Goal: Task Accomplishment & Management: Complete application form

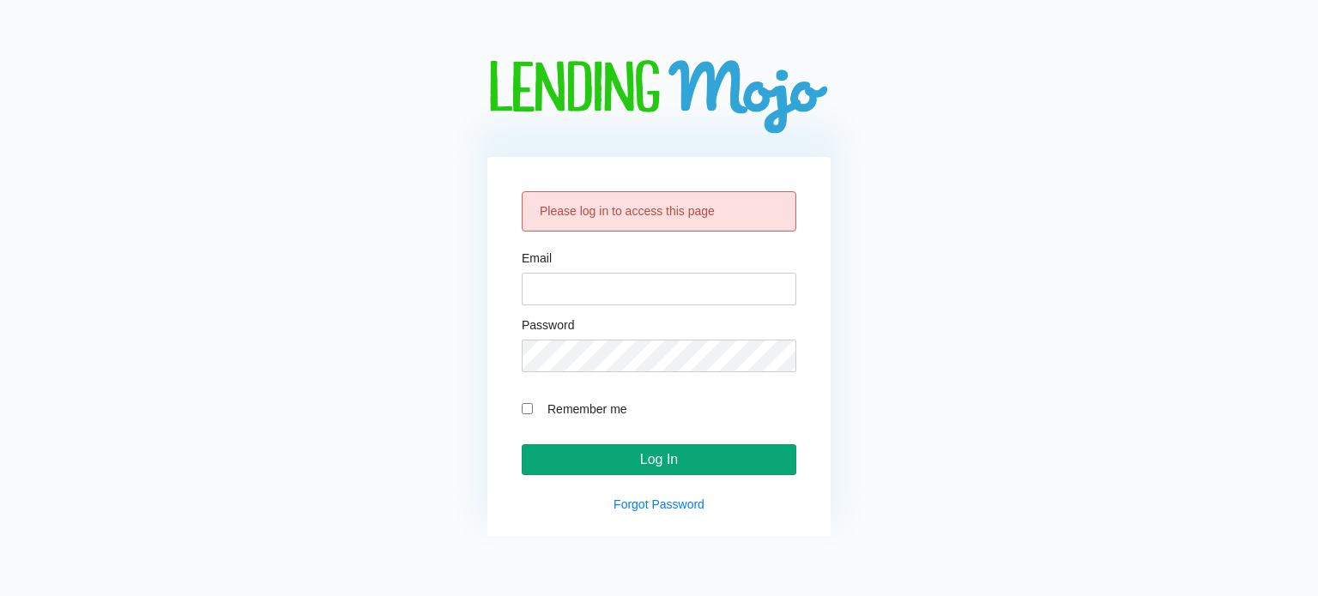
type input "[EMAIL_ADDRESS][DOMAIN_NAME]"
click at [666, 465] on input "Log In" at bounding box center [659, 459] width 275 height 31
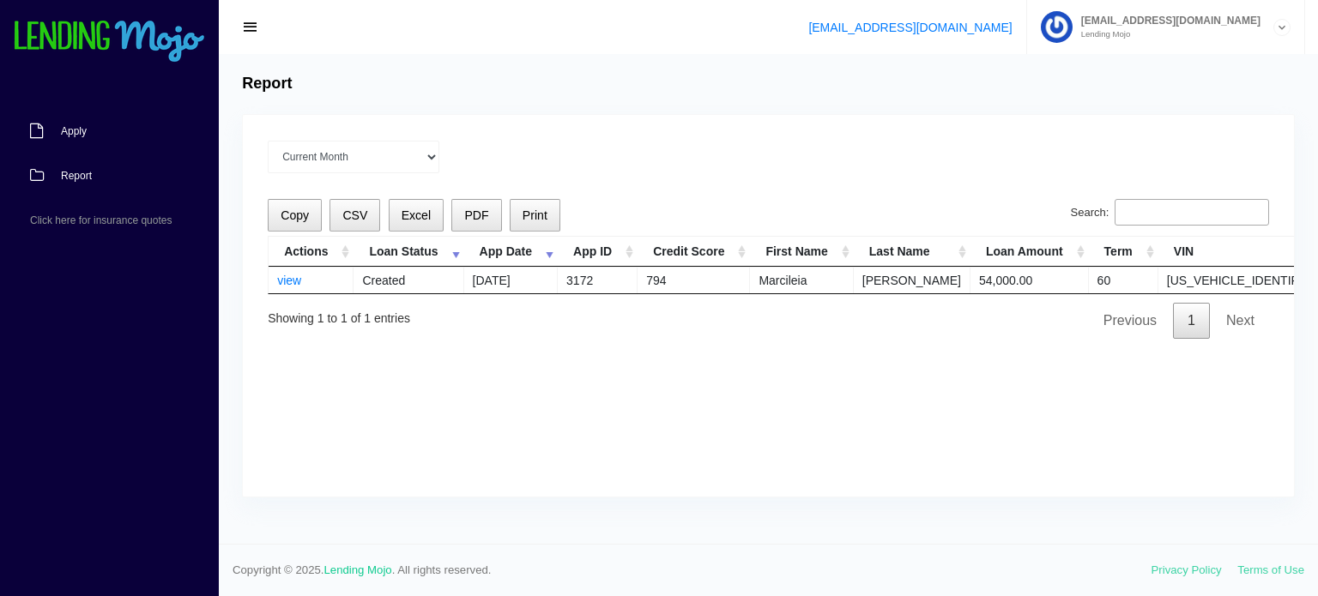
click at [87, 136] on link "Apply" at bounding box center [101, 131] width 202 height 45
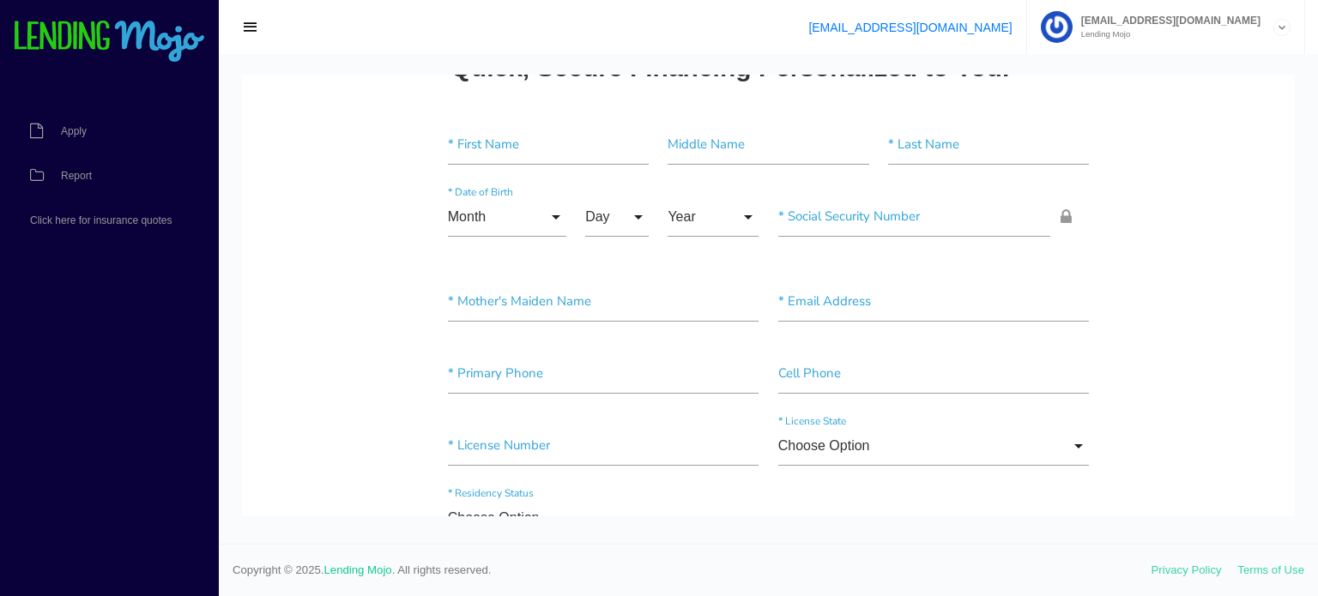
scroll to position [86, 0]
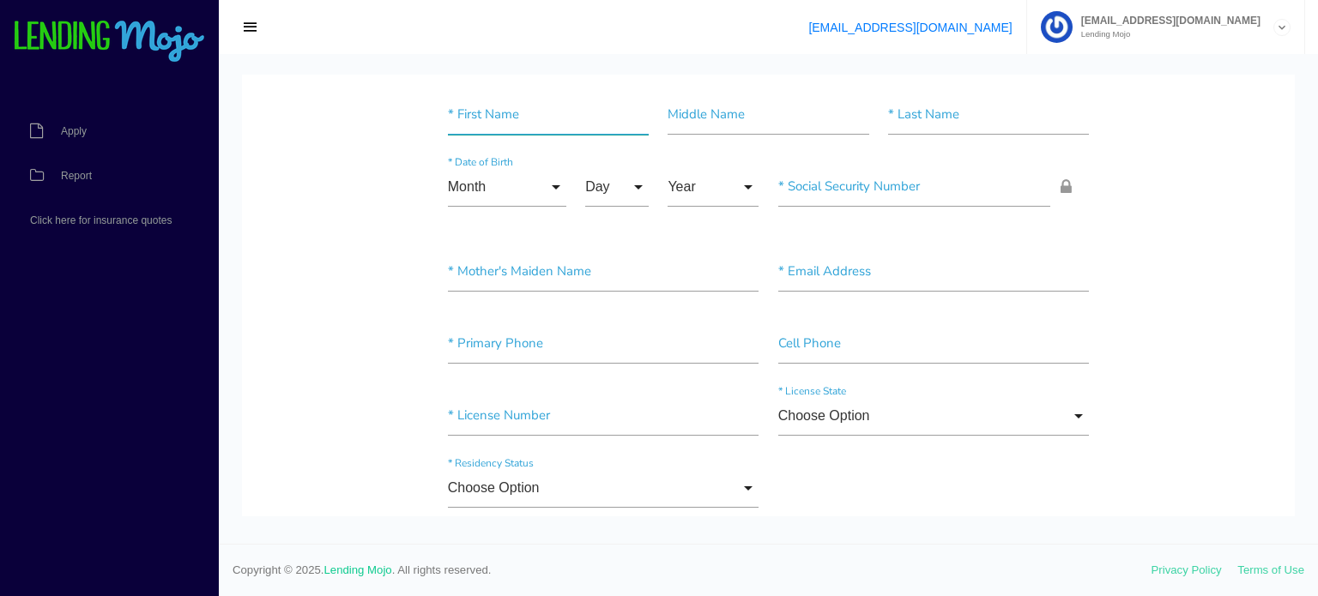
click at [486, 133] on input"] "text" at bounding box center [548, 114] width 201 height 39
paste input"] "Marcileia"
type input"] "Marcileia"
click at [909, 115] on input"] "text" at bounding box center [988, 114] width 201 height 39
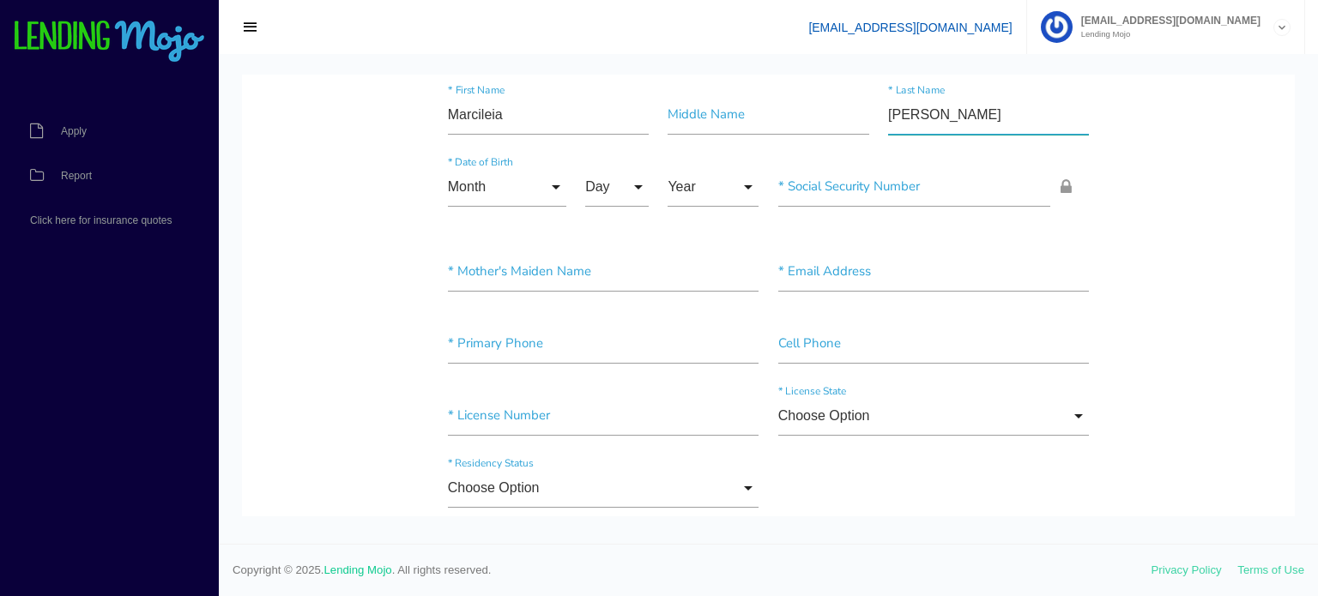
type input"] "[PERSON_NAME]"
click at [503, 190] on input "Month" at bounding box center [507, 186] width 118 height 39
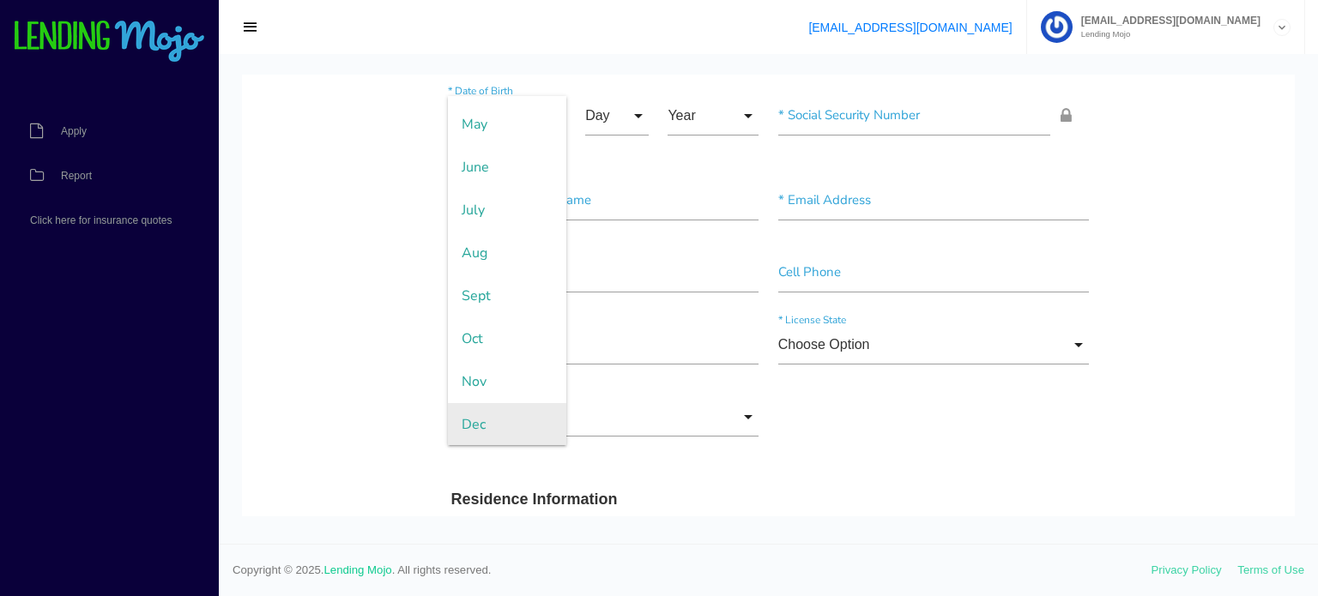
scroll to position [257, 0]
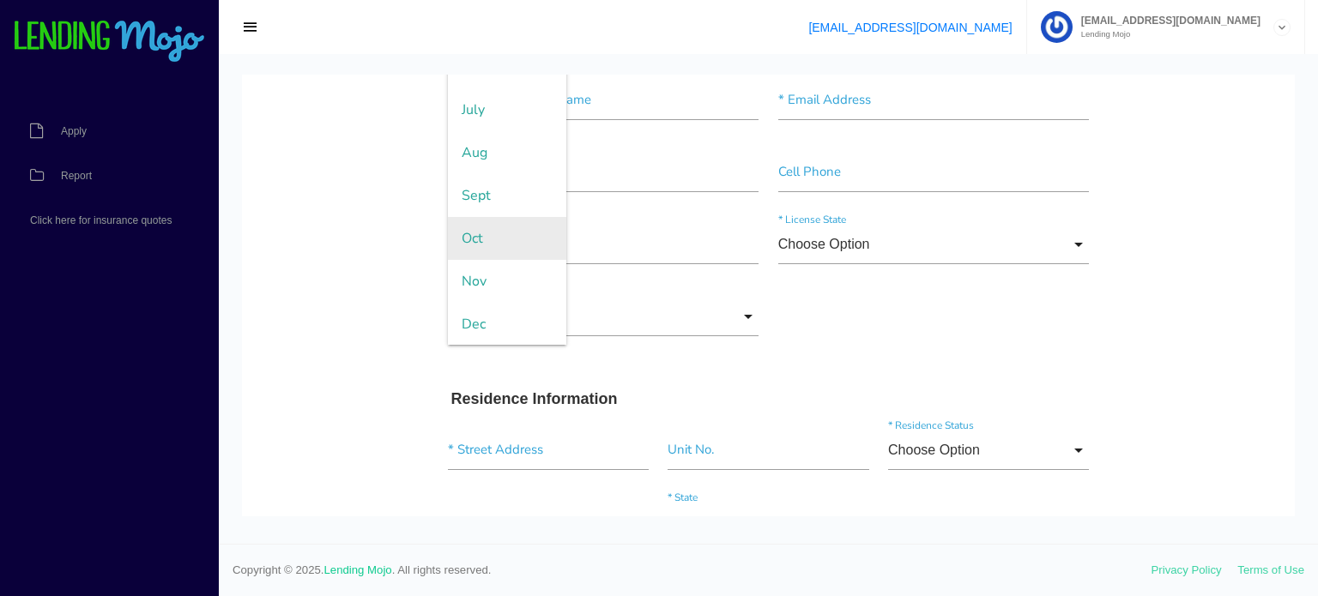
click at [482, 235] on span "Oct" at bounding box center [507, 238] width 118 height 43
type input "Oct"
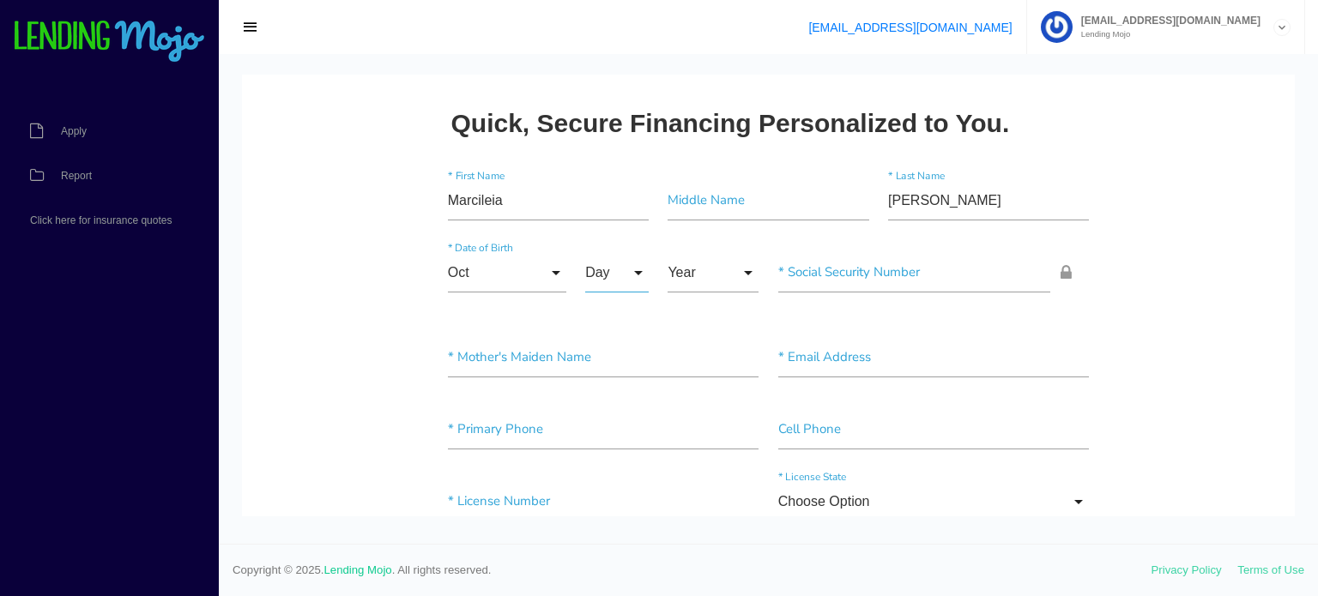
click at [609, 271] on input "Day" at bounding box center [616, 272] width 63 height 39
click at [621, 432] on span "24" at bounding box center [628, 446] width 86 height 43
type input "24"
click at [703, 266] on input "Year" at bounding box center [712, 272] width 91 height 39
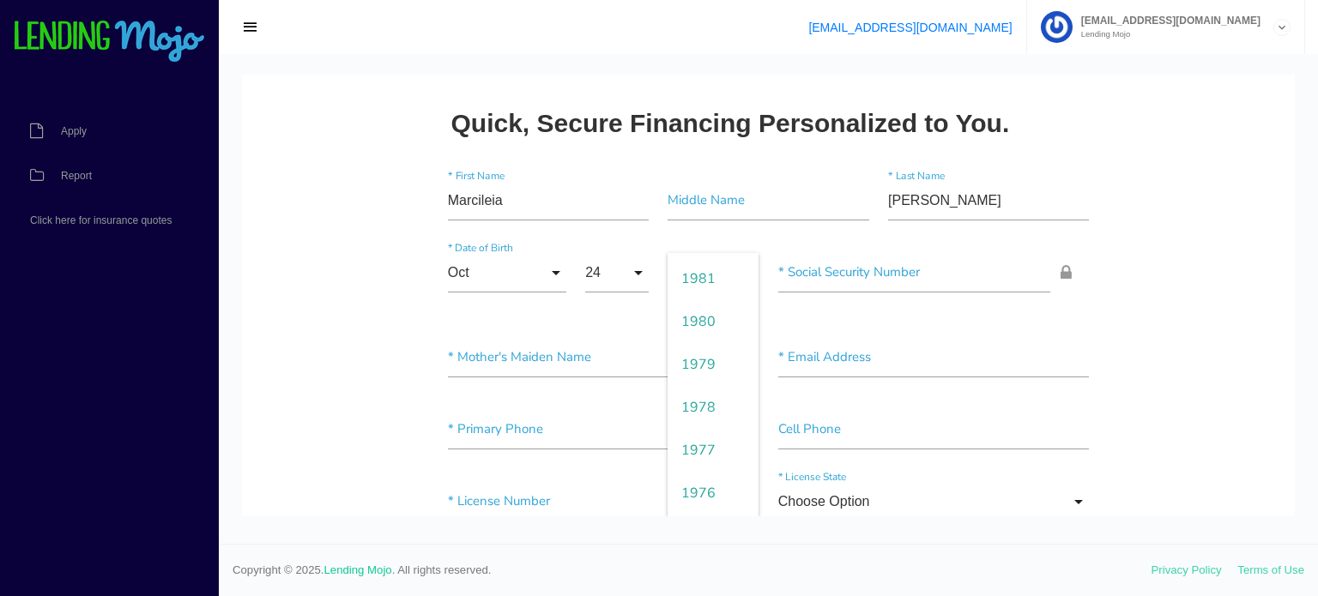
scroll to position [1115, 0]
click at [692, 443] on span "1978" at bounding box center [712, 446] width 91 height 43
type input "1978"
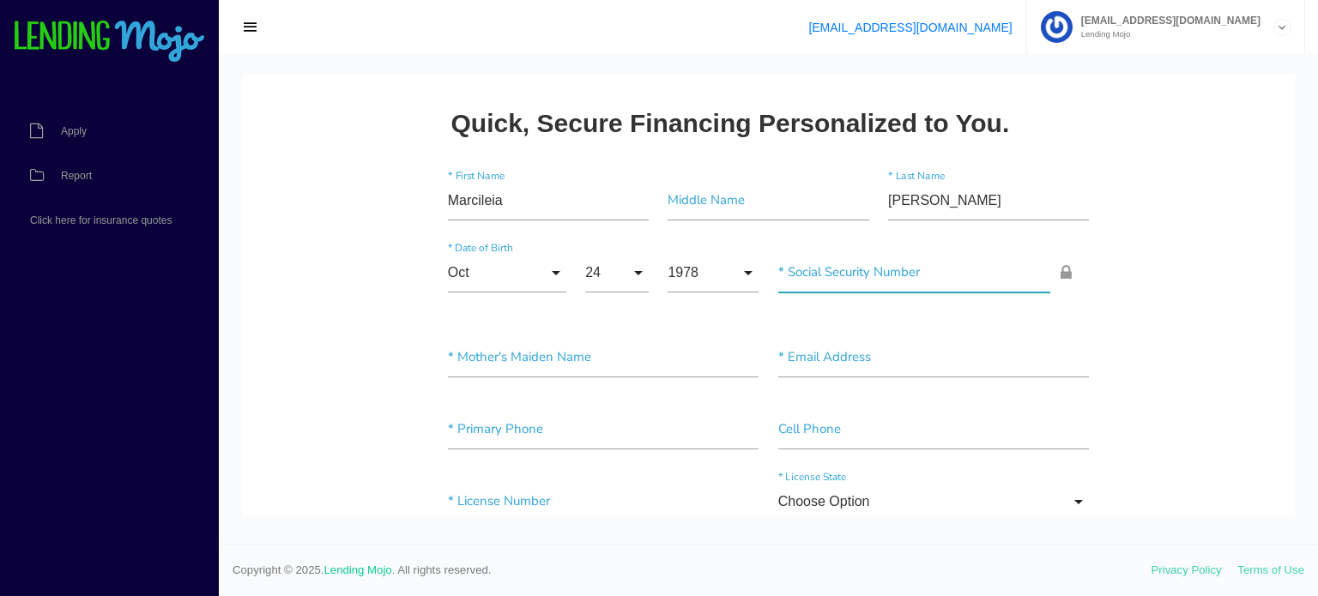
click at [860, 259] on input"] "text" at bounding box center [914, 272] width 273 height 39
paste input"] "823-99-8522"
type input"] "823-99-8522"
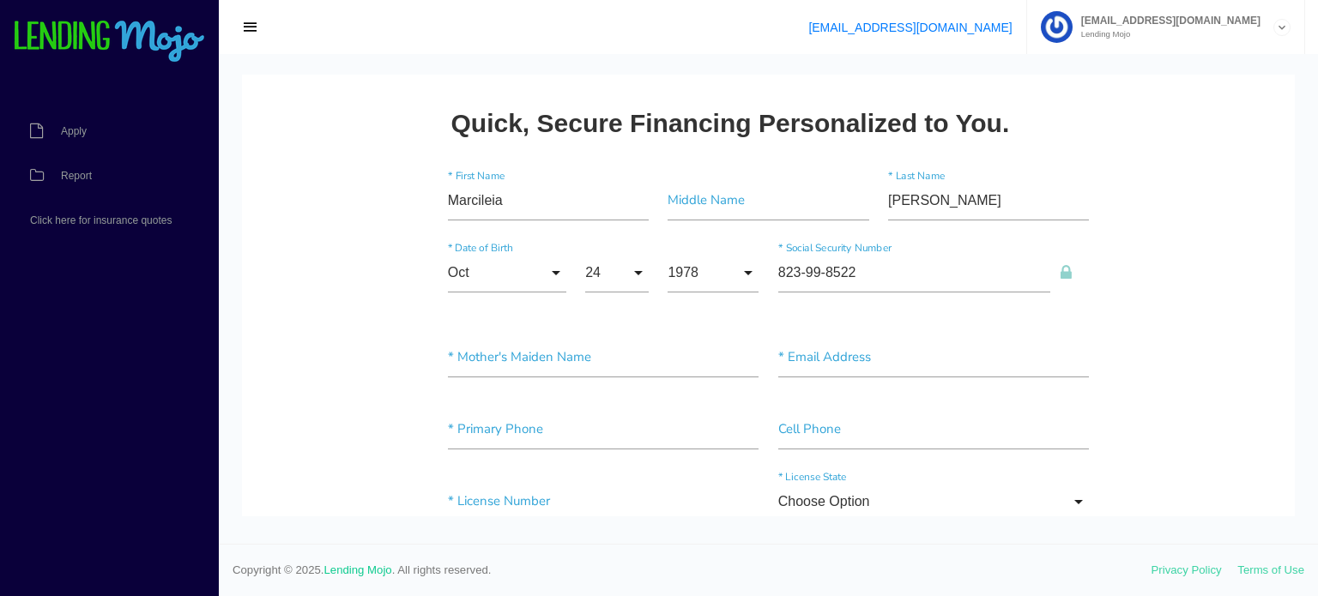
drag, startPoint x: 1095, startPoint y: 262, endPoint x: 1018, endPoint y: 203, distance: 96.1
click at [587, 354] on input"] "text" at bounding box center [603, 357] width 311 height 39
paste input"] "[PERSON_NAME] [PERSON_NAME] [PERSON_NAME]"
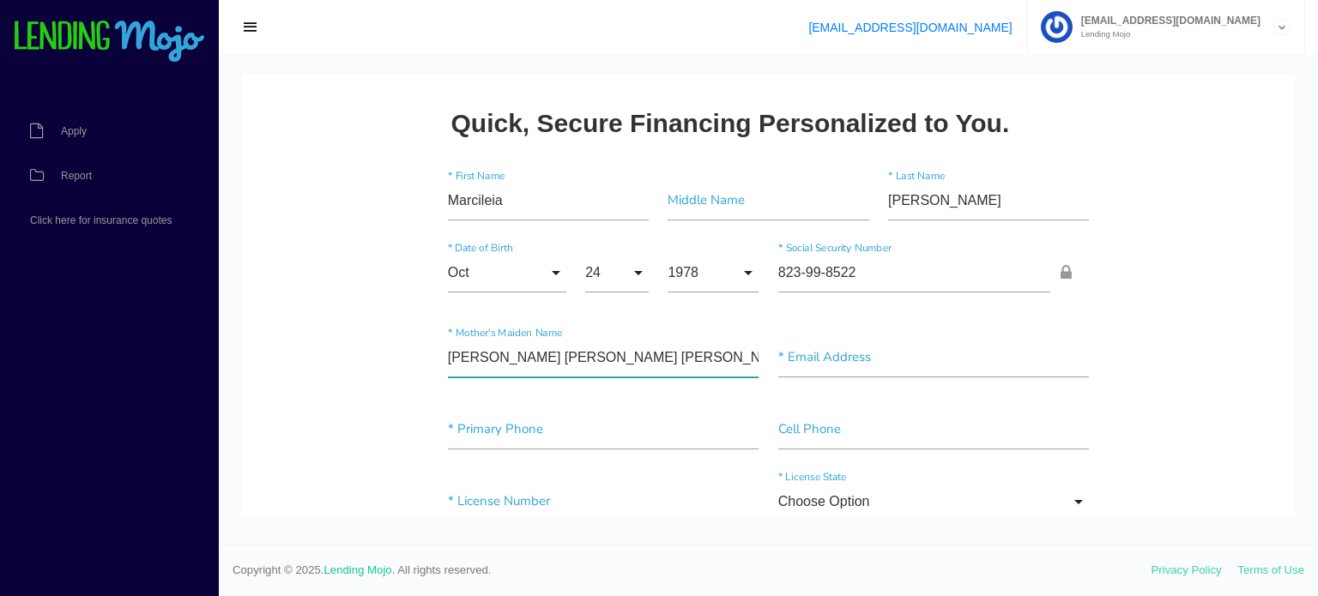
type input"] "[PERSON_NAME] [PERSON_NAME] [PERSON_NAME]"
click at [831, 336] on div "[PERSON_NAME] [PERSON_NAME] [PERSON_NAME] * Mother's Maiden Name * Email Address" at bounding box center [768, 361] width 661 height 72
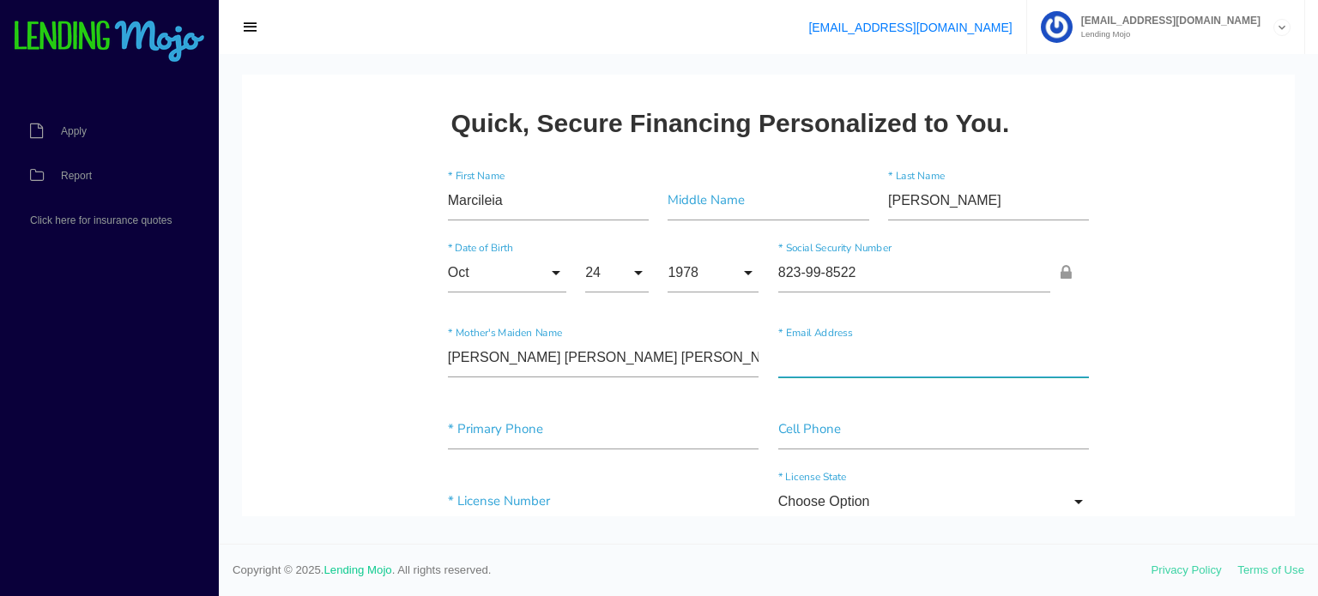
click at [828, 359] on input"] "text" at bounding box center [933, 357] width 311 height 39
paste input"] "l [EMAIL_ADDRESS][DOMAIN_NAME]"
click at [740, 356] on div "[PERSON_NAME] [PERSON_NAME] [PERSON_NAME] * Mother's Maiden Name l [EMAIL_ADDRE…" at bounding box center [768, 361] width 661 height 72
type input"] "[EMAIL_ADDRESS][DOMAIN_NAME]"
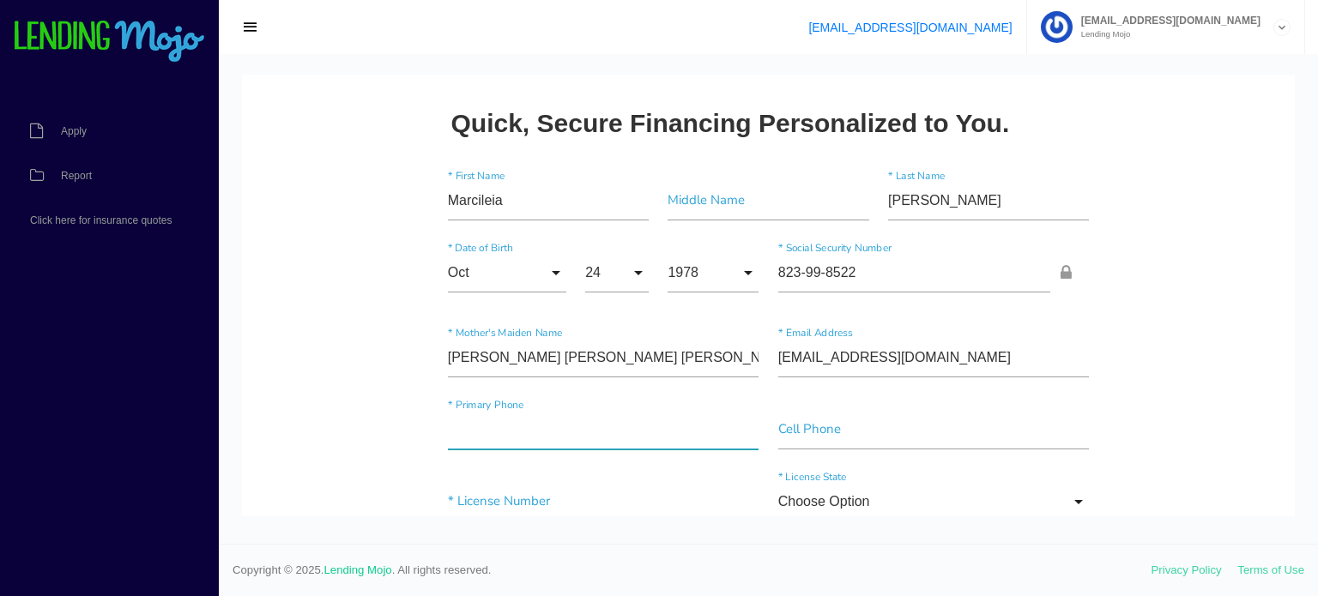
click at [511, 427] on input"] "text" at bounding box center [603, 429] width 311 height 39
paste input"] "[PHONE_NUMBER]"
type input"] "[PHONE_NUMBER]"
drag, startPoint x: 1239, startPoint y: 335, endPoint x: 1163, endPoint y: 333, distance: 75.5
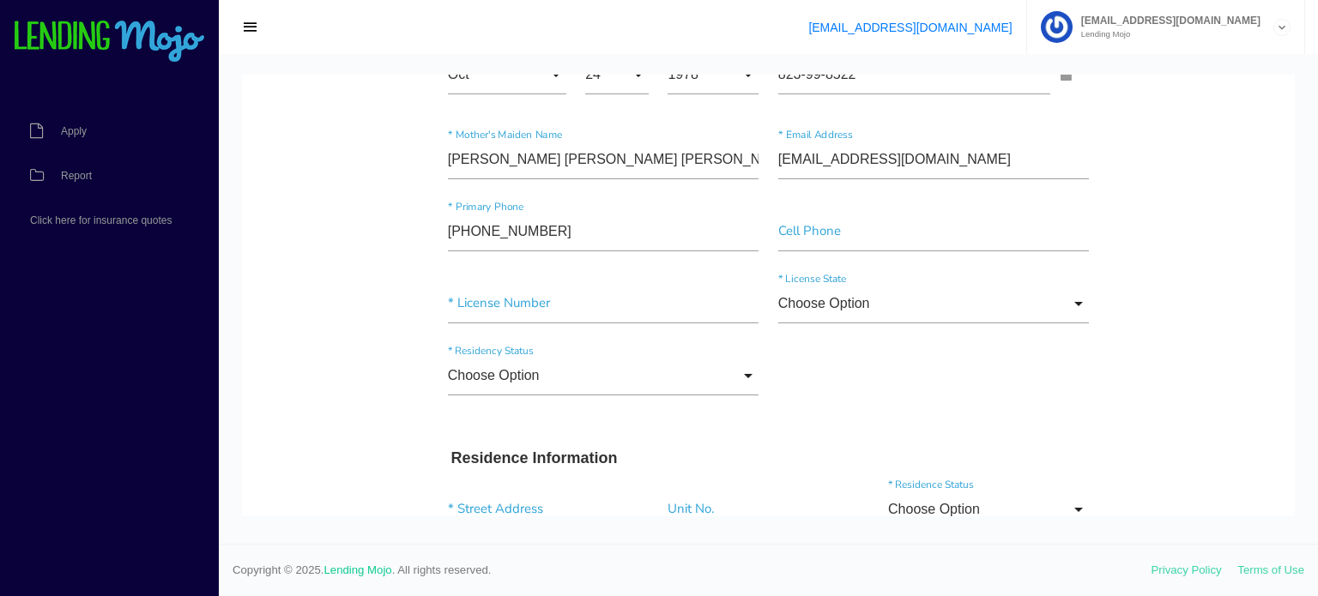
scroll to position [257, 0]
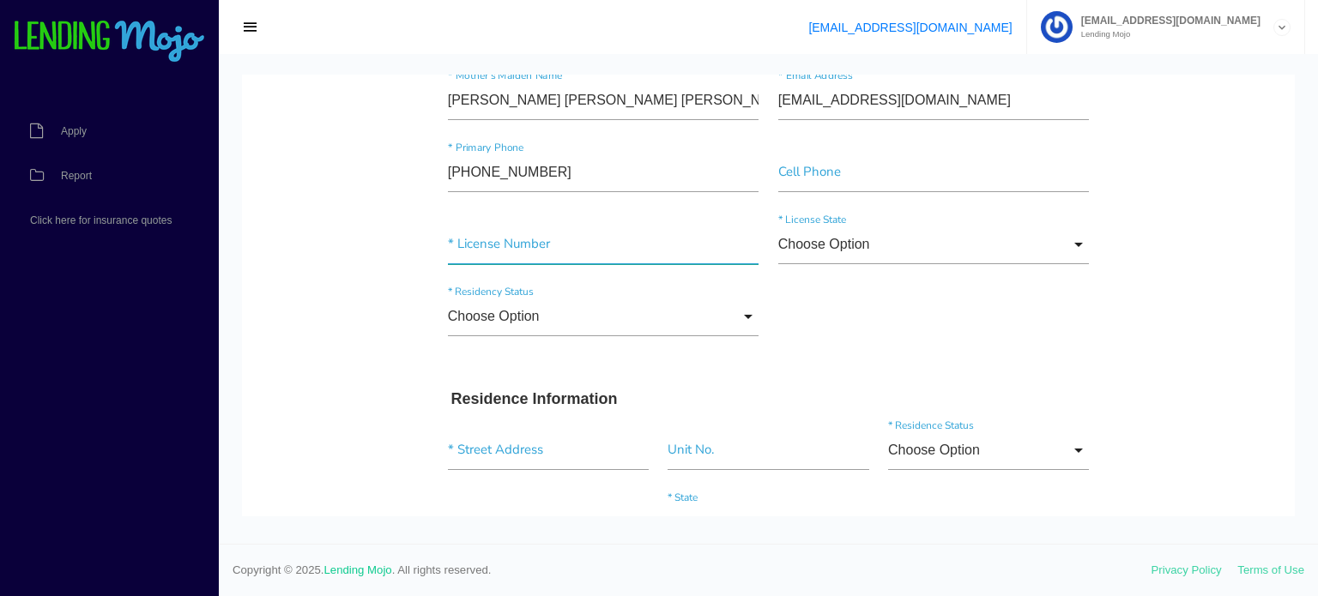
click at [589, 248] on input"] "text" at bounding box center [603, 244] width 311 height 39
type input"] "33868394"
click at [895, 244] on input "Choose Option" at bounding box center [933, 244] width 311 height 39
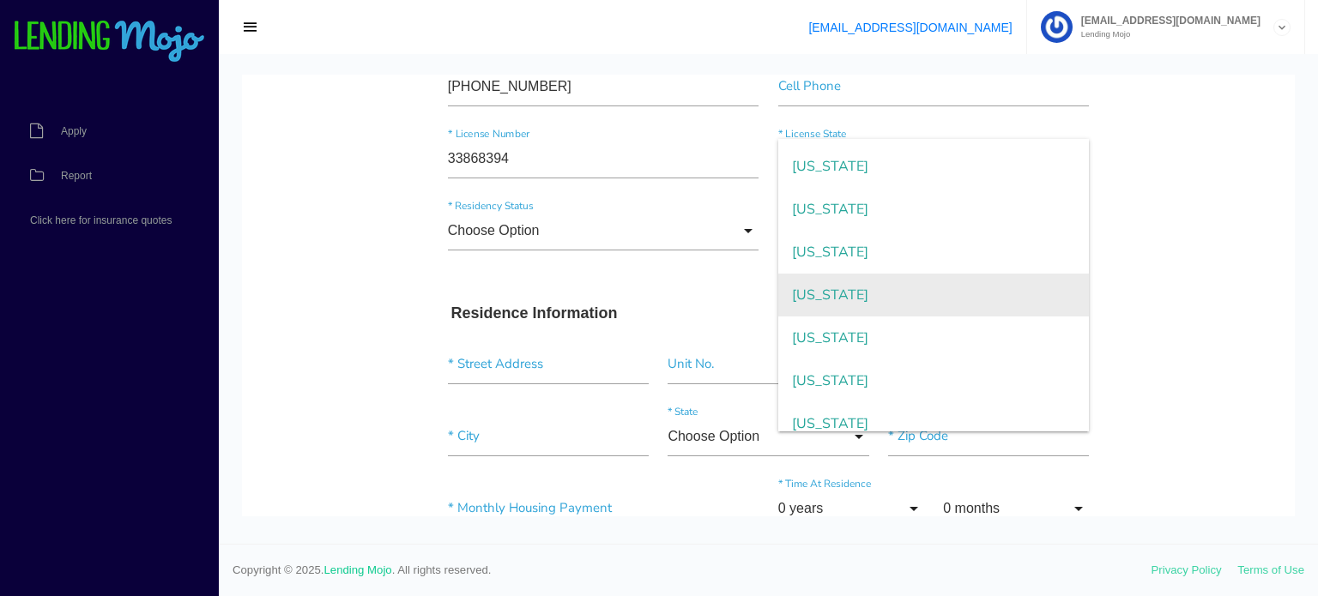
scroll to position [1595, 0]
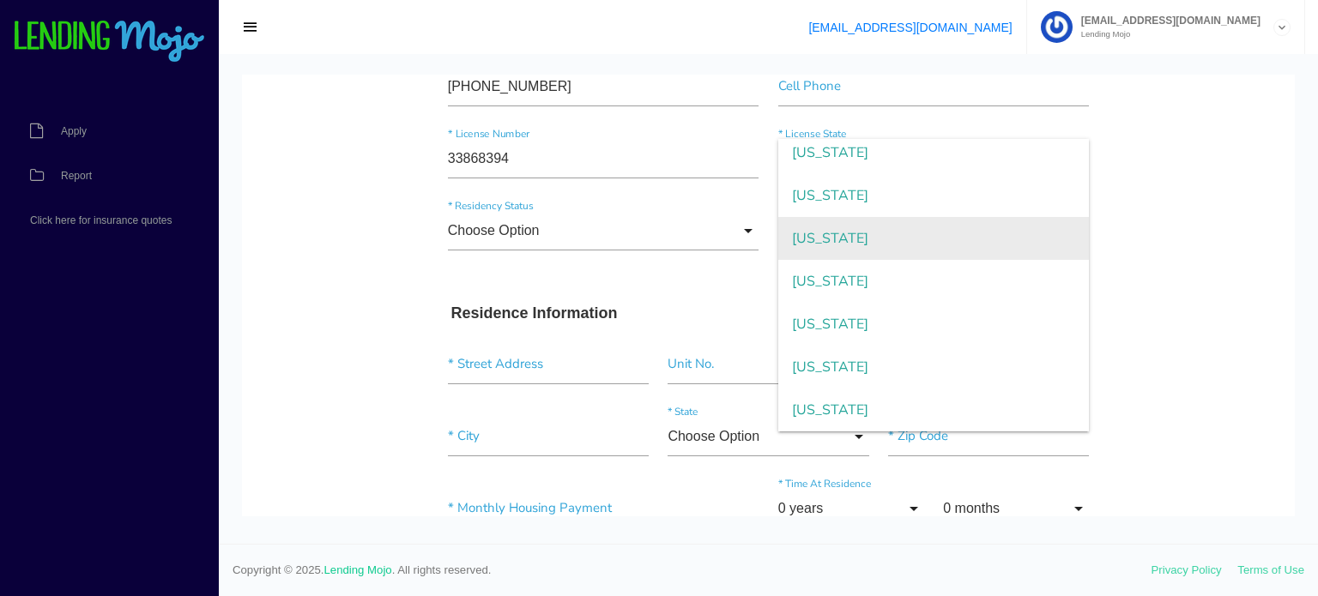
click at [846, 226] on span "[US_STATE]" at bounding box center [933, 238] width 311 height 43
type input "[US_STATE]"
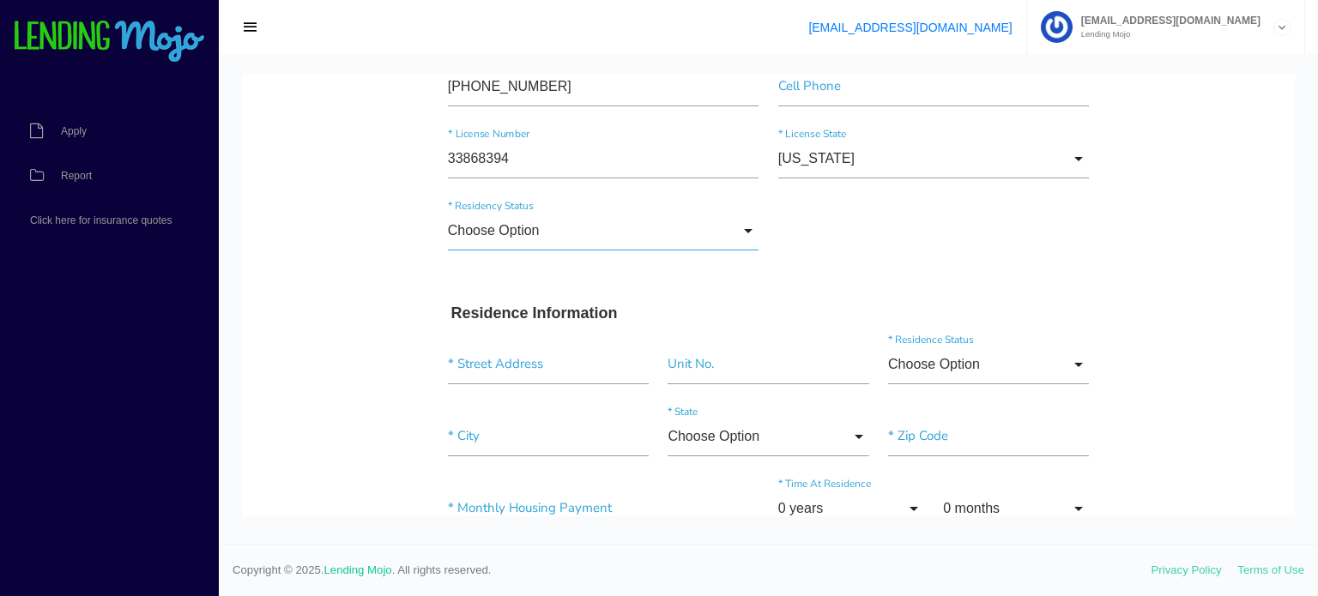
click at [610, 232] on input "Choose Option" at bounding box center [603, 230] width 311 height 39
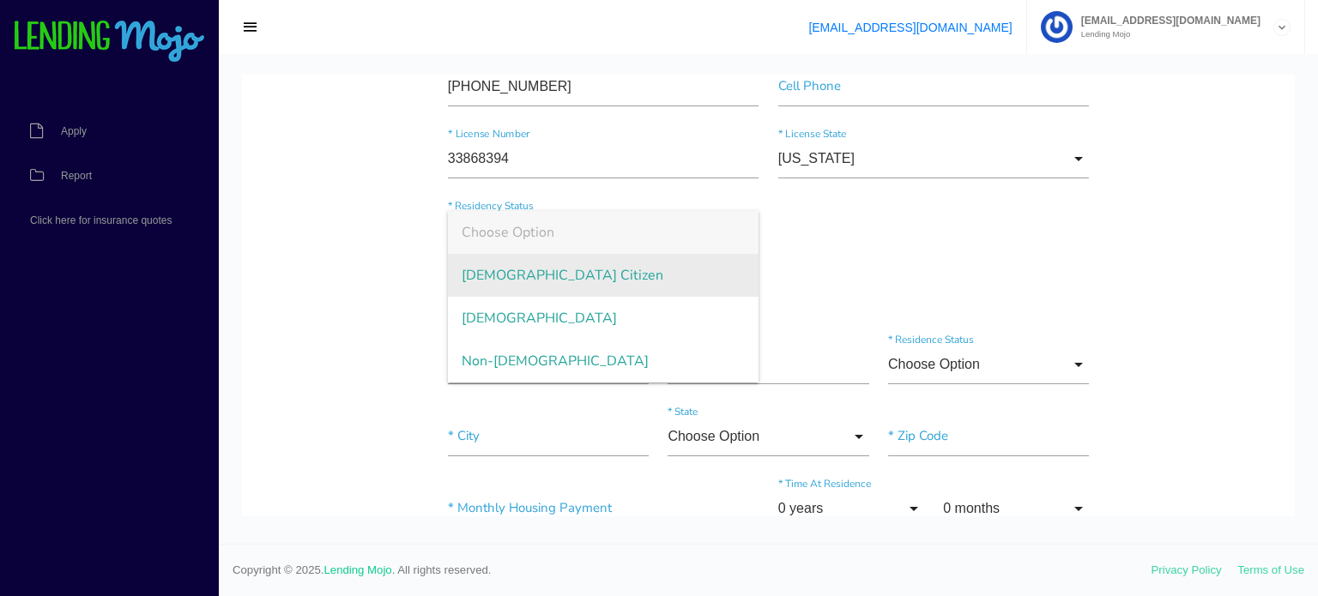
click at [522, 266] on span "[DEMOGRAPHIC_DATA] Citizen" at bounding box center [603, 275] width 311 height 43
type input "[DEMOGRAPHIC_DATA] Citizen"
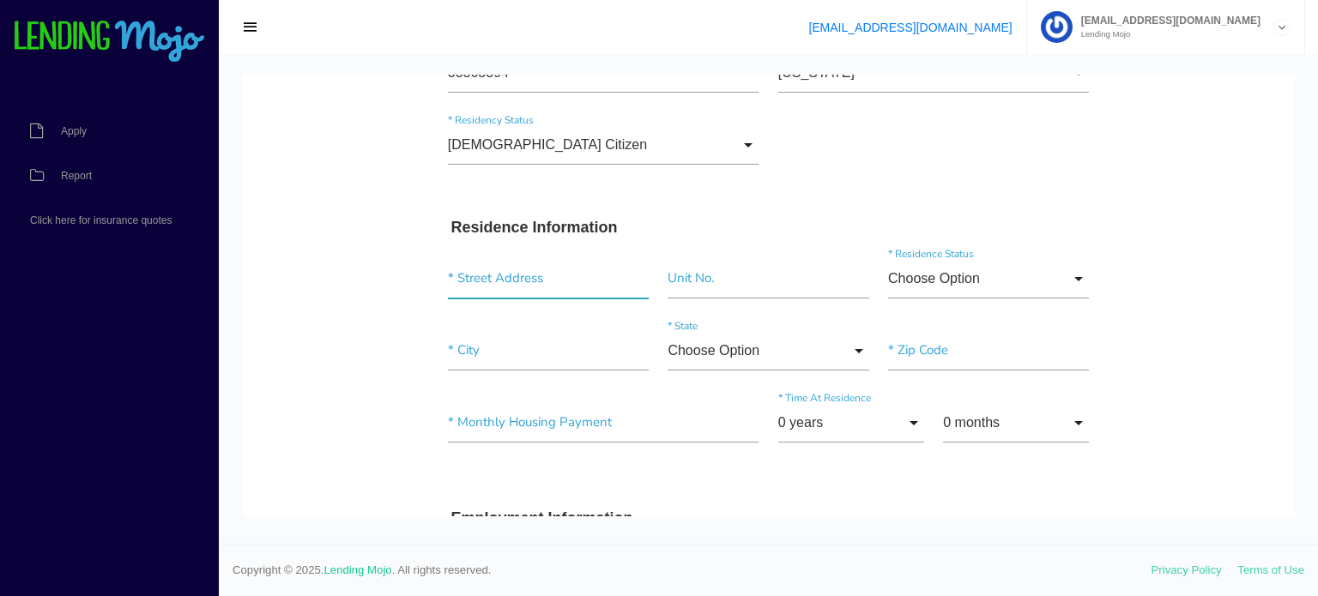
click at [504, 277] on input "text" at bounding box center [548, 278] width 201 height 39
paste input "[STREET_ADDRESS][PERSON_NAME]"
type input "[STREET_ADDRESS][PERSON_NAME]"
type input"] "[GEOGRAPHIC_DATA]"
type input"] "19116"
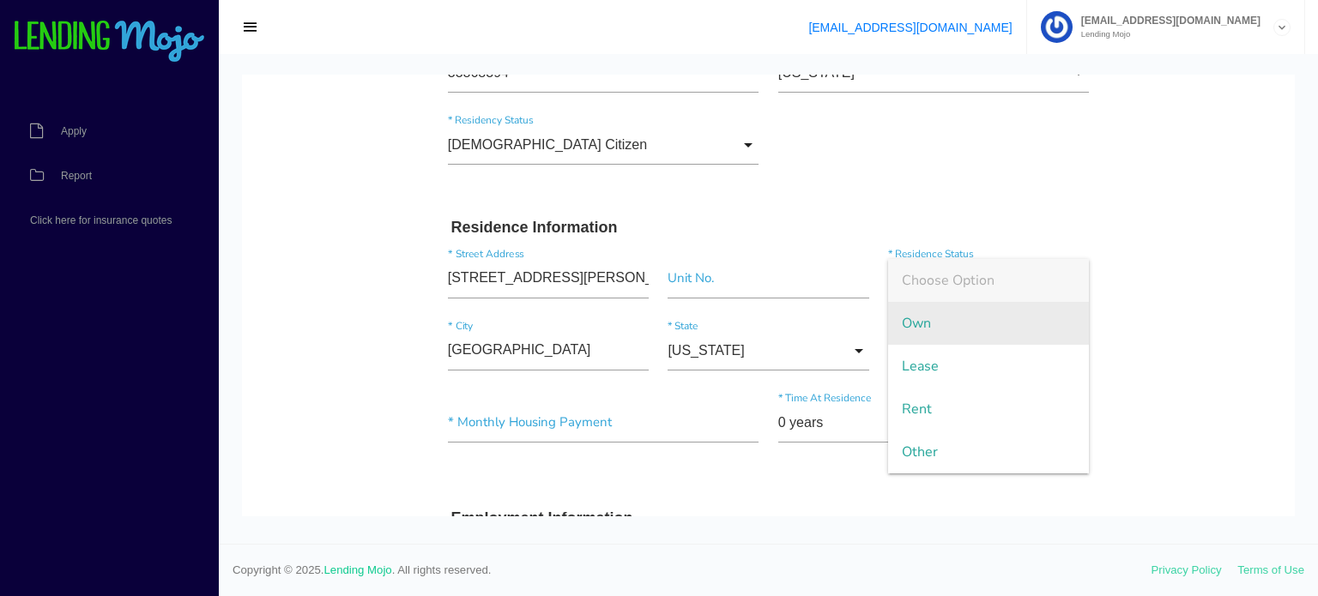
click at [937, 329] on span "Own" at bounding box center [988, 323] width 201 height 43
type input "Own"
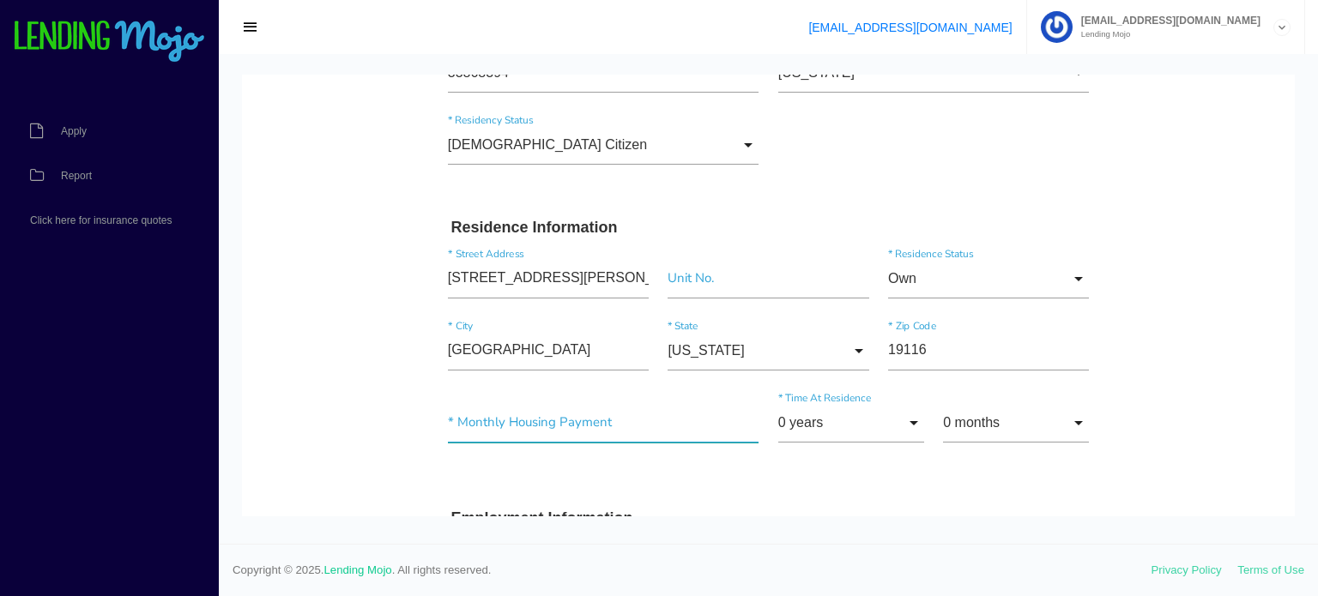
click at [510, 416] on input"] "text" at bounding box center [603, 422] width 311 height 39
type input"] "$0.00"
click at [835, 432] on input "0 years" at bounding box center [851, 422] width 146 height 39
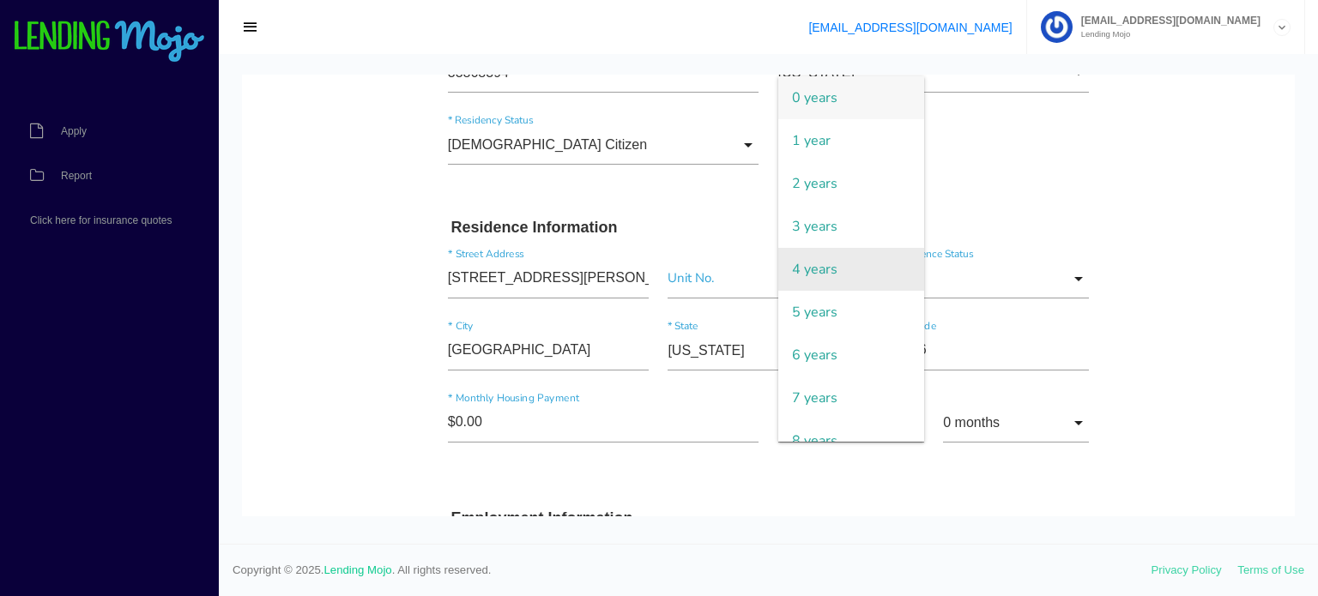
scroll to position [172, 0]
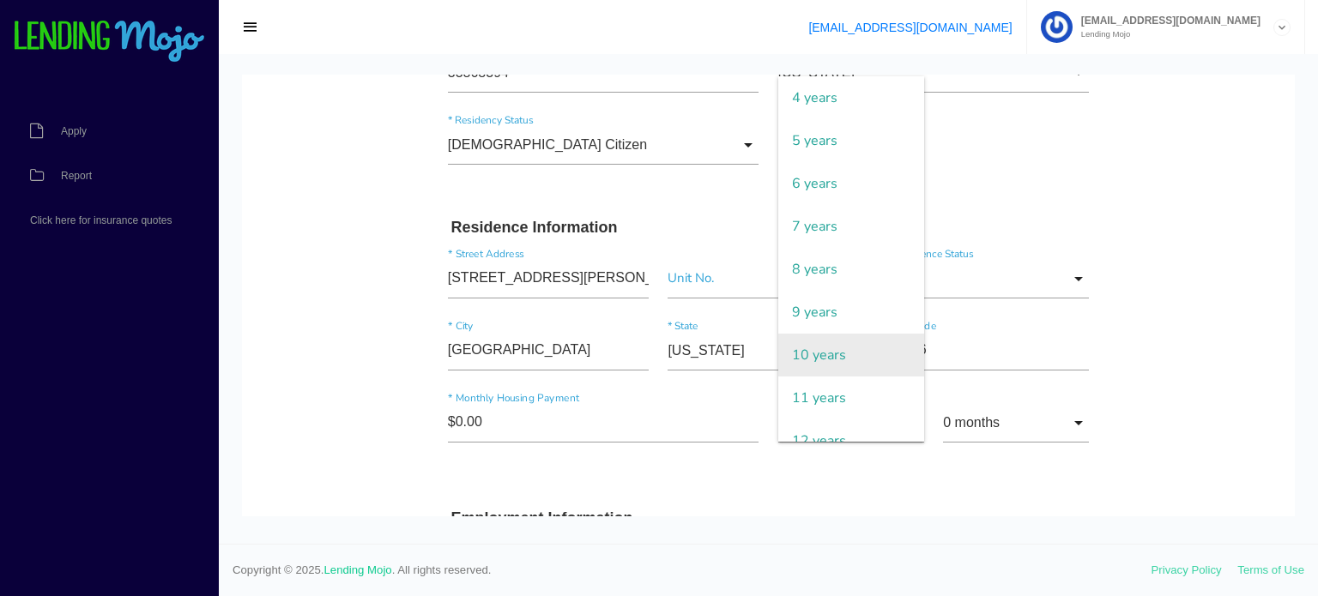
click at [812, 359] on span "10 years" at bounding box center [851, 355] width 146 height 43
type input "10 years"
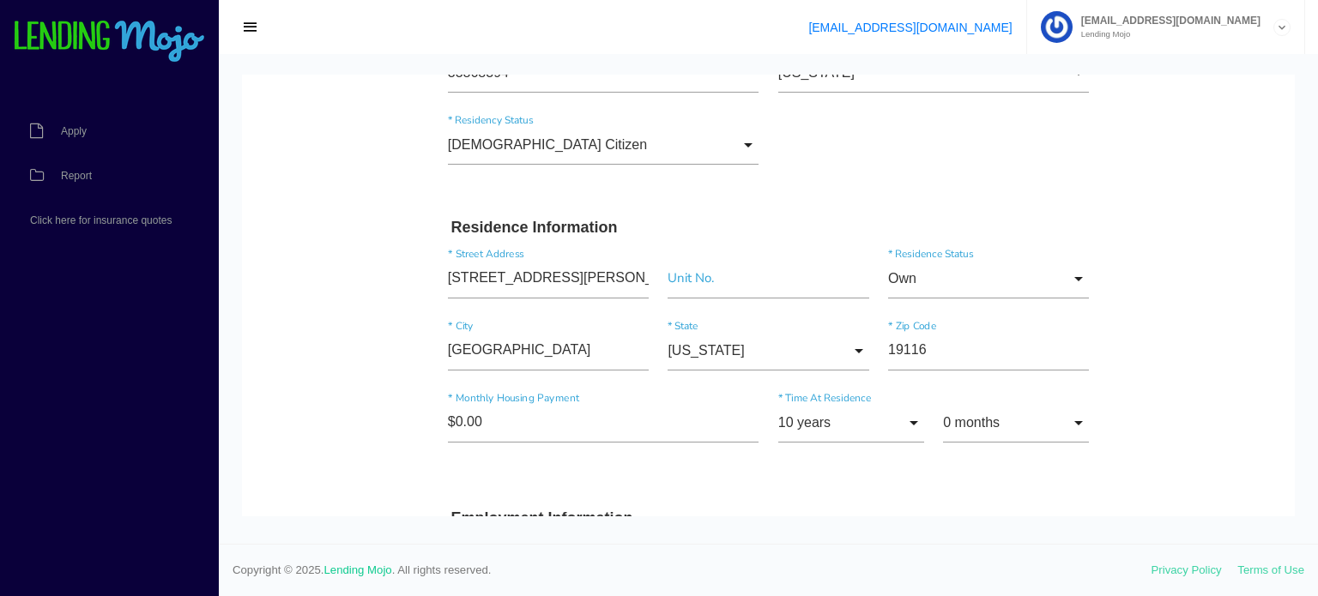
click at [975, 401] on div "10 years 0 years 1 year 2 years 3 years 4 years 5 years 6 years 7 years 8 years…" at bounding box center [934, 426] width 330 height 72
click at [980, 423] on input "0 months" at bounding box center [1016, 422] width 146 height 39
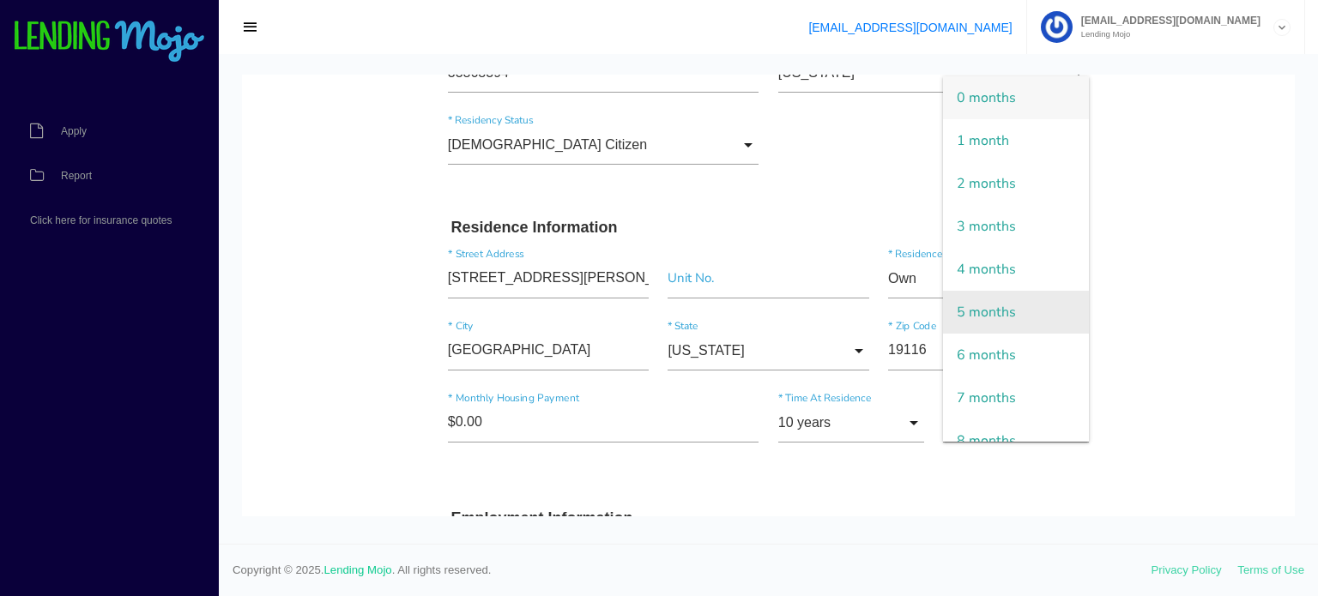
click at [991, 317] on span "5 months" at bounding box center [1016, 312] width 146 height 43
type input "5 months"
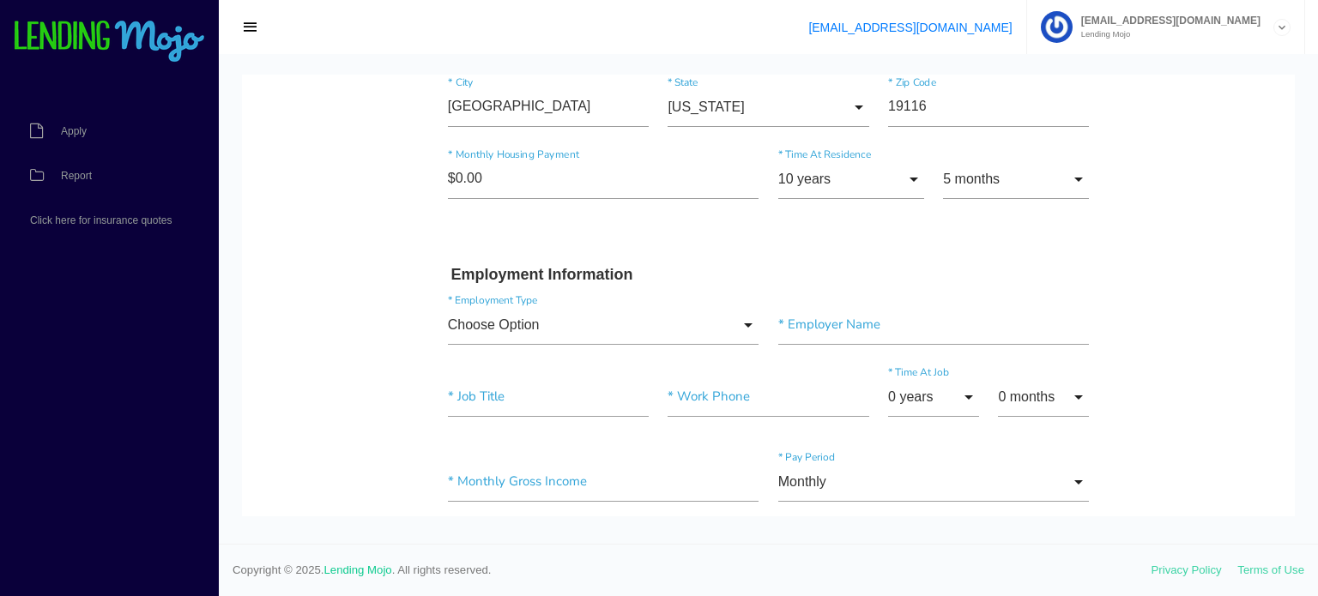
scroll to position [515, 0]
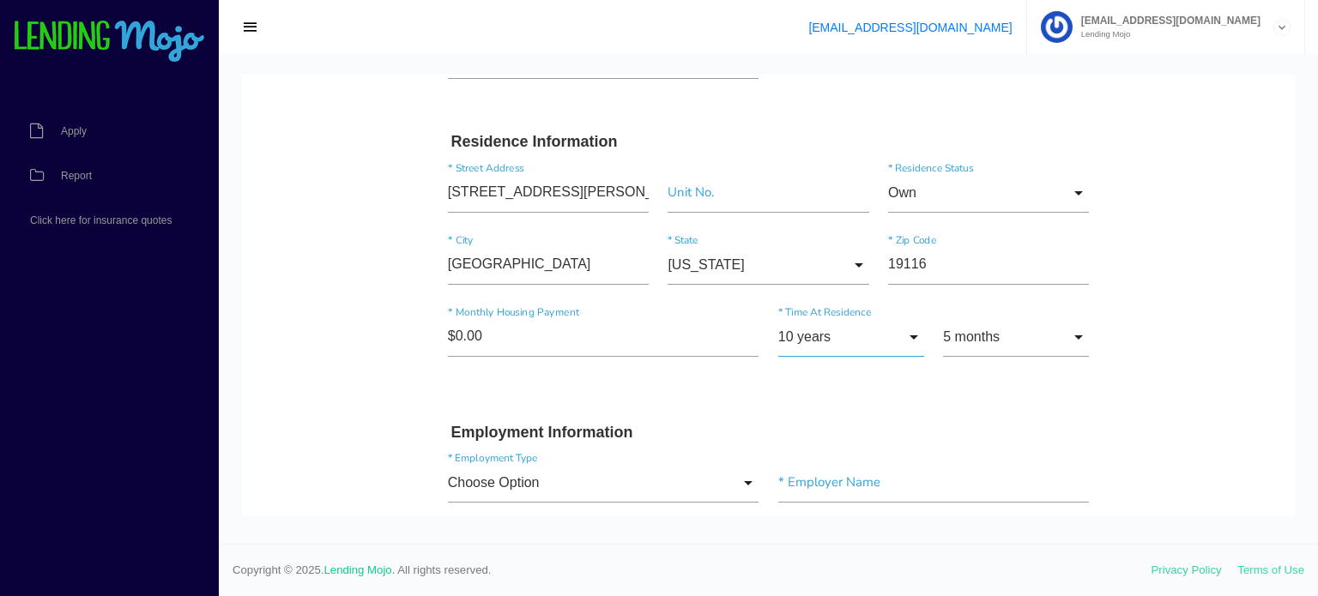
click at [781, 344] on input "10 years" at bounding box center [851, 336] width 146 height 39
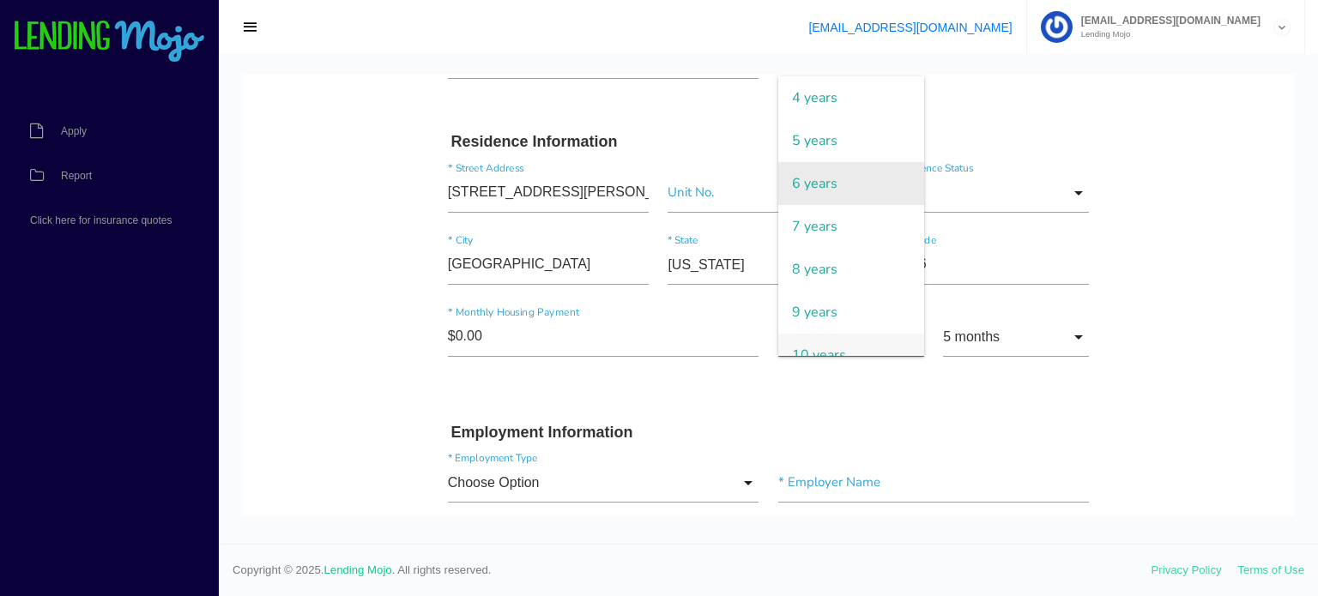
scroll to position [0, 0]
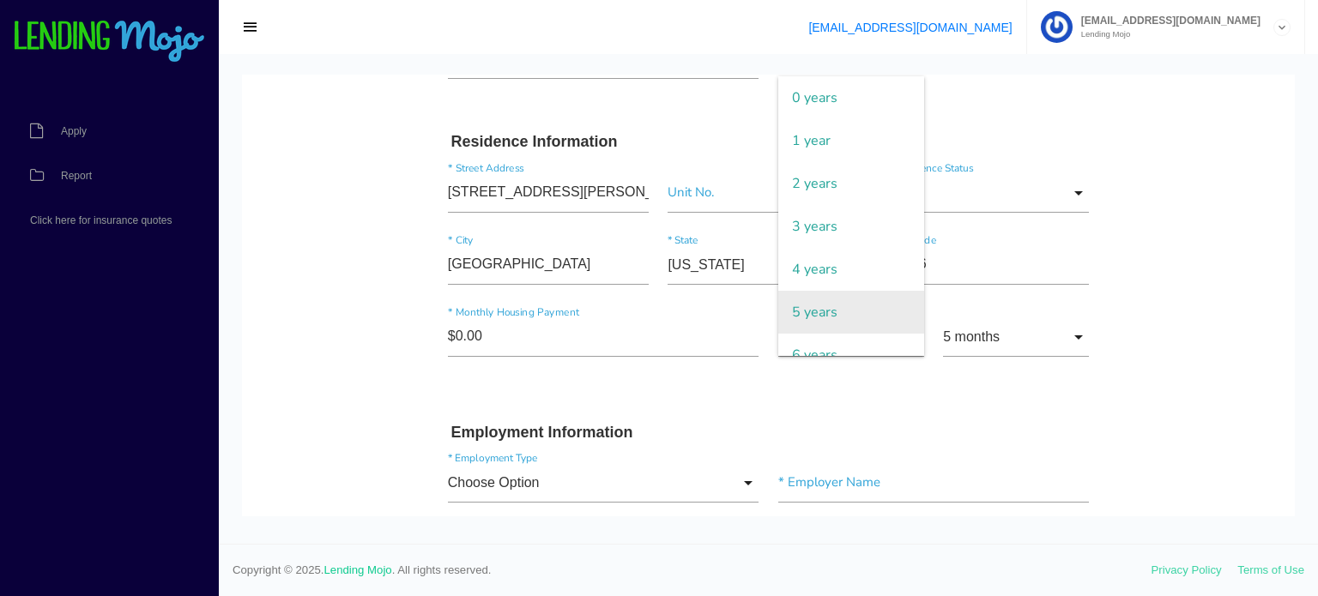
drag, startPoint x: 830, startPoint y: 312, endPoint x: 929, endPoint y: 332, distance: 101.5
click at [835, 312] on span "5 years" at bounding box center [851, 312] width 146 height 43
type input "5 years"
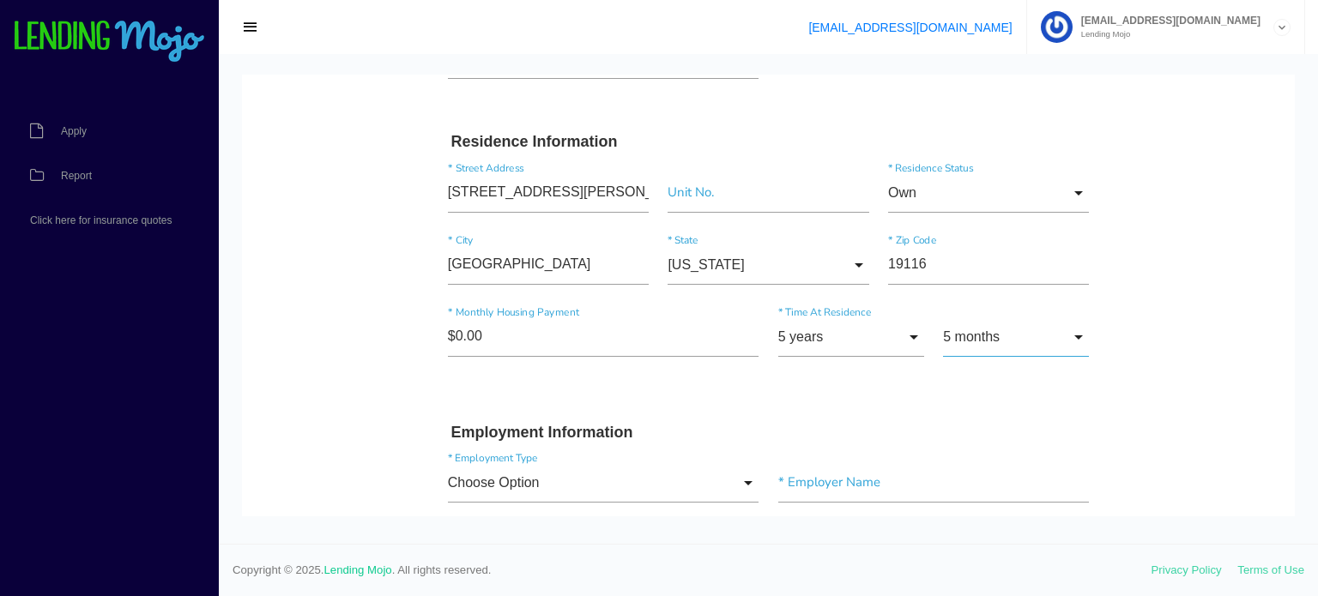
click at [975, 335] on input "5 months" at bounding box center [1016, 336] width 146 height 39
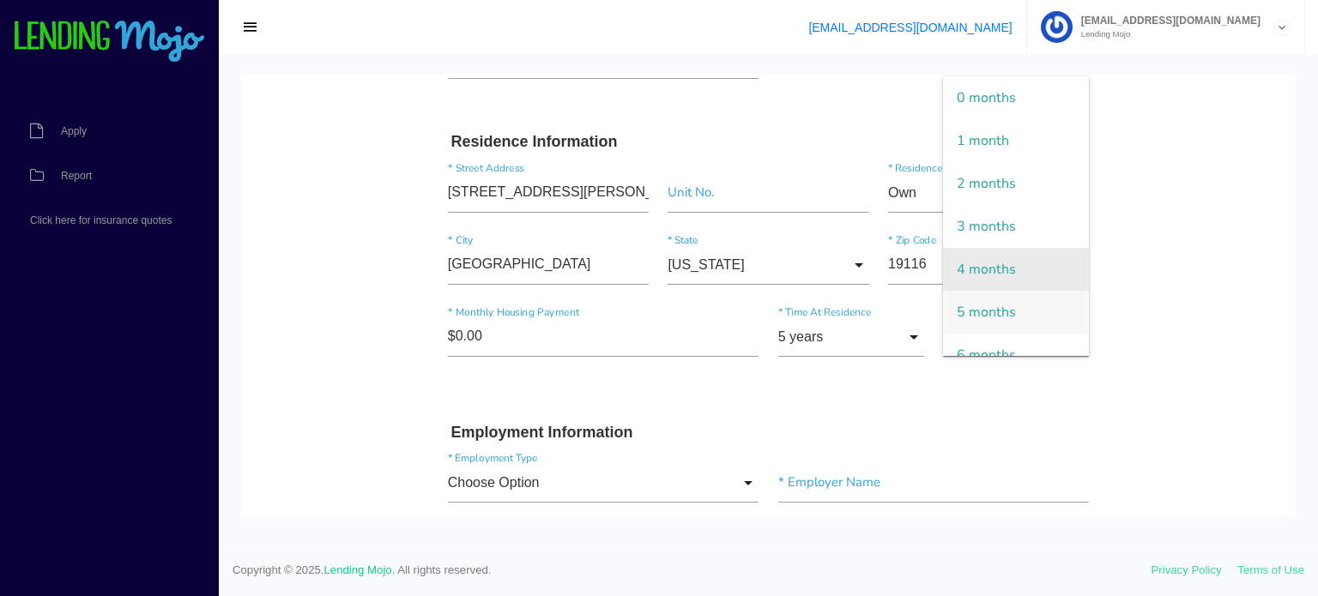
scroll to position [86, 0]
click at [992, 315] on span "7 months" at bounding box center [1016, 312] width 146 height 43
type input "7 months"
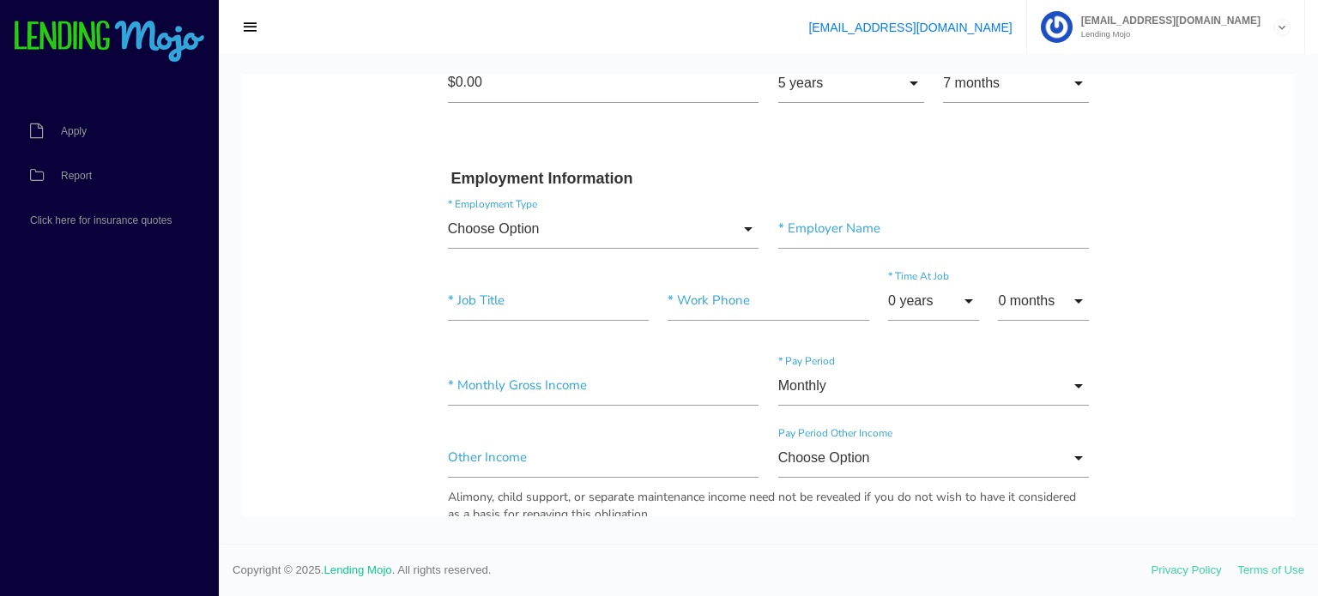
scroll to position [772, 0]
click at [528, 223] on input "Choose Option" at bounding box center [603, 225] width 311 height 39
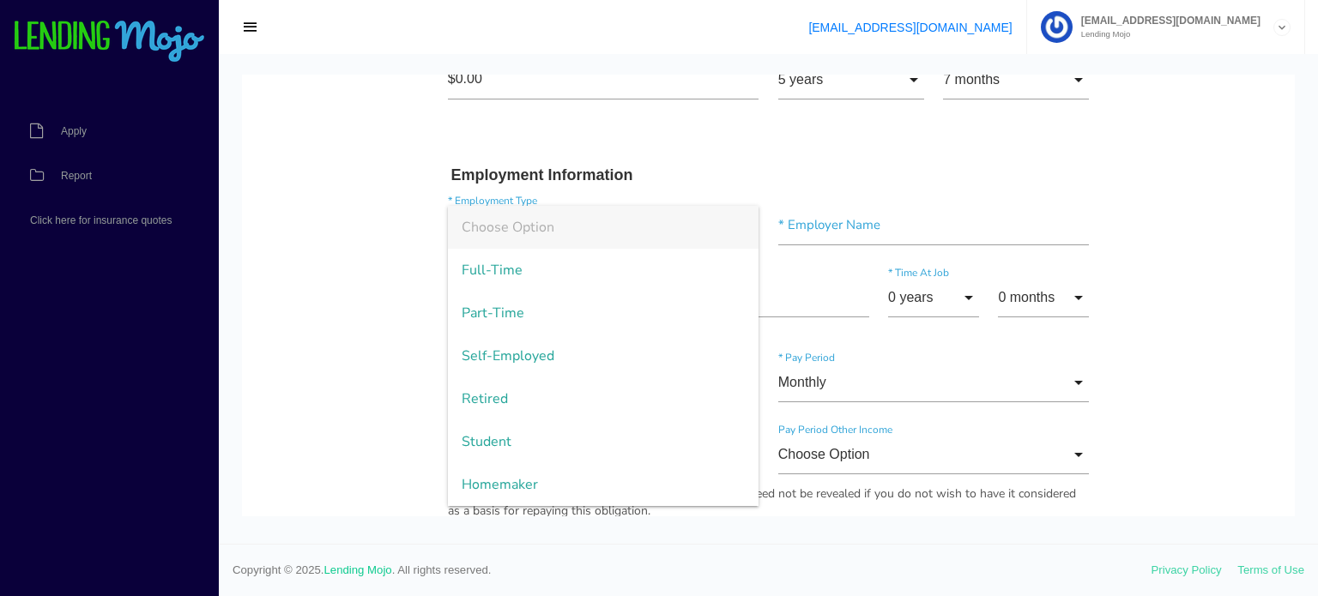
drag, startPoint x: 541, startPoint y: 348, endPoint x: 864, endPoint y: 233, distance: 342.5
click at [544, 348] on span "Self-Employed" at bounding box center [603, 356] width 311 height 43
type input "Self-Employed"
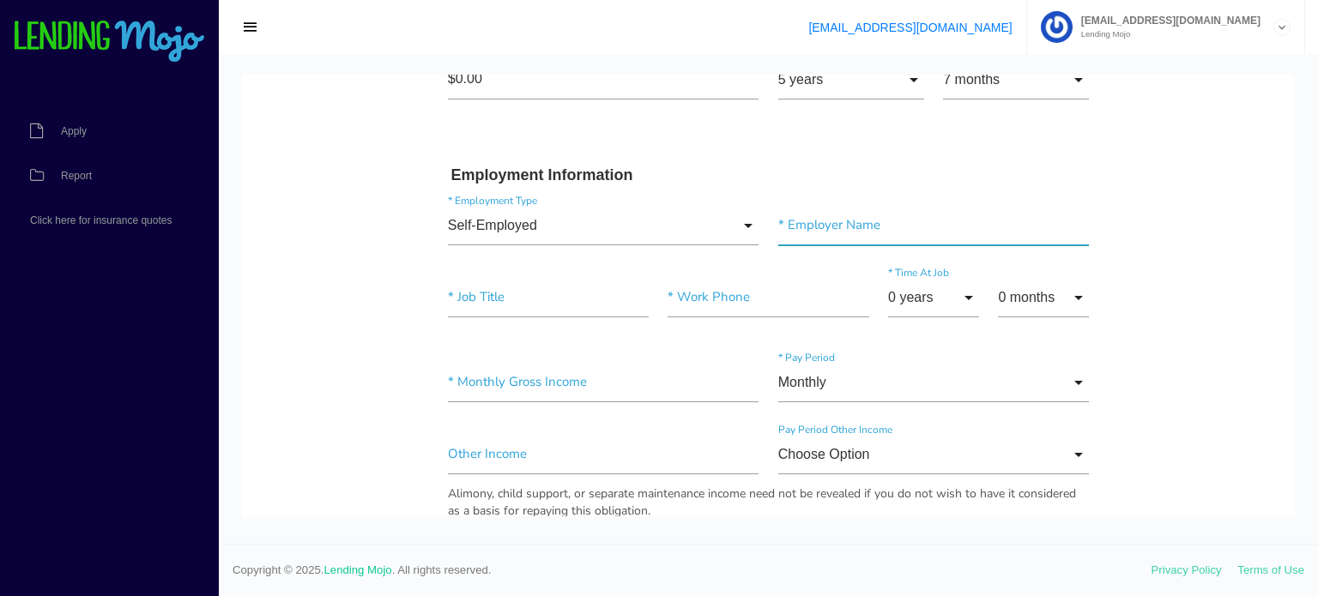
click at [866, 216] on input"] "text" at bounding box center [933, 225] width 311 height 39
type input"] "Self employed"
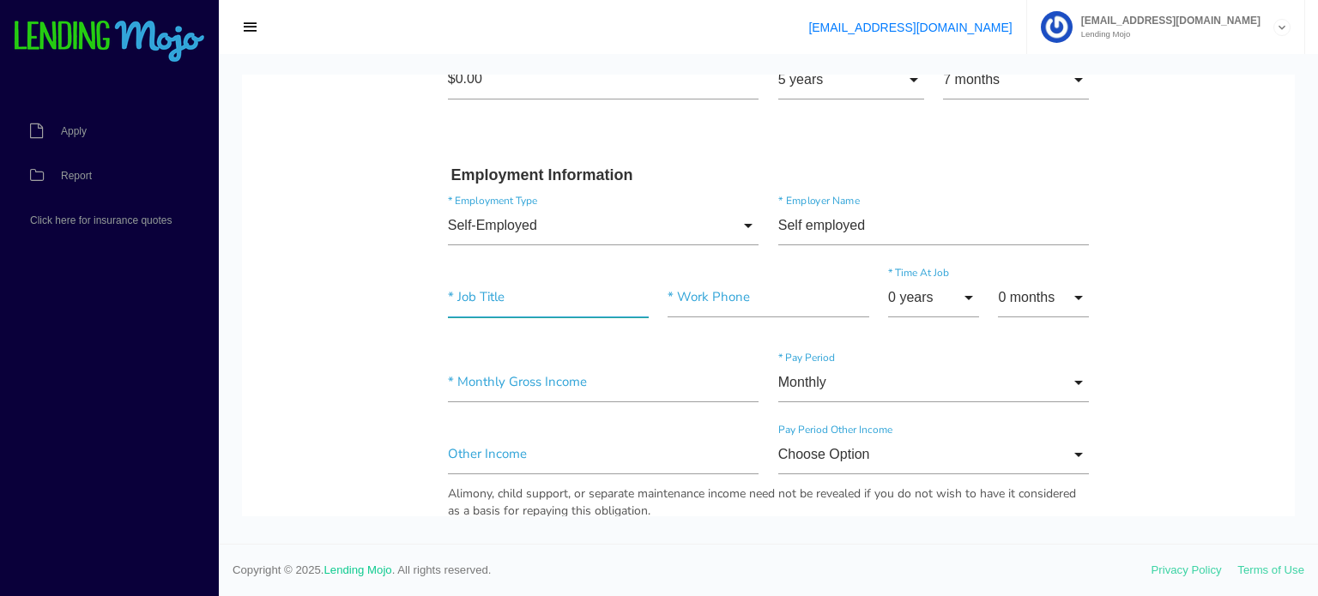
click at [515, 299] on input"] "text" at bounding box center [548, 297] width 201 height 39
type input"] "Owner"
click at [782, 317] on div "* Work Phone" at bounding box center [768, 301] width 220 height 46
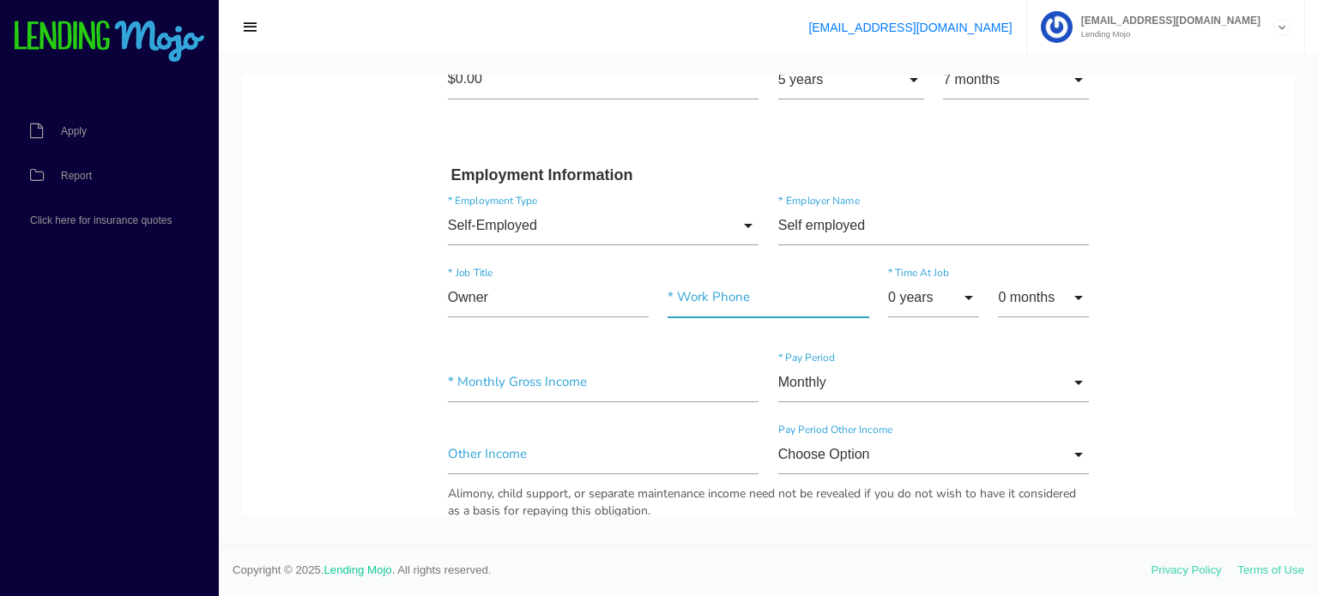
click at [706, 280] on input"] "text" at bounding box center [767, 297] width 201 height 39
paste input"] "[PHONE_NUMBER]"
type input"] "[PHONE_NUMBER]"
click at [1138, 247] on body "Quick, Secure Financing Personalized to You. Marcileia * First Name Middle Name…" at bounding box center [768, 430] width 1053 height 2254
click at [912, 305] on input "0 years" at bounding box center [933, 297] width 91 height 39
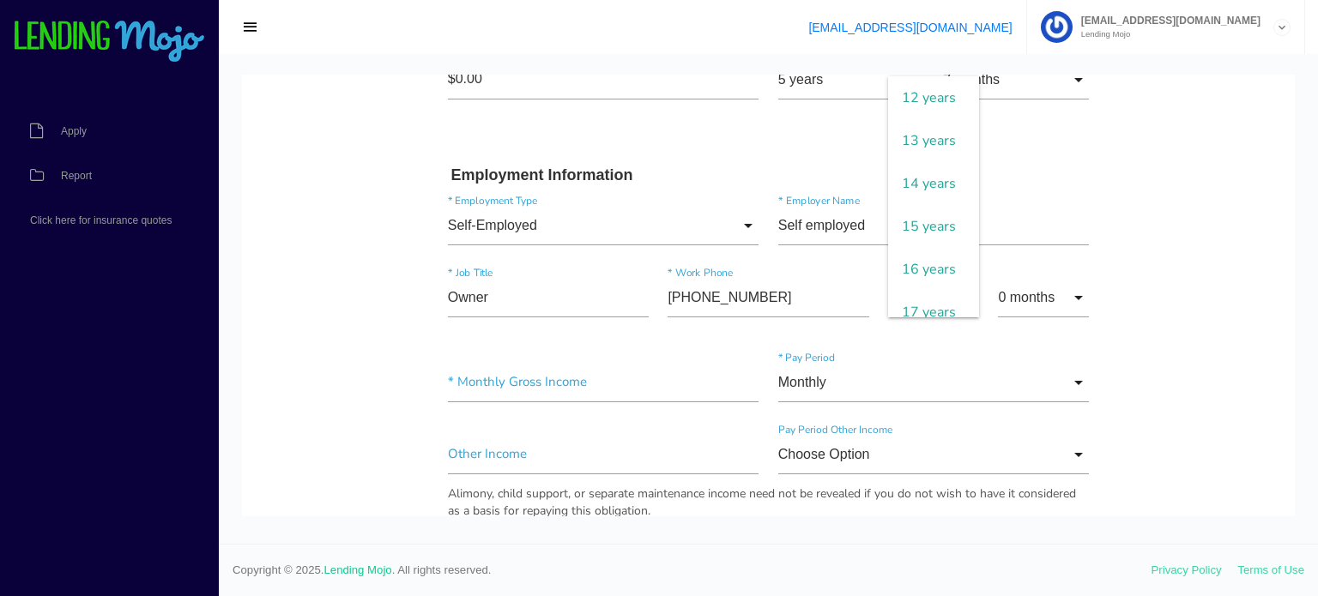
scroll to position [429, 0]
click at [915, 116] on span "10 years" at bounding box center [933, 97] width 91 height 43
type input "10 years"
click at [999, 287] on input "0 months" at bounding box center [1043, 297] width 91 height 39
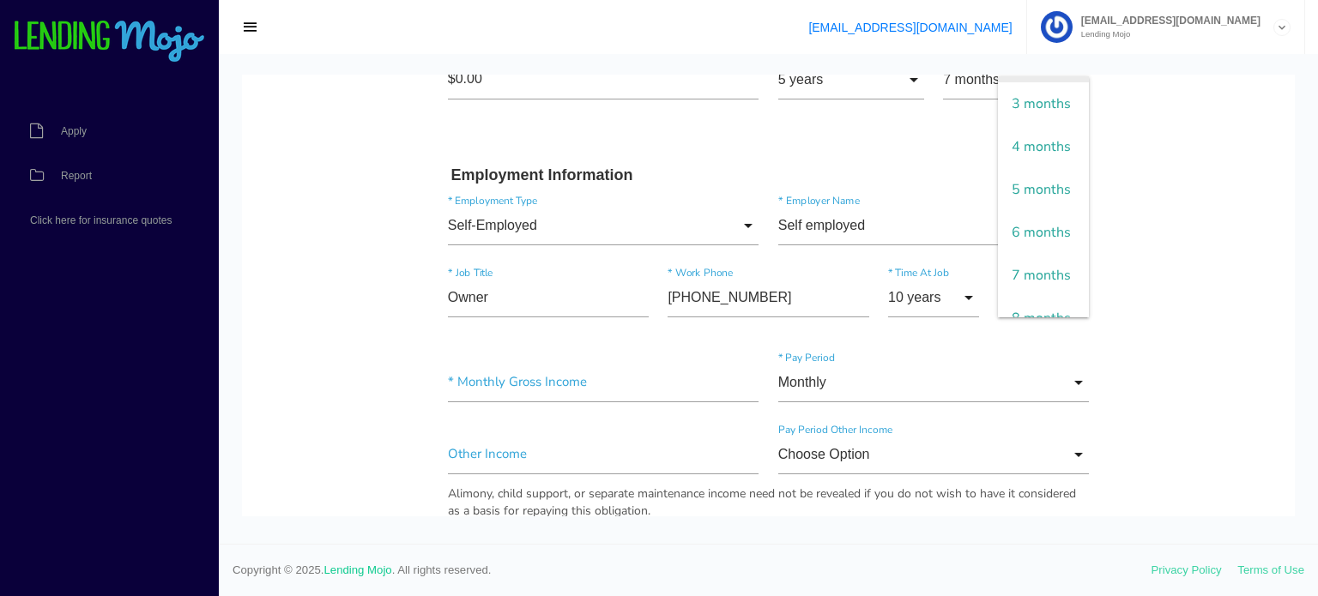
scroll to position [257, 0]
click at [1019, 76] on span "5 months" at bounding box center [1043, 54] width 91 height 43
type input "5 months"
click at [1130, 172] on body "Quick, Secure Financing Personalized to You. Marcileia * First Name Middle Name…" at bounding box center [768, 430] width 1053 height 2254
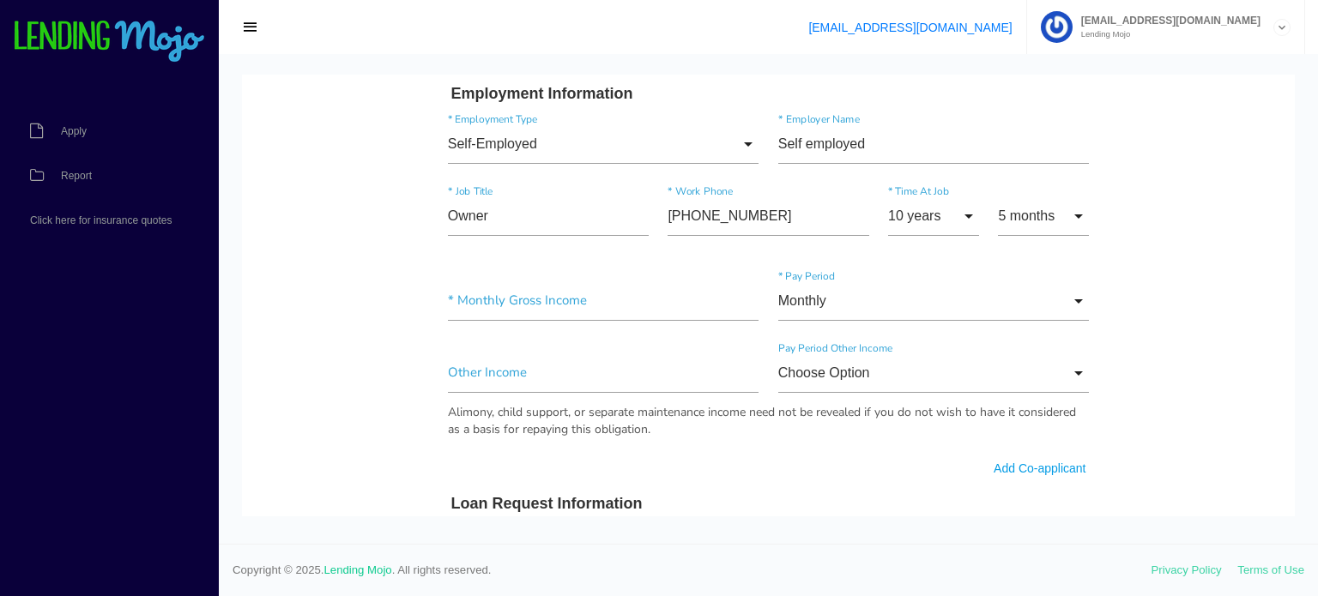
scroll to position [944, 0]
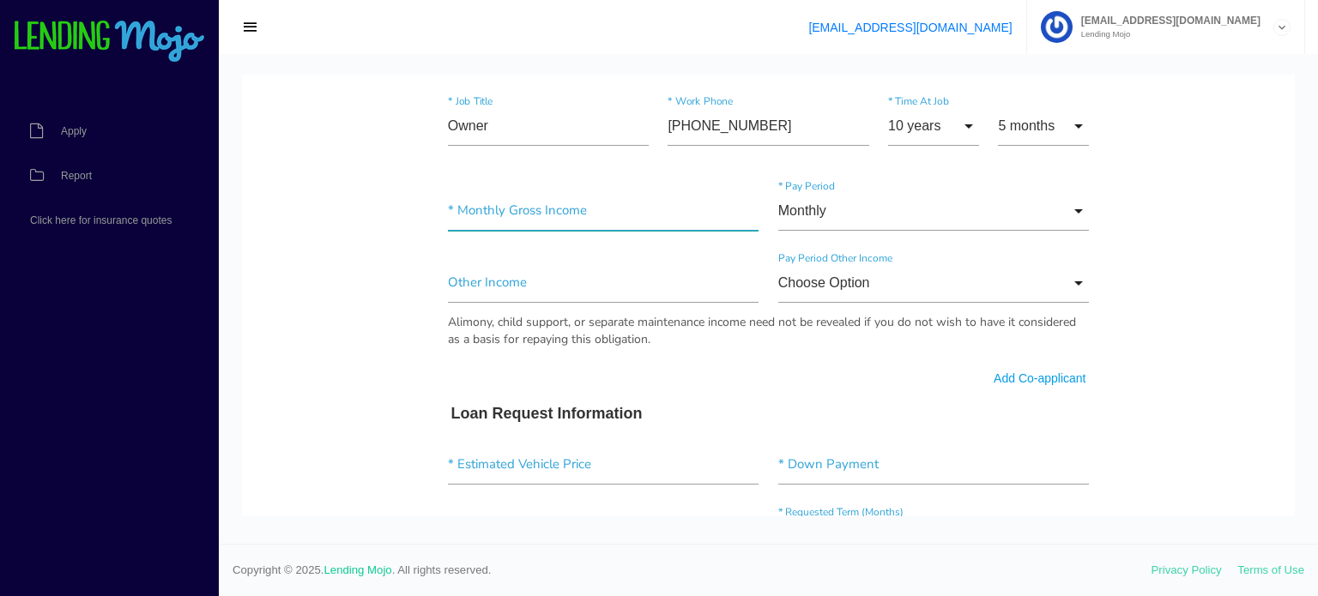
click at [549, 191] on input"] "text" at bounding box center [603, 210] width 311 height 39
type input"] "$15,000.00"
click at [1162, 224] on body "Quick, Secure Financing Personalized to You. Marcileia * First Name Middle Name…" at bounding box center [768, 258] width 1053 height 2254
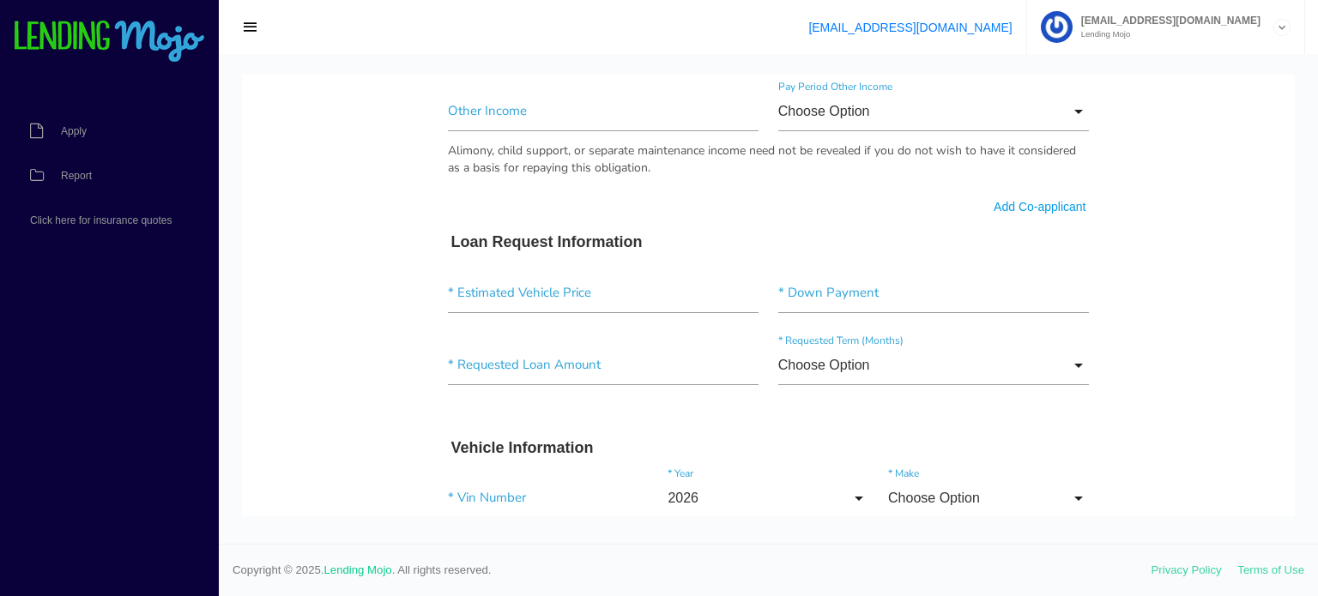
scroll to position [1201, 0]
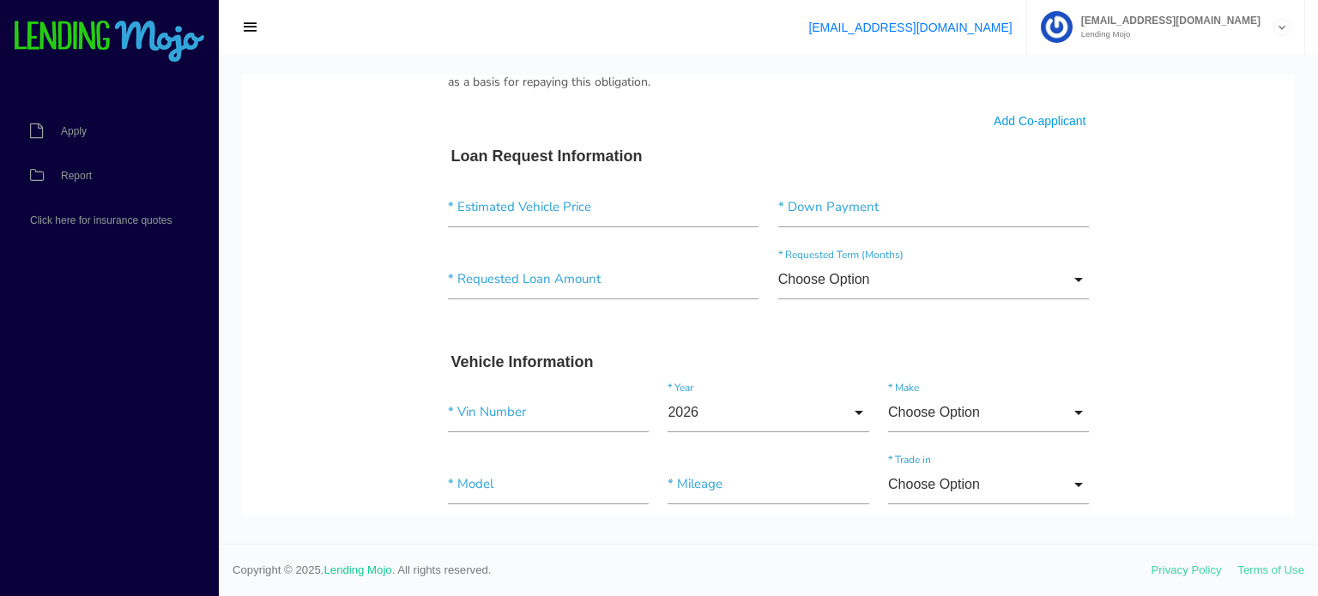
click at [532, 178] on div "* Estimated Vehicle Price * Down Payment" at bounding box center [768, 211] width 661 height 72
drag, startPoint x: 552, startPoint y: 214, endPoint x: 568, endPoint y: 222, distance: 18.4
click at [552, 214] on input"] "text" at bounding box center [603, 207] width 311 height 39
type input"] "$60,997.00"
click at [823, 198] on input"] "text" at bounding box center [933, 207] width 311 height 39
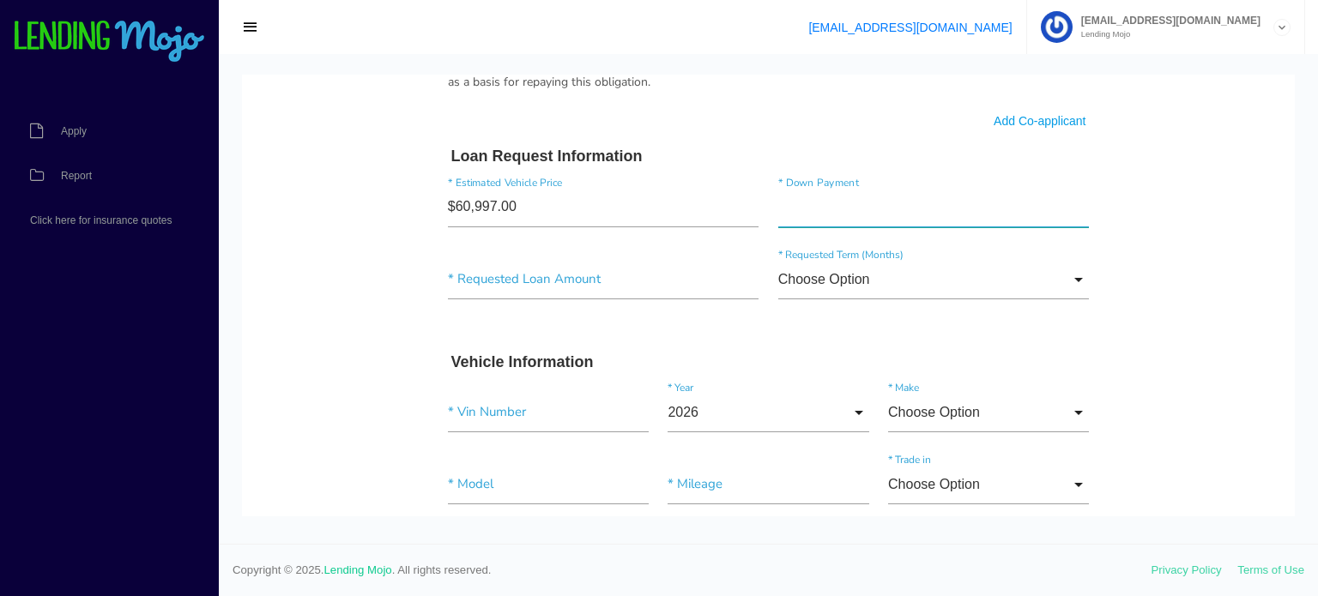
type input"] "$6,000.00"
click at [603, 295] on input"] "text" at bounding box center [603, 279] width 311 height 39
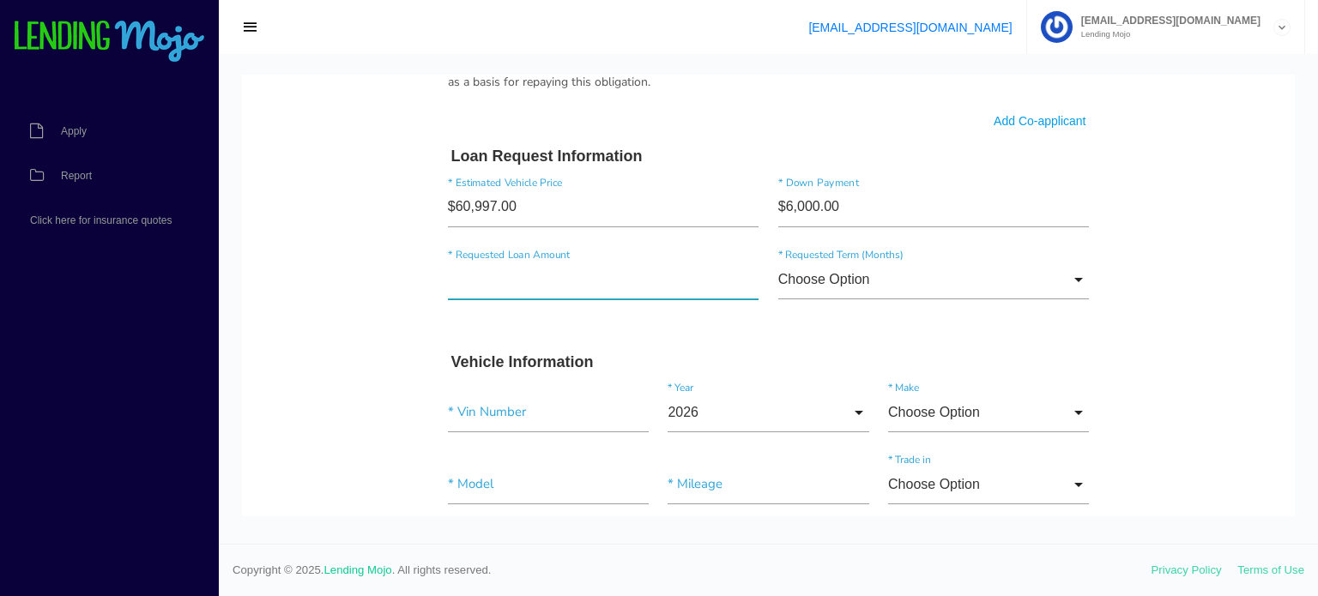
type input"] "$54,000.00"
click at [865, 275] on input "Choose Option" at bounding box center [933, 279] width 311 height 39
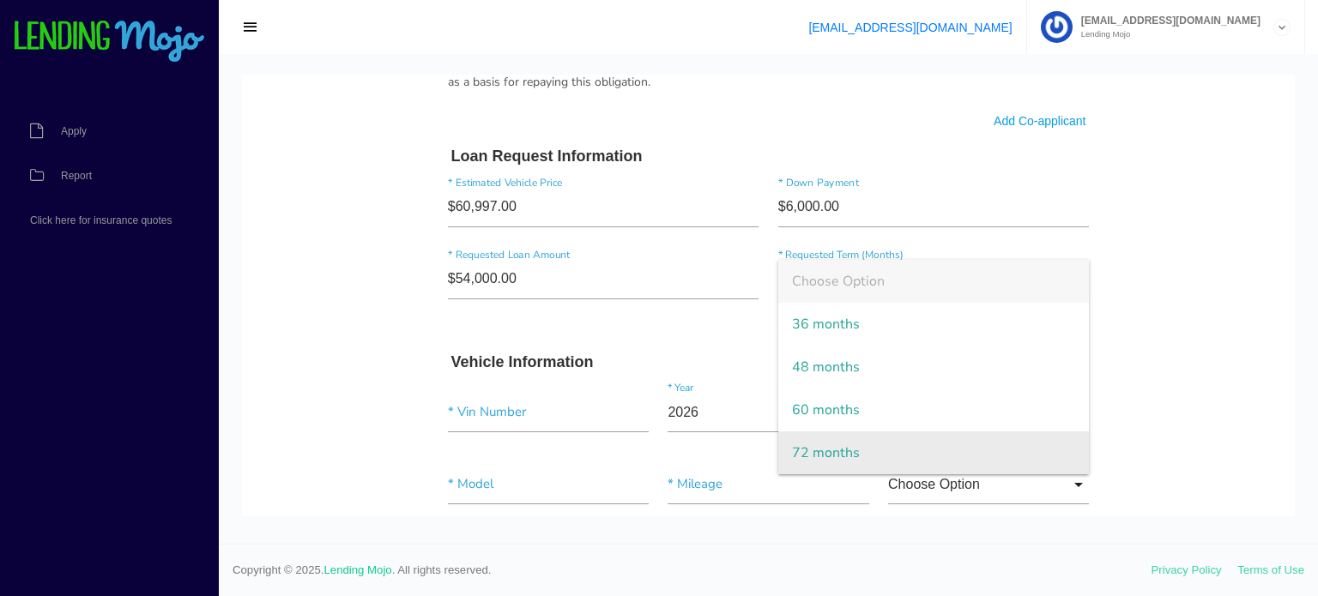
click at [813, 456] on span "72 months" at bounding box center [933, 453] width 311 height 43
type input "72 months"
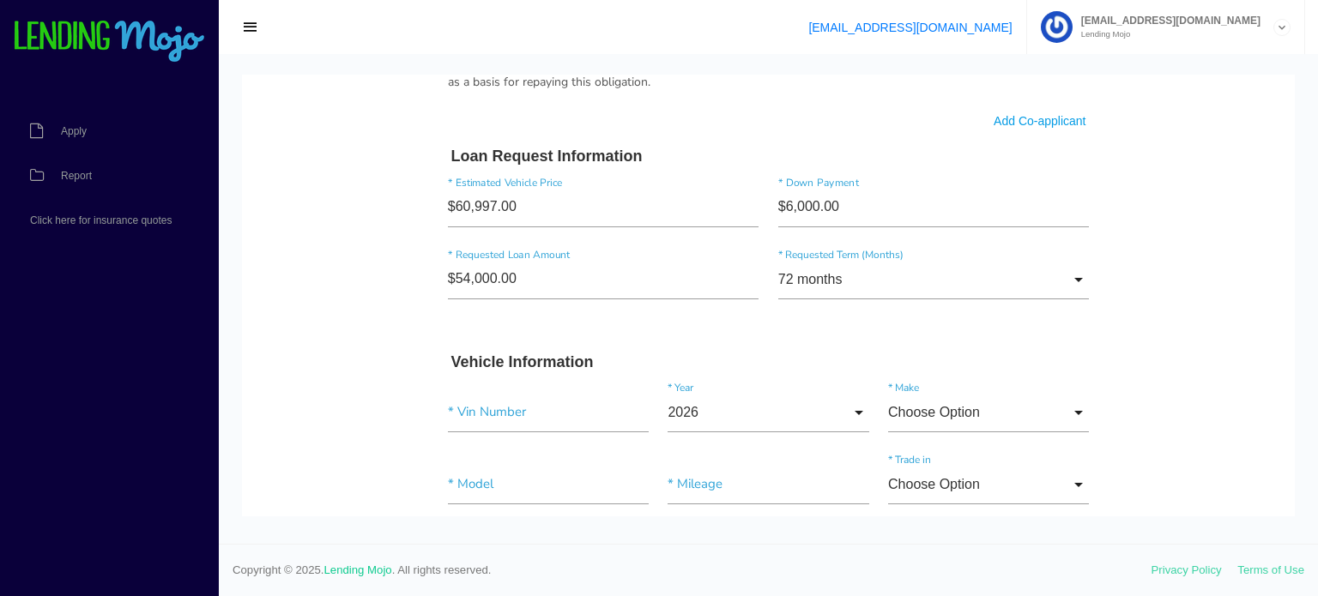
click at [1126, 335] on body "Quick, Secure Financing Personalized to You. Marcileia * First Name Middle Name…" at bounding box center [768, 1] width 1053 height 2254
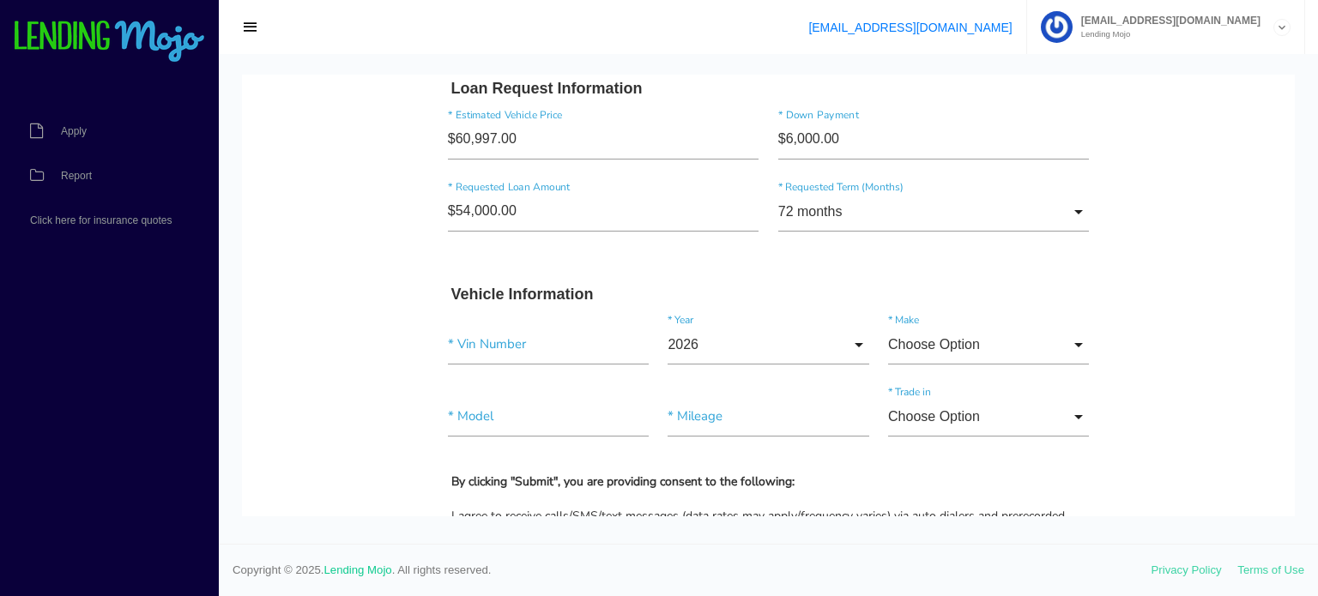
scroll to position [1373, 0]
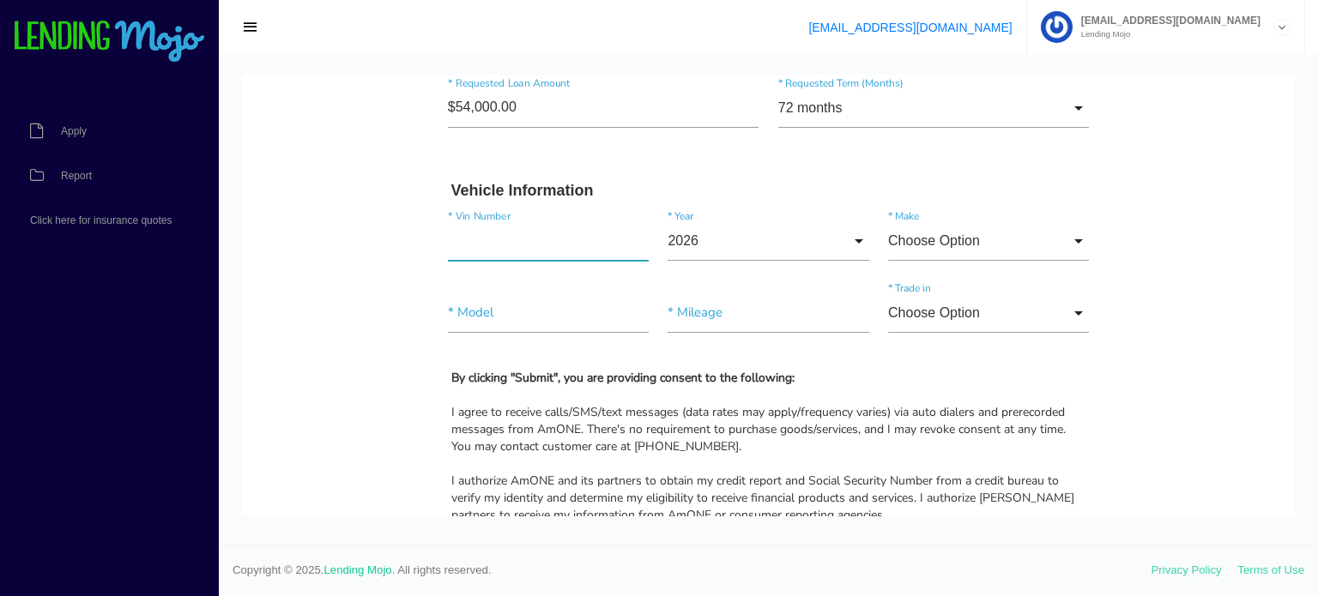
click at [518, 243] on input"] "text" at bounding box center [548, 240] width 201 height 39
type input"] "[US_VEHICLE_IDENTIFICATION_NUMBER]"
click at [788, 223] on input "2026" at bounding box center [767, 240] width 201 height 39
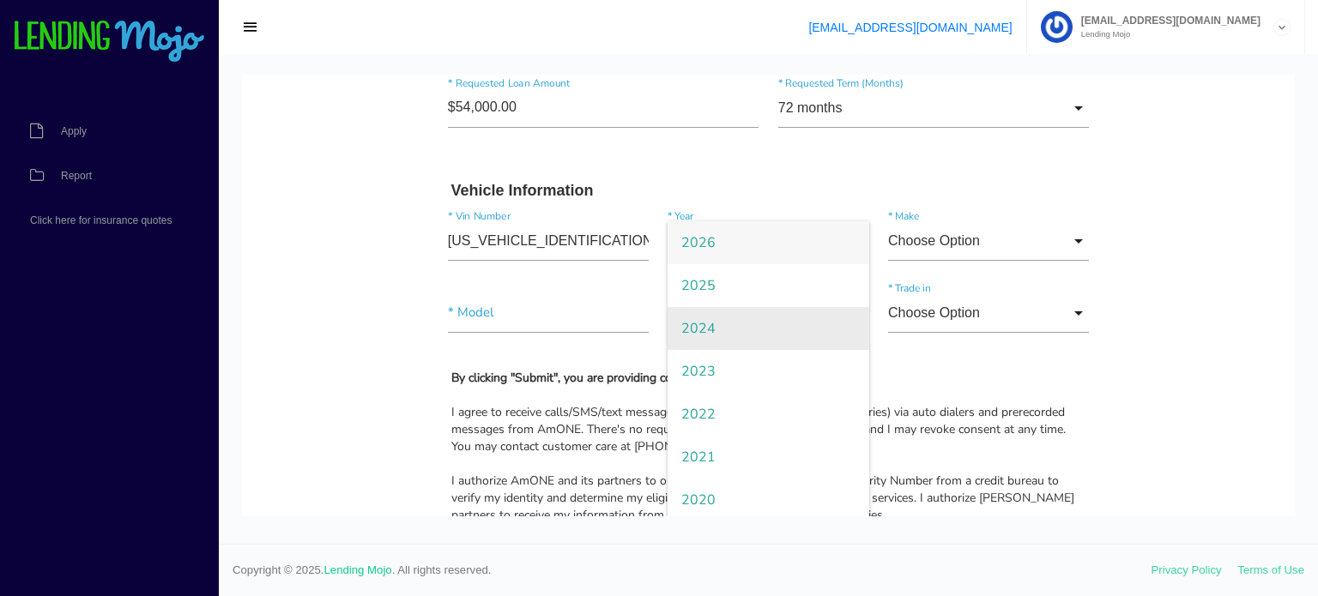
scroll to position [86, 0]
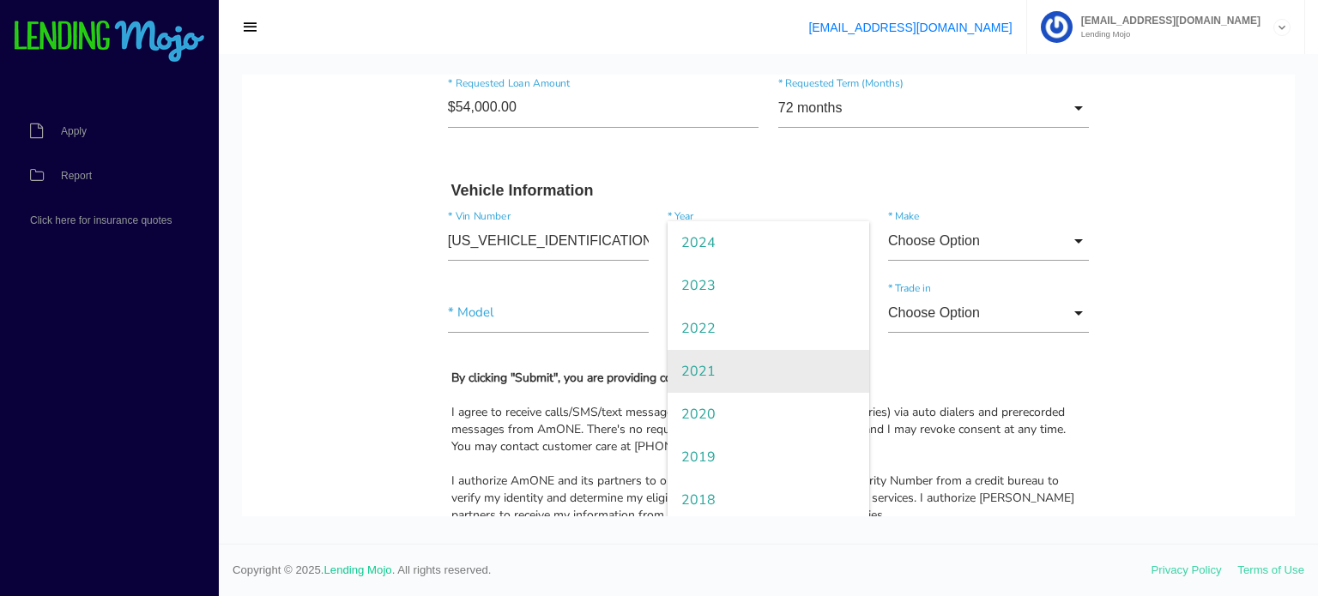
click at [710, 361] on span "2021" at bounding box center [767, 371] width 201 height 43
type input "2021"
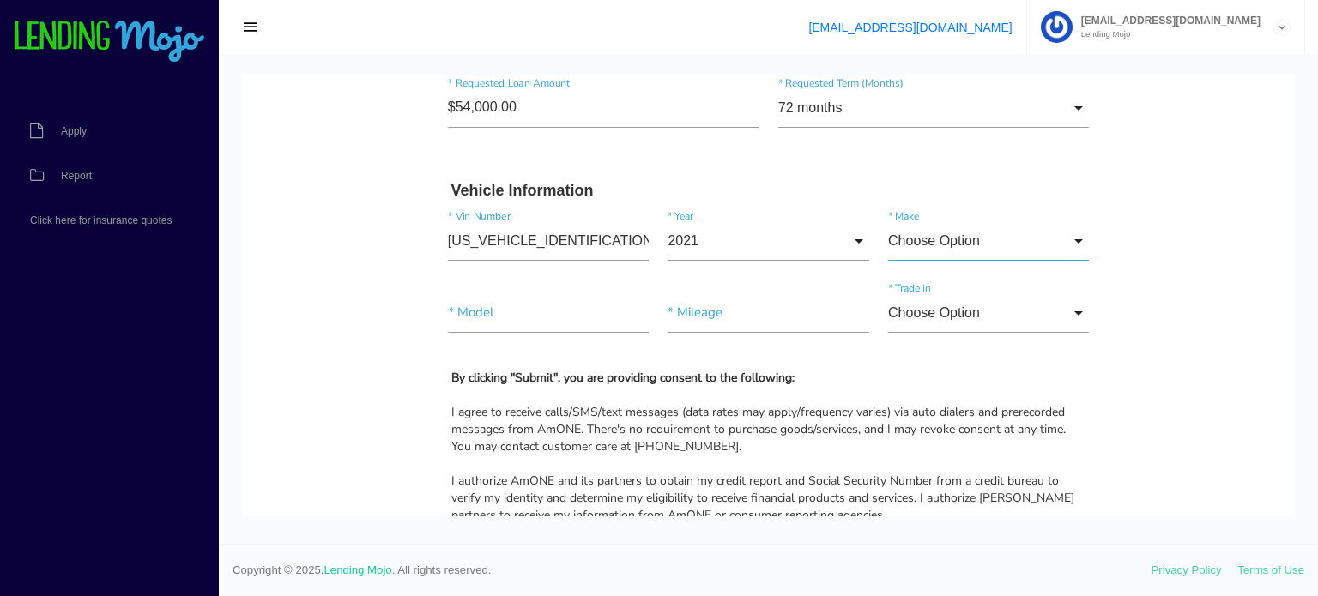
click at [915, 252] on input "Choose Option" at bounding box center [988, 240] width 201 height 39
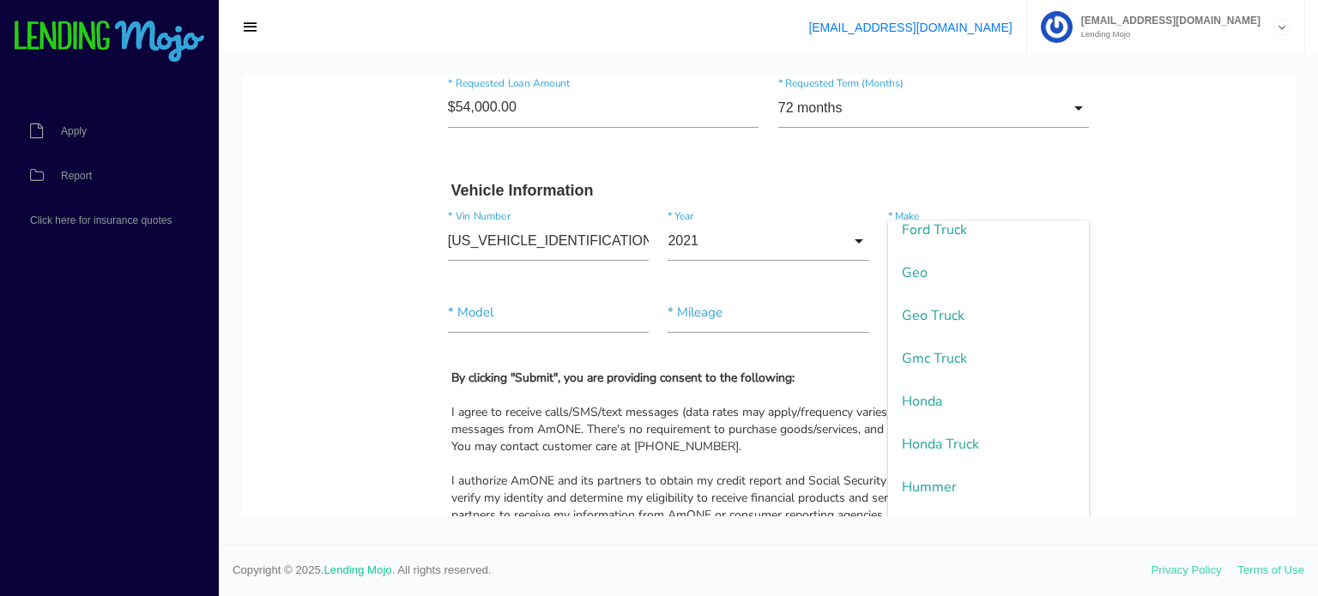
scroll to position [1373, 0]
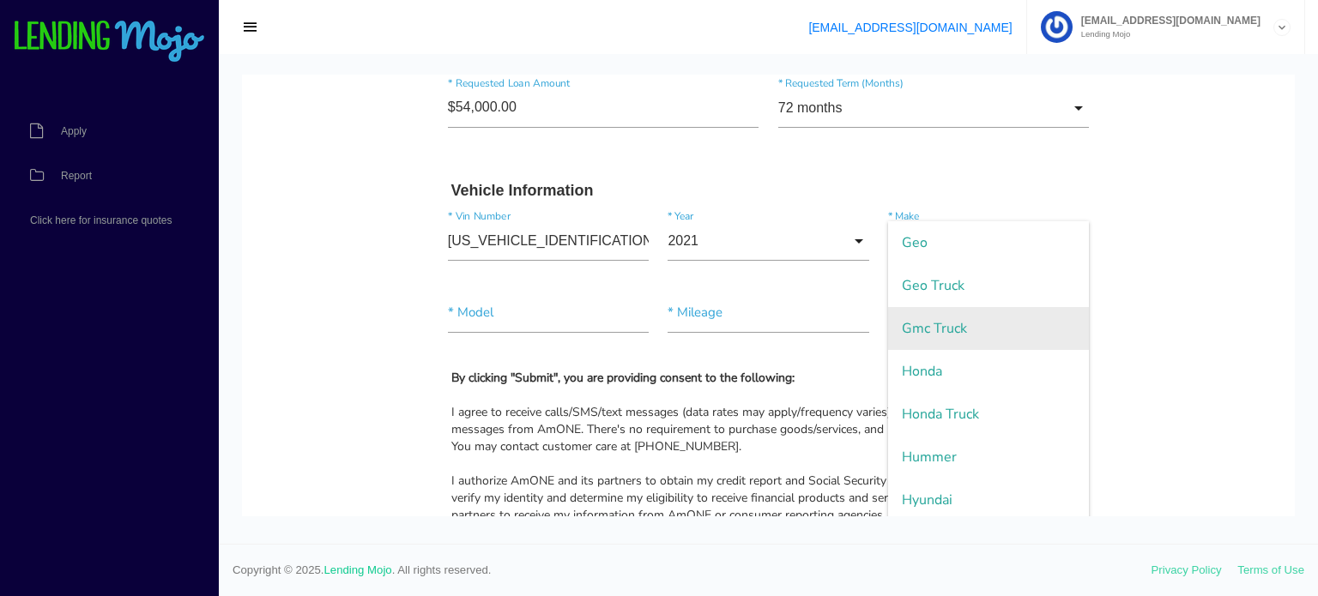
click at [940, 336] on span "Gmc Truck" at bounding box center [988, 328] width 201 height 43
type input "Gmc Truck"
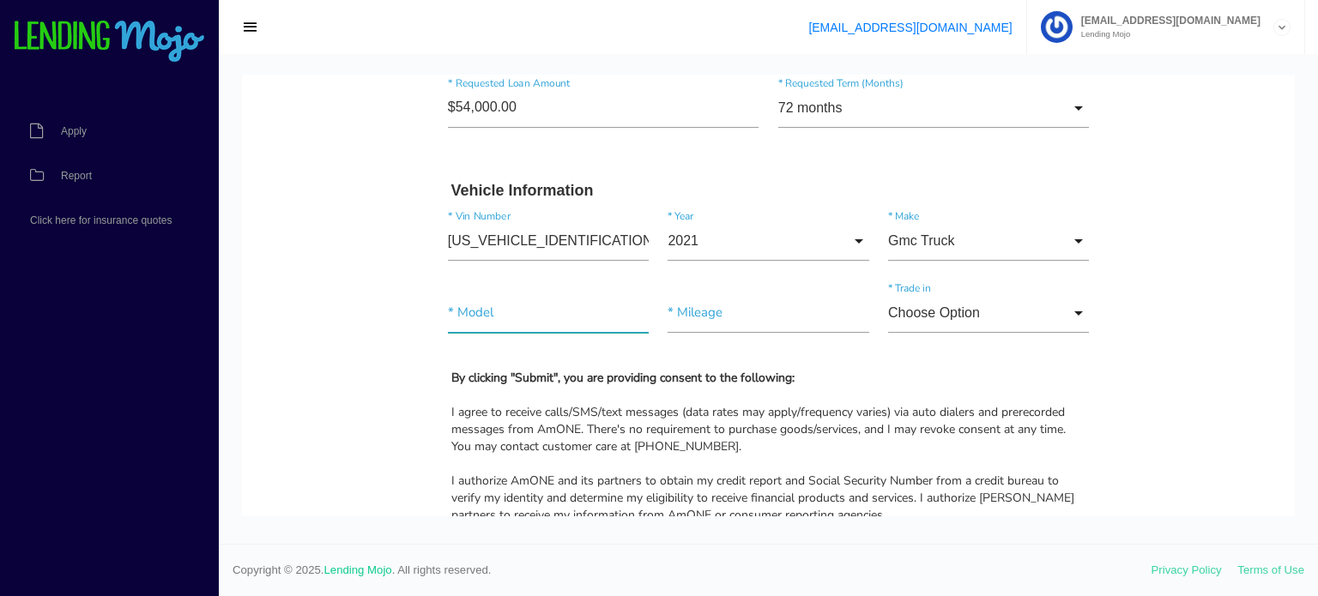
click at [448, 304] on input"] "text" at bounding box center [548, 312] width 201 height 39
type input"] "Yukon XL 1500 Denali"
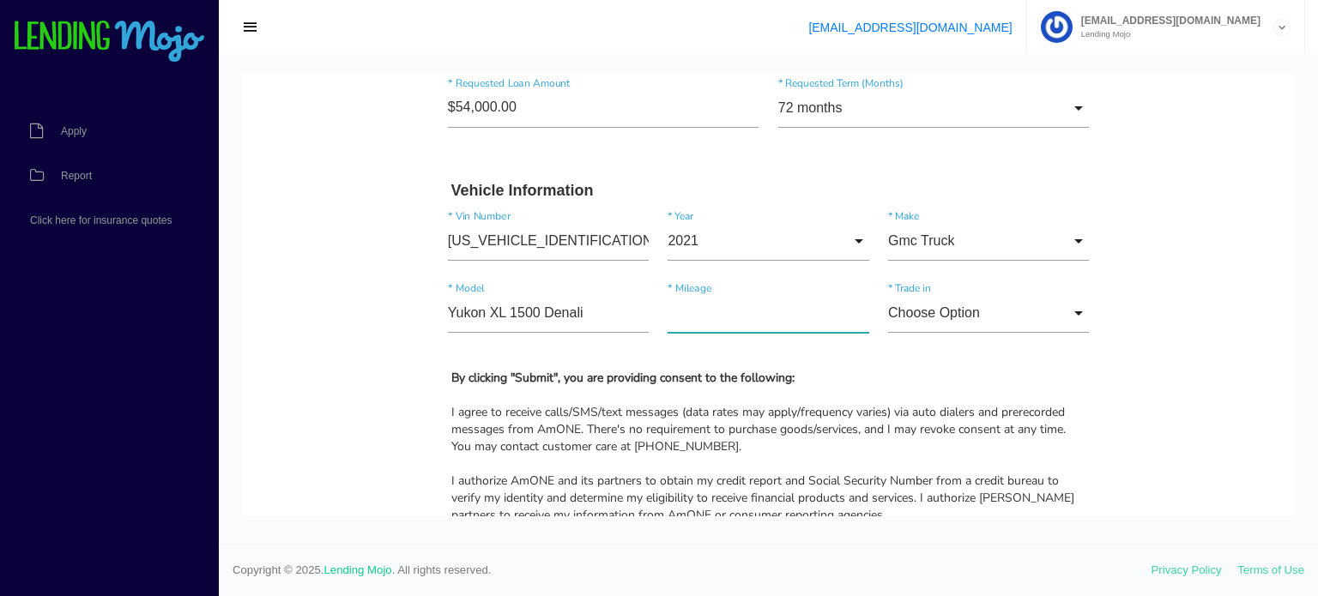
click at [719, 308] on input"] "text" at bounding box center [767, 312] width 201 height 39
type input"] "48,110"
click at [939, 308] on input "Choose Option" at bounding box center [988, 312] width 201 height 39
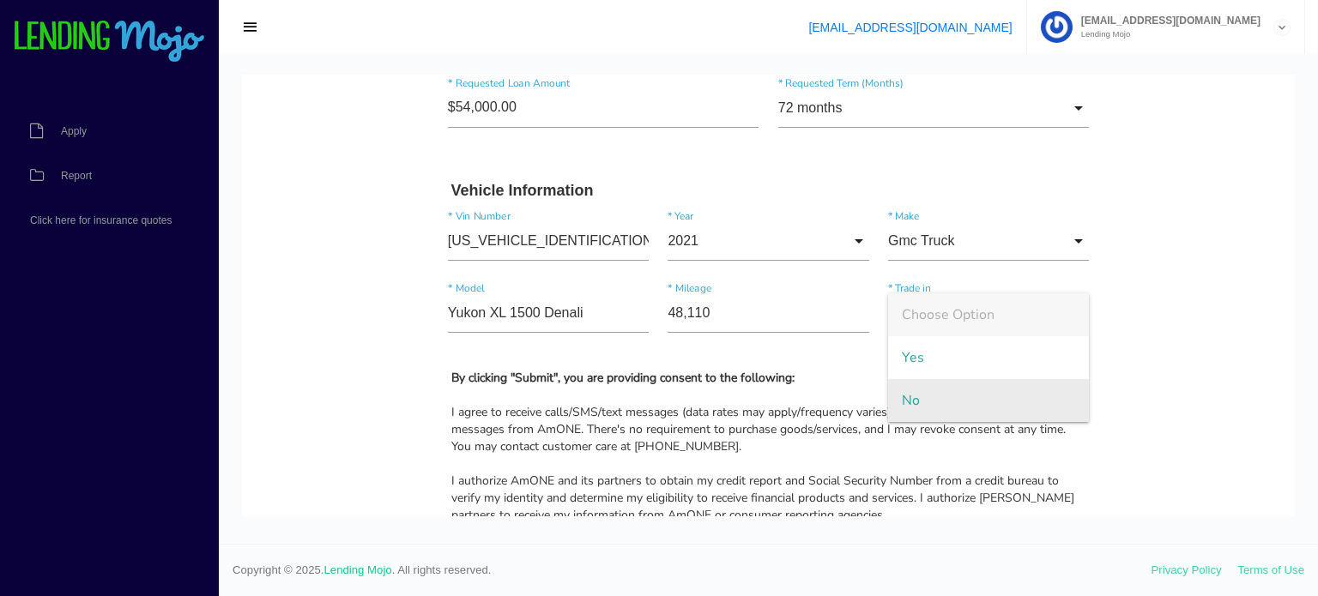
click at [935, 393] on span "No" at bounding box center [988, 400] width 201 height 43
type input "No"
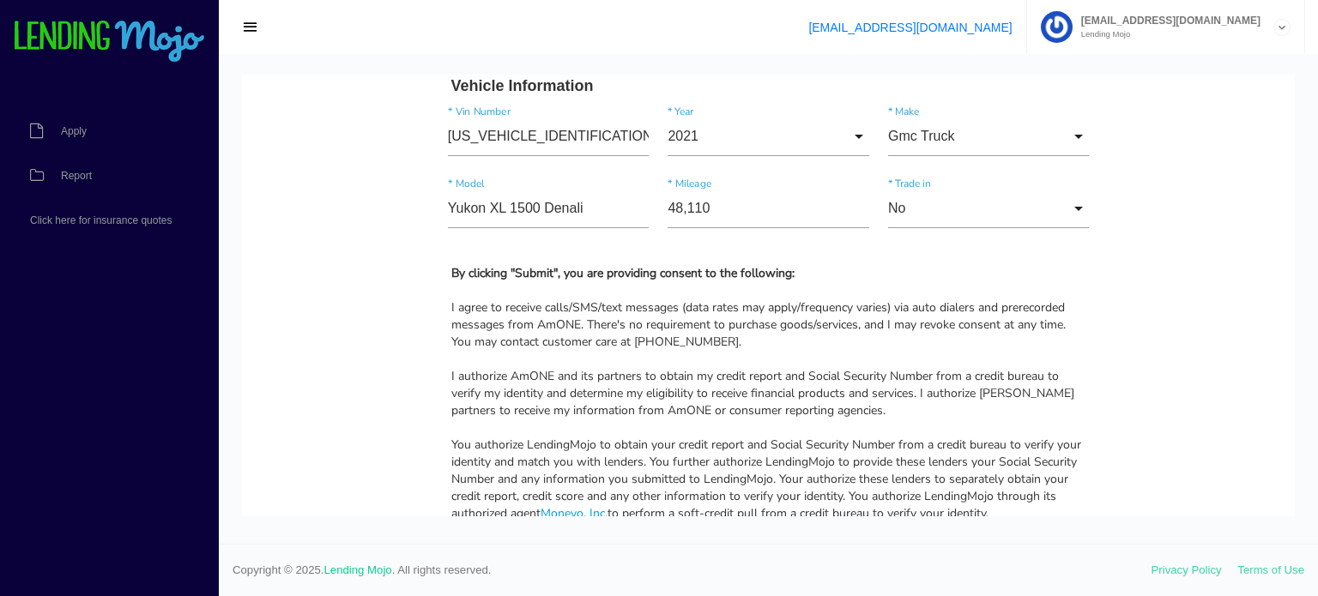
scroll to position [1716, 0]
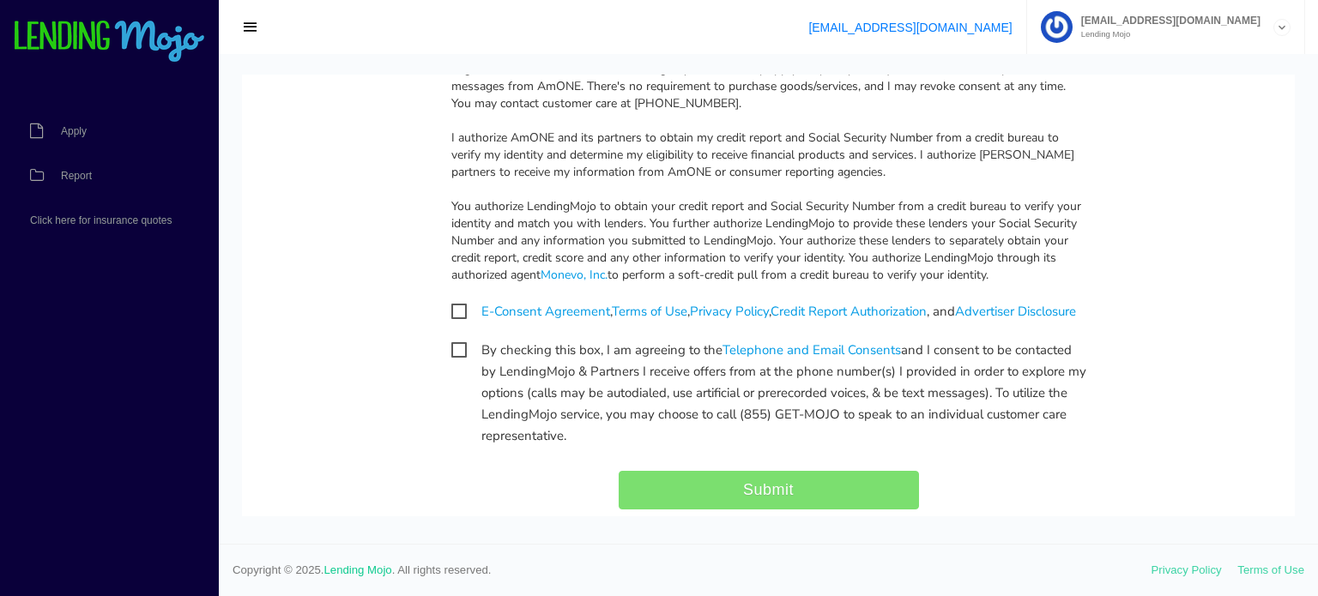
click at [456, 305] on span "E-Consent Agreement , Terms of Use , Privacy Policy , Credit Report Authorizati…" at bounding box center [763, 311] width 625 height 21
checkbox input "true"
click at [451, 361] on span "By checking this box, I am agreeing to the Telephone and Email Consents and I c…" at bounding box center [768, 350] width 635 height 21
checkbox input "true"
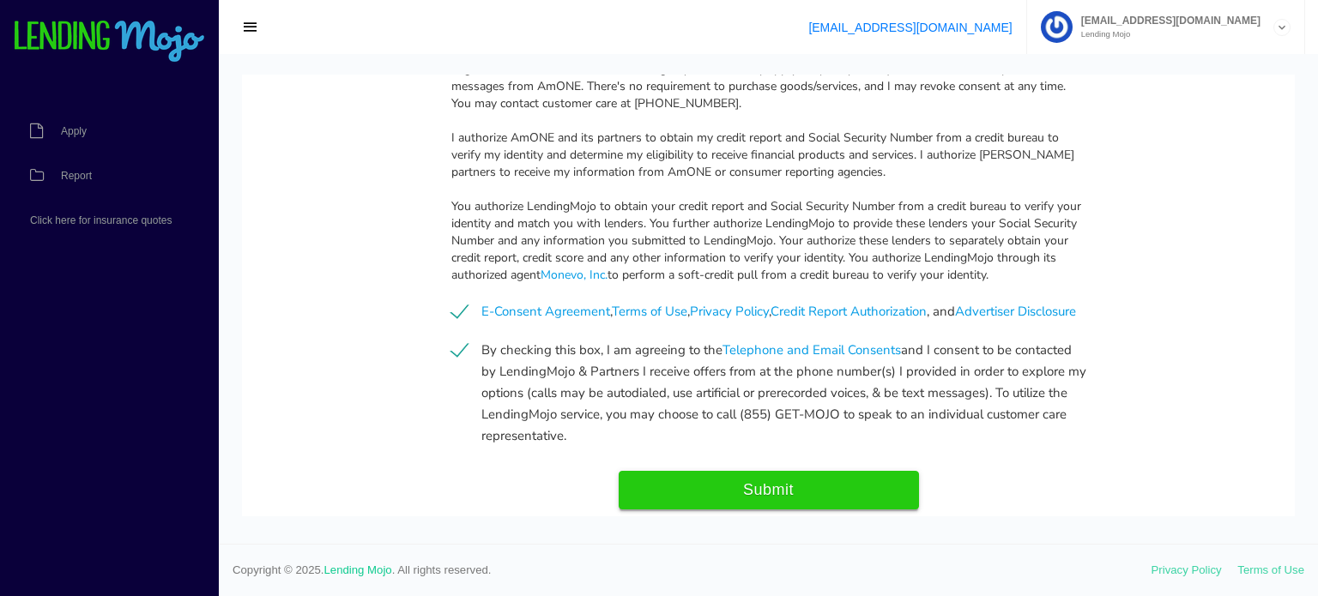
click at [819, 510] on input "Submit" at bounding box center [769, 490] width 300 height 39
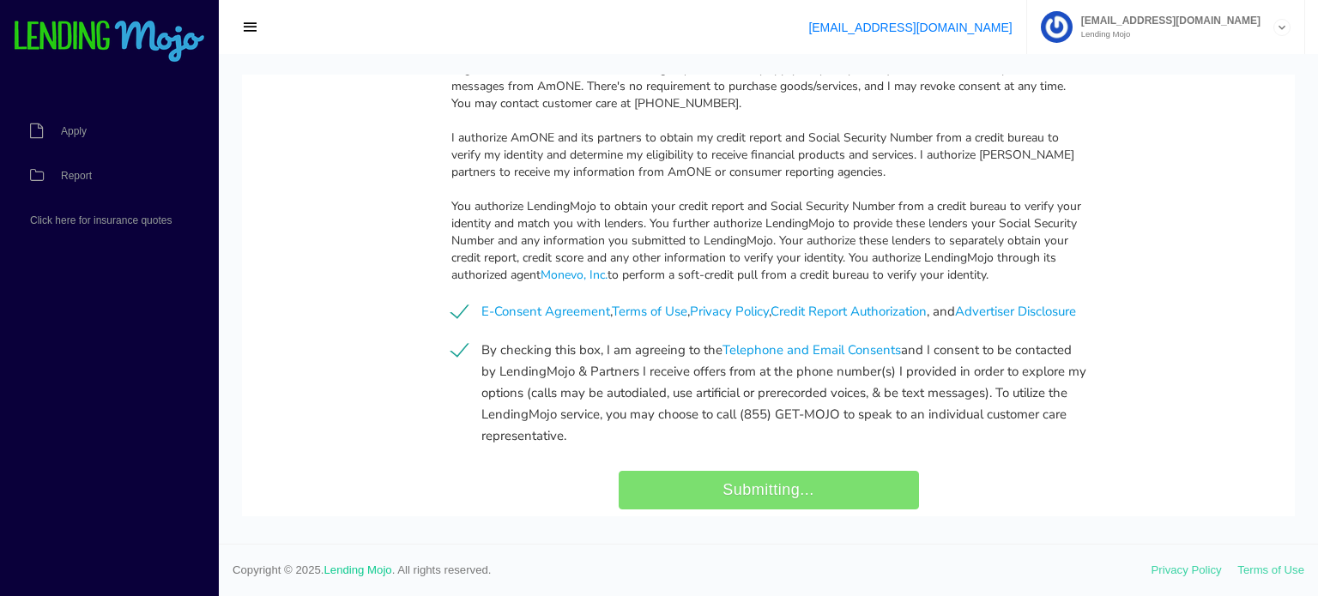
type input "Submit"
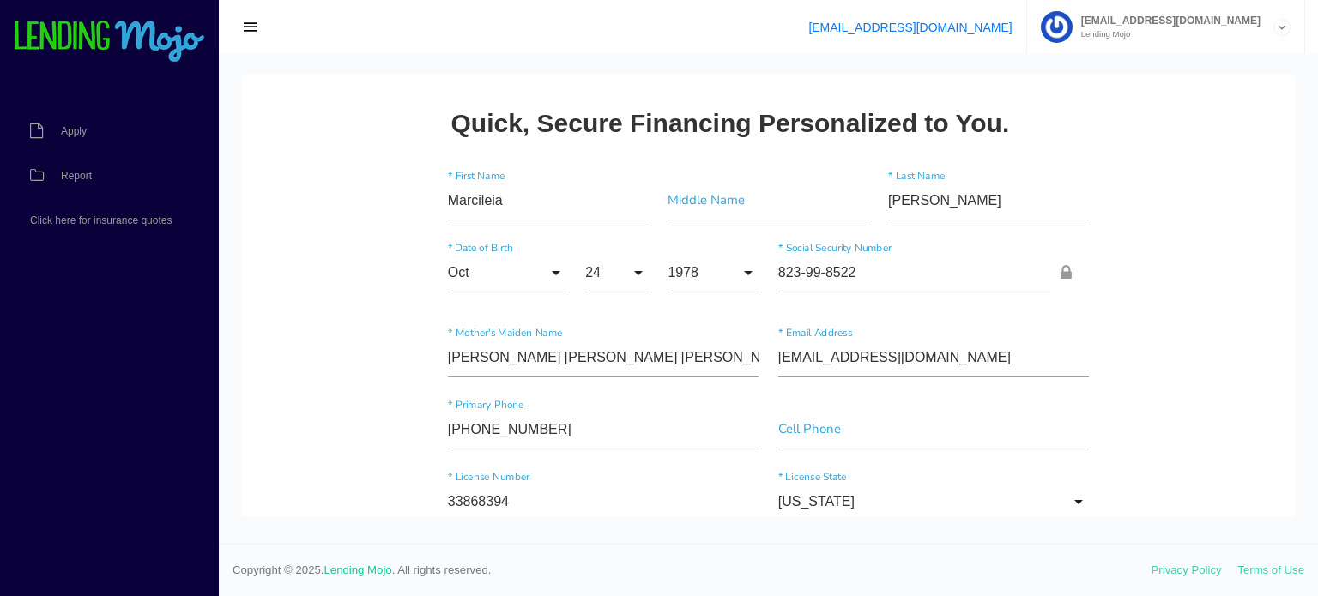
scroll to position [86, 0]
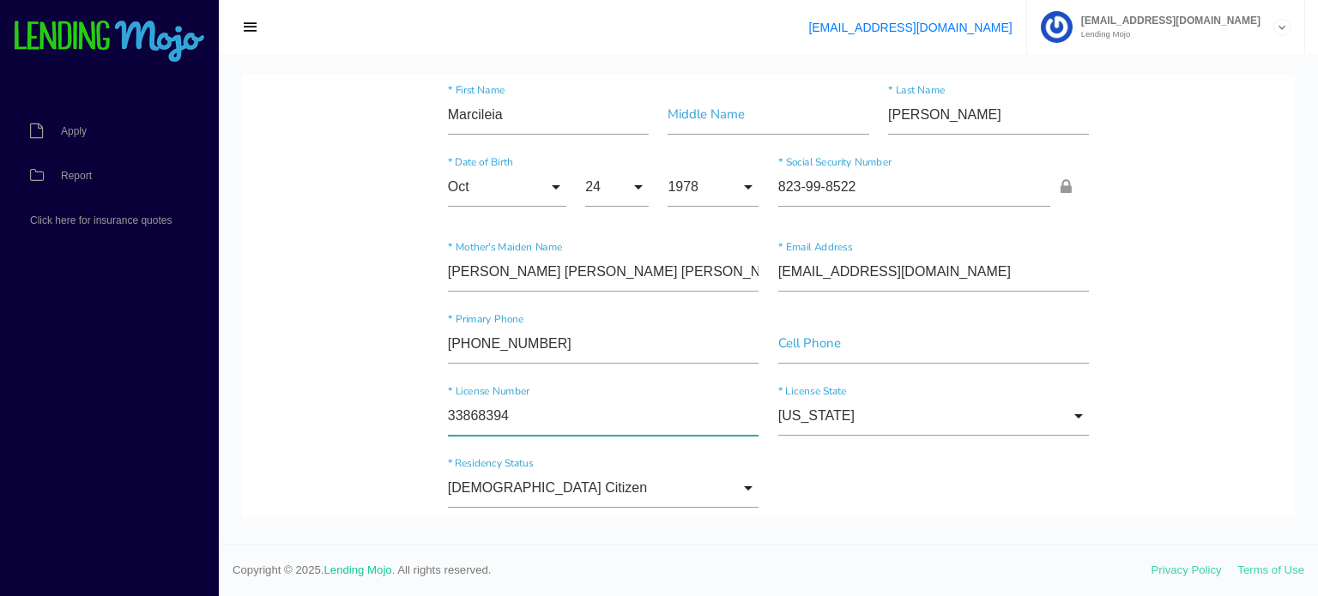
click at [483, 413] on input"] "33868394" at bounding box center [603, 415] width 311 height 39
click at [528, 410] on input"] "33868394" at bounding box center [603, 415] width 311 height 39
drag, startPoint x: 528, startPoint y: 410, endPoint x: 420, endPoint y: 413, distance: 108.1
type input"] "33868394"
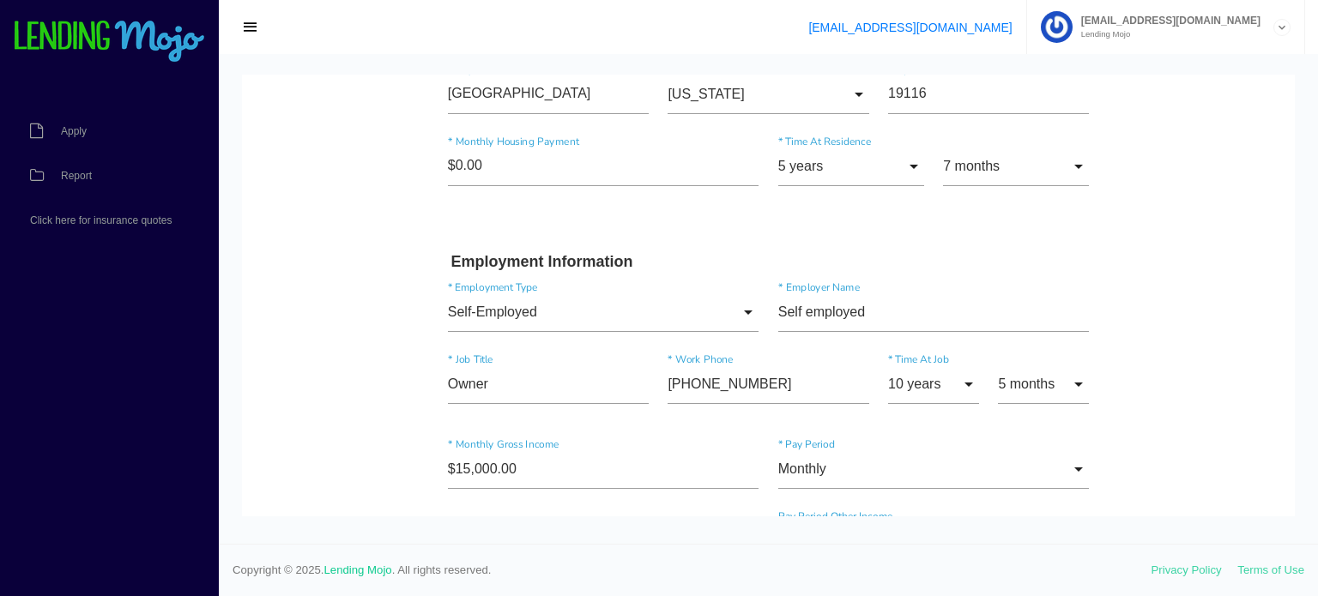
scroll to position [686, 0]
click at [757, 338] on div "Self-Employed Choose Option Full-Time Part-Time Self-Employed Retired Student H…" at bounding box center [768, 315] width 661 height 72
click at [815, 317] on input"] "Self employed" at bounding box center [933, 311] width 311 height 39
drag, startPoint x: 888, startPoint y: 305, endPoint x: 777, endPoint y: 313, distance: 111.0
click at [778, 313] on input"] "Self employed" at bounding box center [933, 311] width 311 height 39
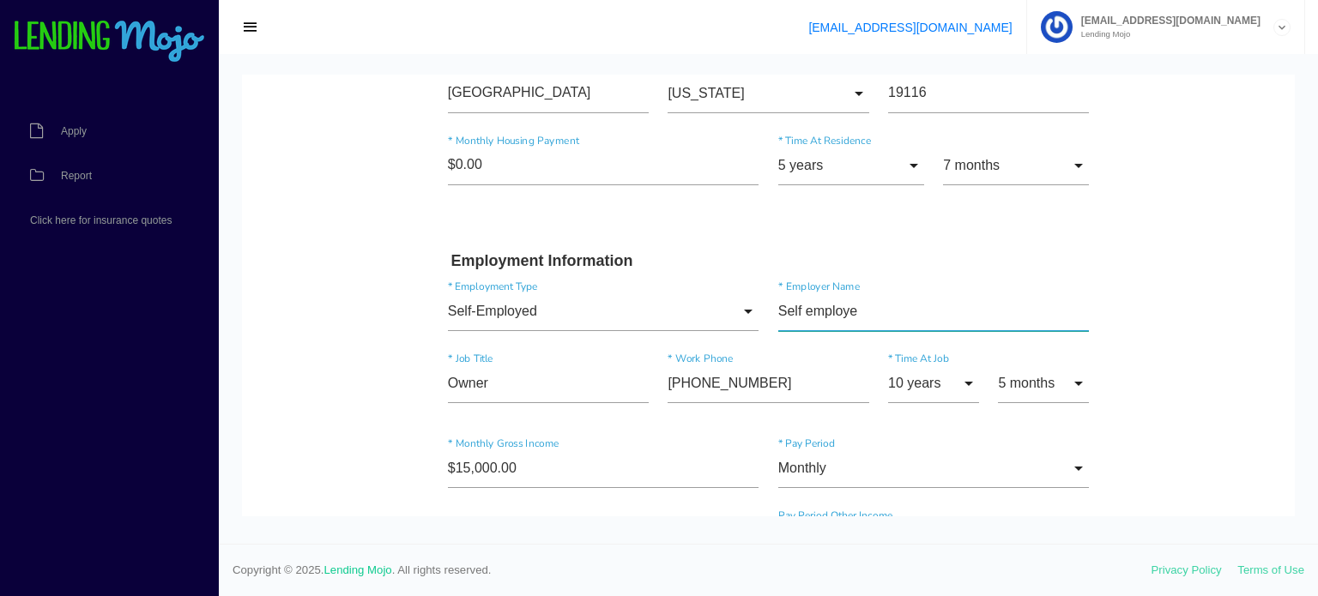
type input"] "Self employed"
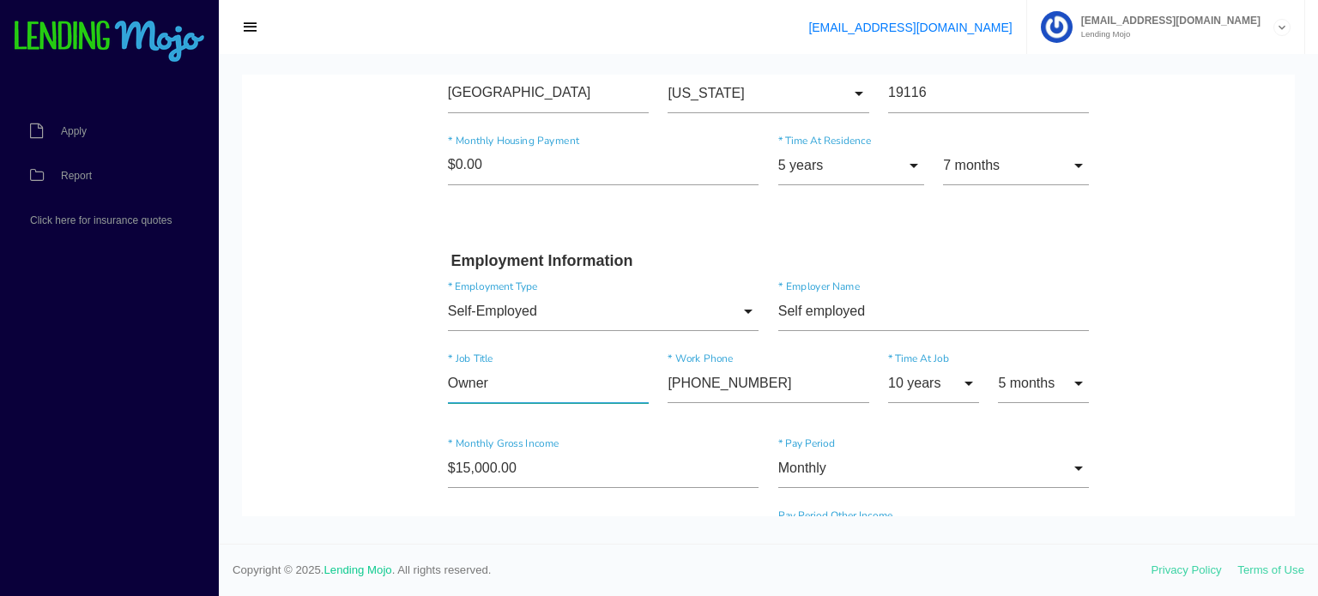
click at [521, 389] on input"] "Owner" at bounding box center [548, 383] width 201 height 39
type input"] "Owner"
click at [1215, 392] on body "Quick, Secure Financing Personalized to You. Marcileia * First Name Middle Name…" at bounding box center [768, 515] width 1053 height 2254
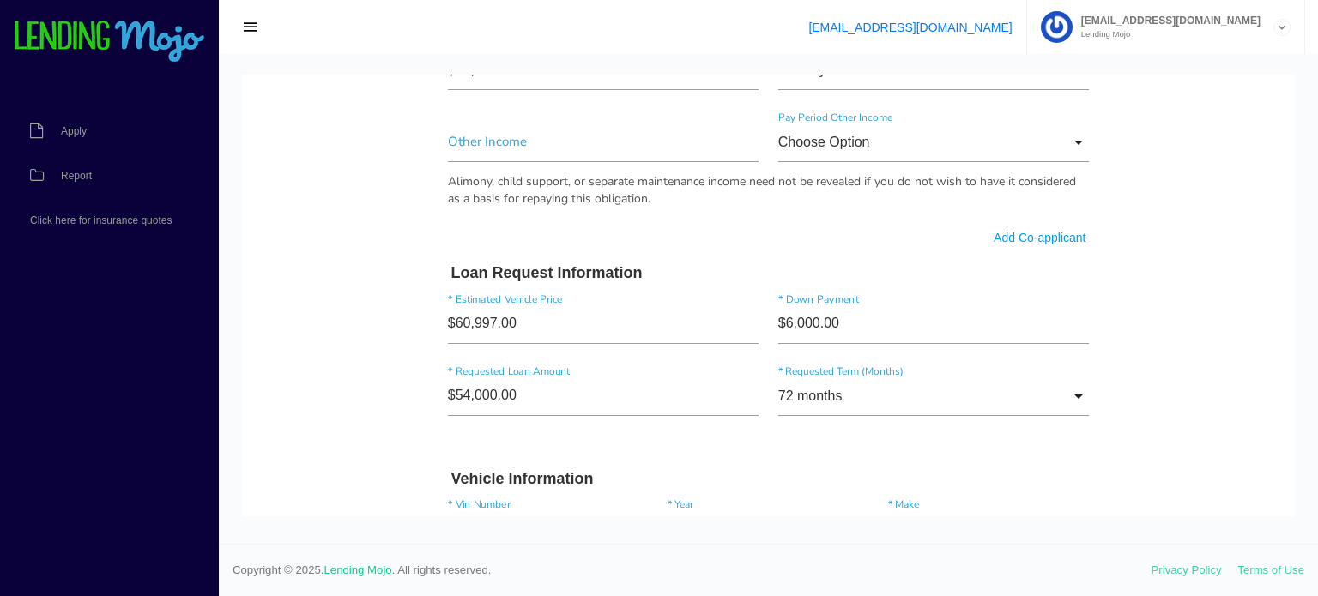
scroll to position [1115, 0]
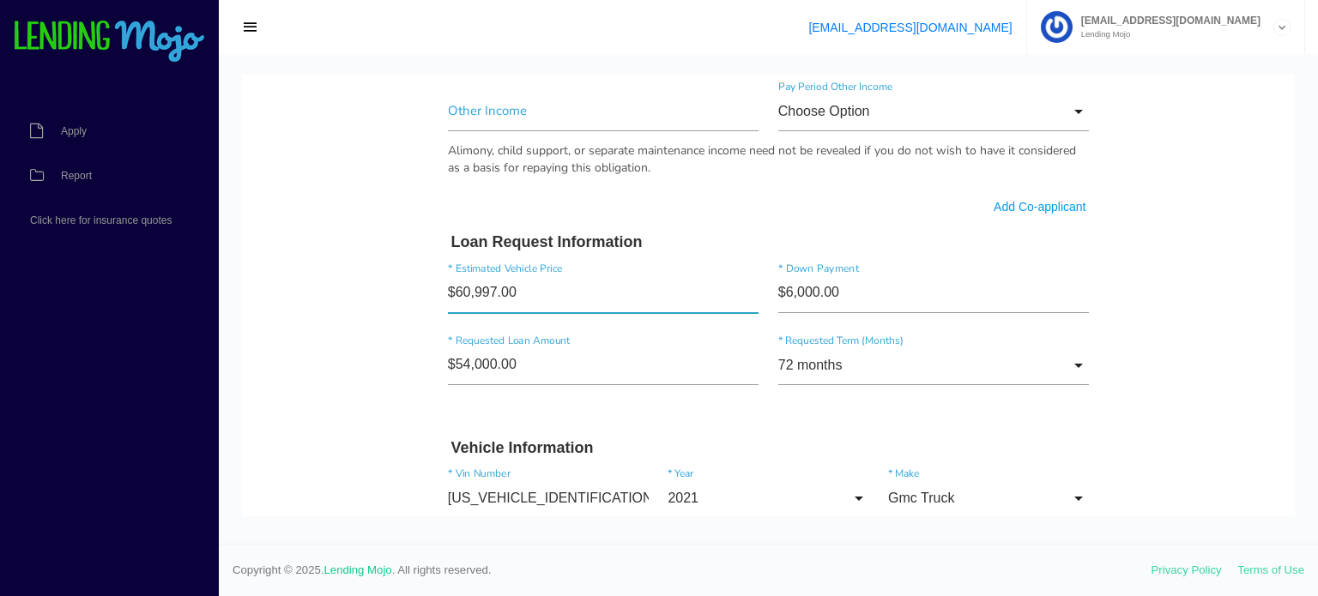
click at [545, 287] on input"] "$60,997.00" at bounding box center [603, 293] width 311 height 39
drag, startPoint x: 559, startPoint y: 277, endPoint x: 415, endPoint y: 281, distance: 143.3
click at [415, 281] on body "Quick, Secure Financing Personalized to You. Marcileia * First Name Middle Name…" at bounding box center [768, 86] width 1053 height 2254
type input"] "$60,997.00"
click at [828, 299] on input"] "$6,000.00" at bounding box center [933, 293] width 311 height 39
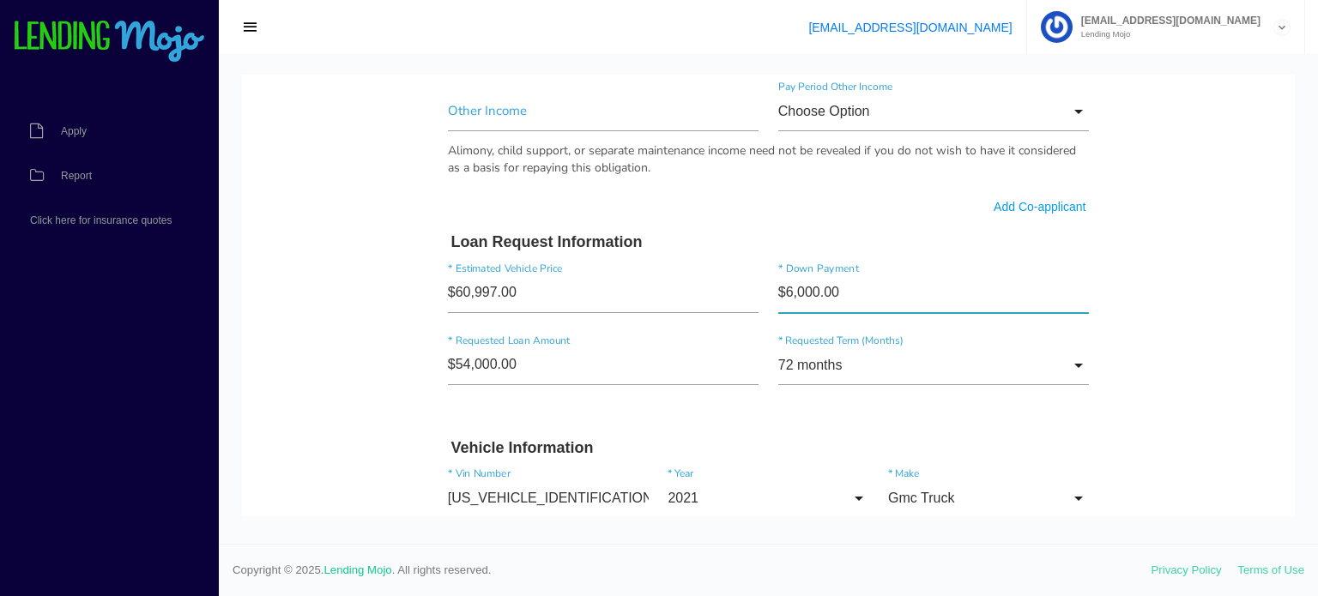
click at [828, 299] on input"] "$6,000.00" at bounding box center [933, 293] width 311 height 39
type input"] "$6,000.00"
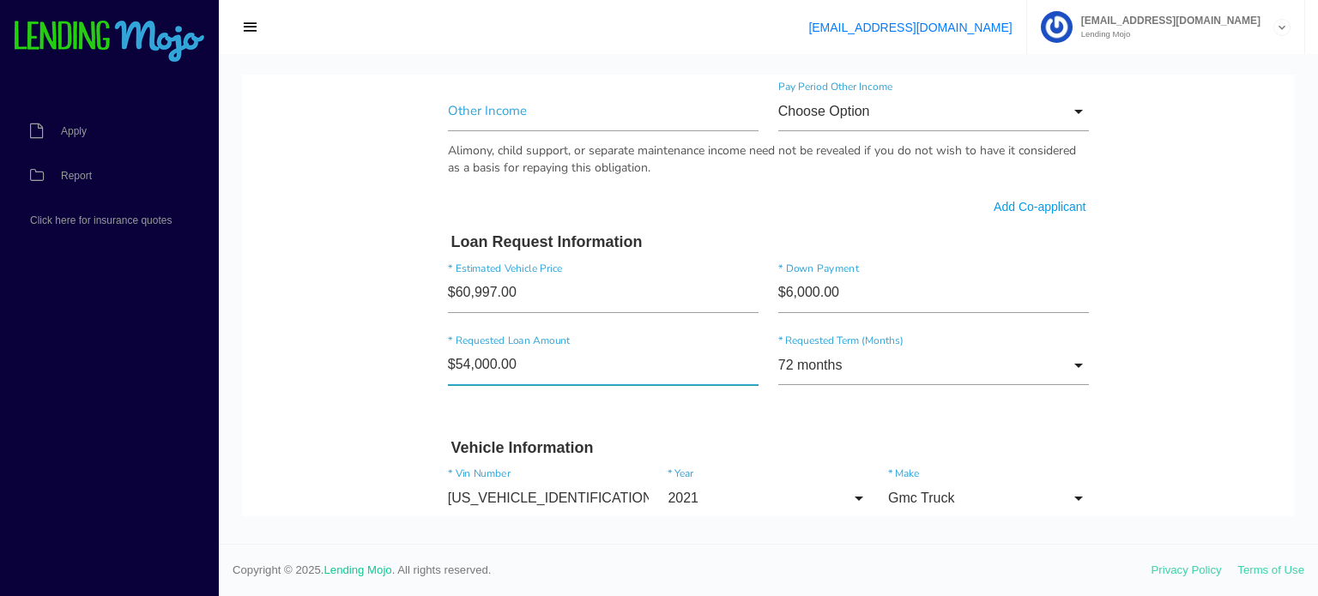
click at [560, 354] on input"] "$54,000.00" at bounding box center [603, 365] width 311 height 39
type input"] "$54,000.00"
click at [1162, 250] on body "Quick, Secure Financing Personalized to You. Marcileia * First Name Middle Name…" at bounding box center [768, 86] width 1053 height 2254
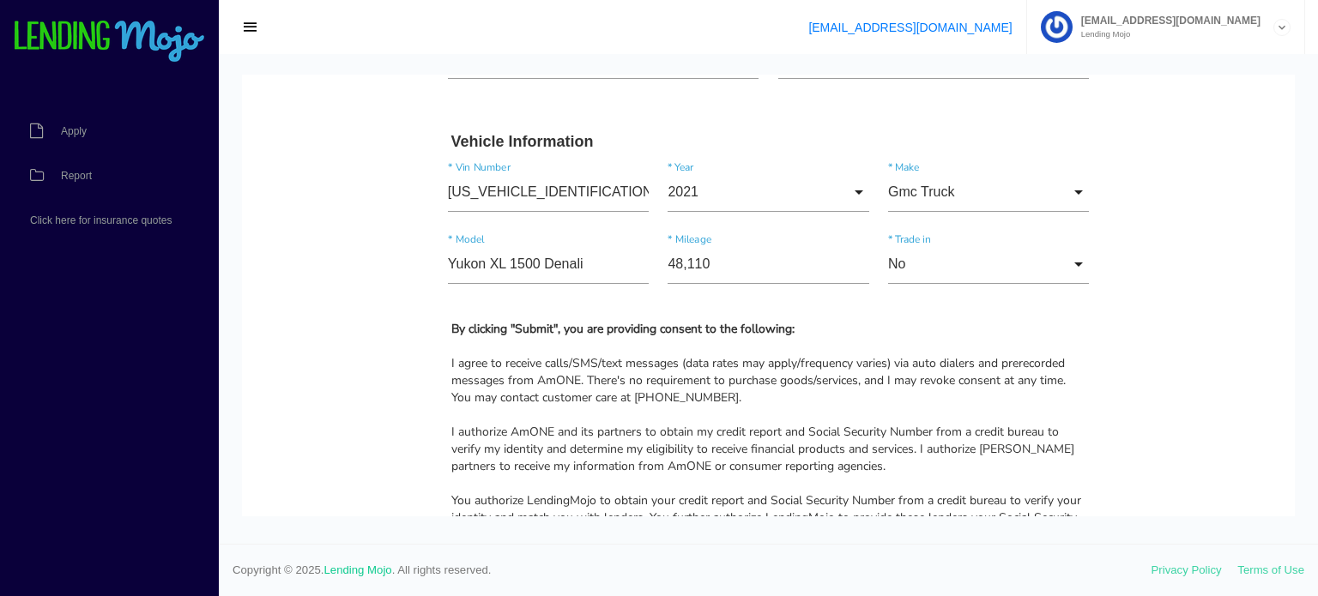
scroll to position [1458, 0]
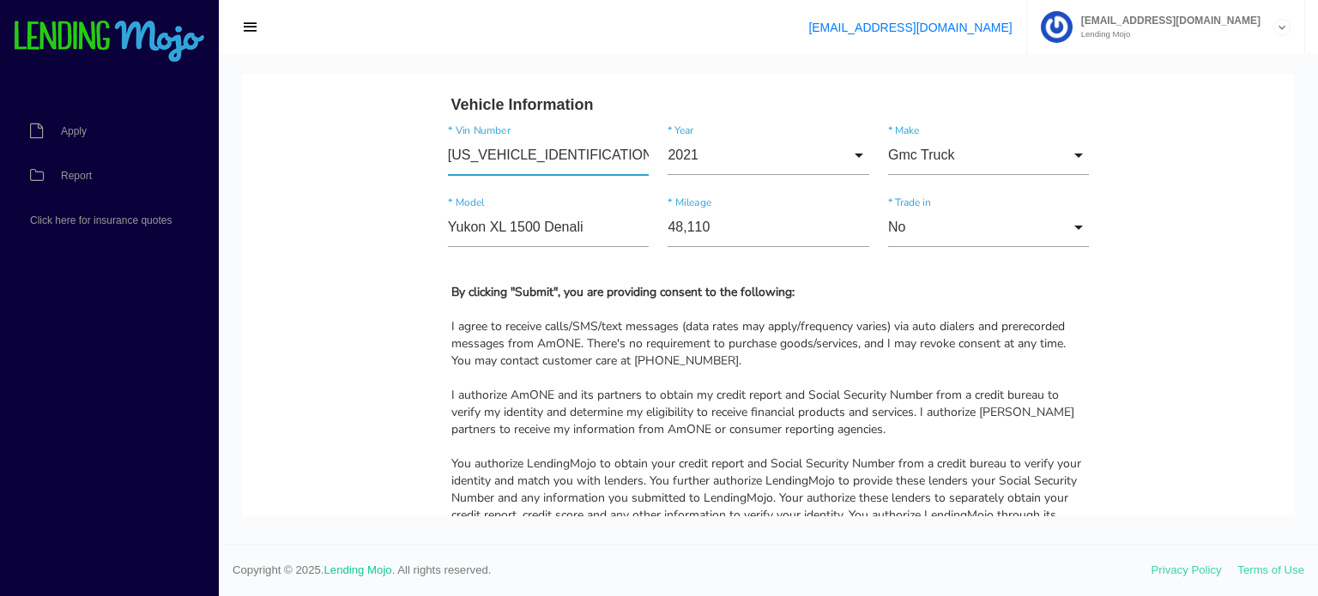
click at [549, 155] on input"] "[US_VEHICLE_IDENTIFICATION_NUMBER]" at bounding box center [548, 155] width 201 height 39
click at [510, 226] on input"] "Yukon XL 1500 Denali" at bounding box center [548, 227] width 201 height 39
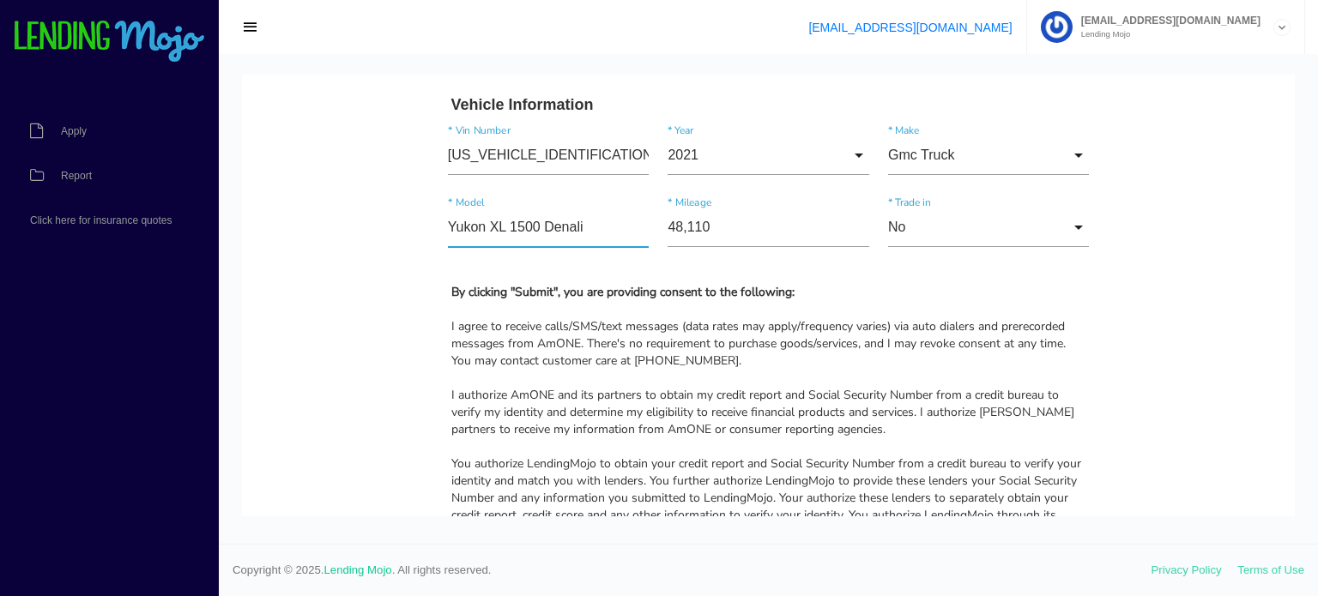
click at [510, 226] on input"] "Yukon XL 1500 Denali" at bounding box center [548, 227] width 201 height 39
drag, startPoint x: 579, startPoint y: 229, endPoint x: 444, endPoint y: 232, distance: 134.7
click at [448, 232] on input"] "Yukon XL 1500 Denali" at bounding box center [548, 227] width 201 height 39
click at [547, 226] on input"] "Yukon XL 1500 Denali" at bounding box center [548, 227] width 201 height 39
drag, startPoint x: 561, startPoint y: 224, endPoint x: 451, endPoint y: 232, distance: 110.1
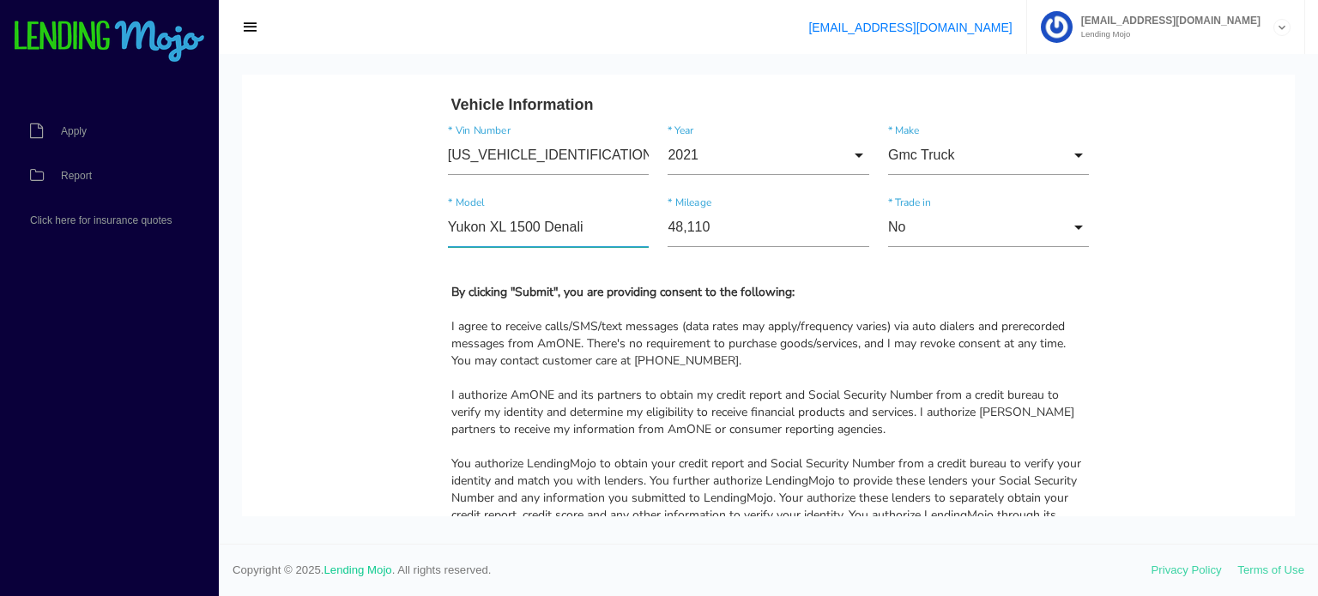
click at [451, 232] on input"] "Yukon XL 1500 Denali" at bounding box center [548, 227] width 201 height 39
type input"] "Yukon XL 1500 Denali"
click at [689, 219] on input"] "48,110" at bounding box center [767, 227] width 201 height 39
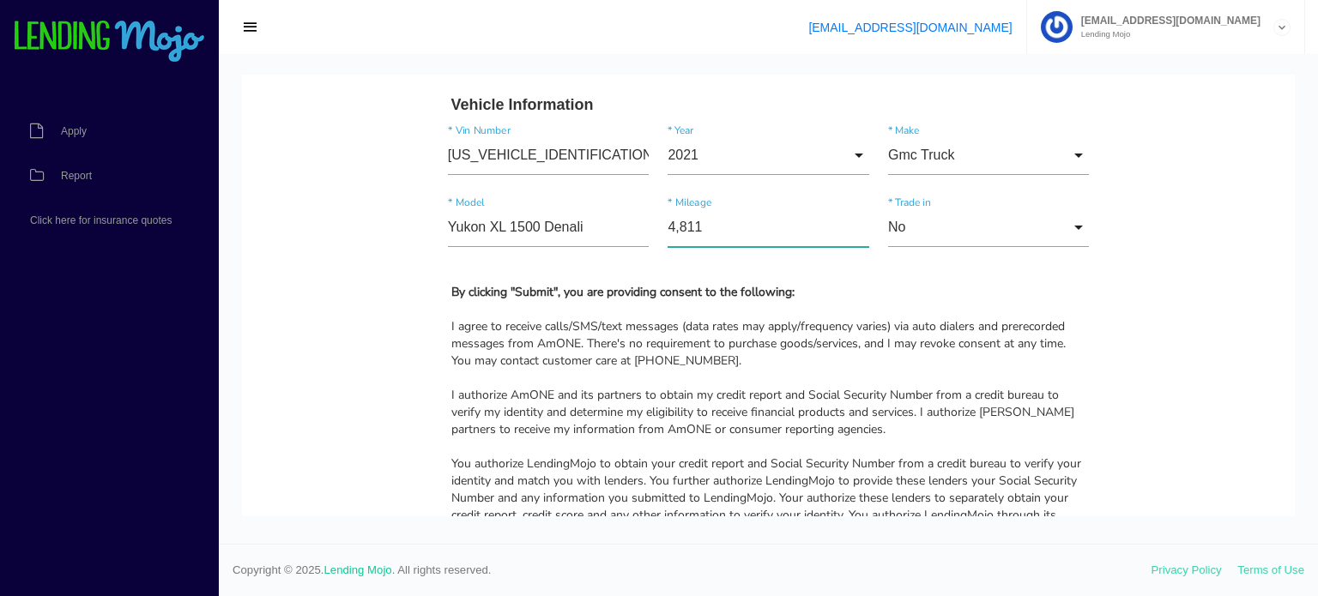
type input"] "48,110"
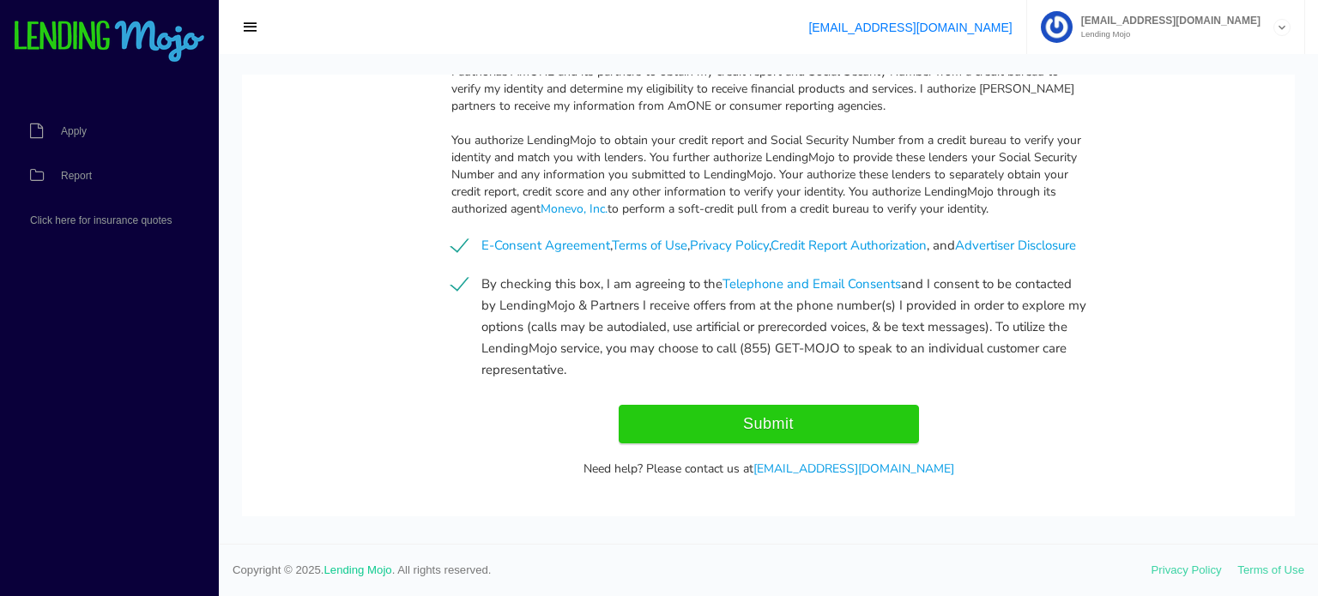
scroll to position [1827, 0]
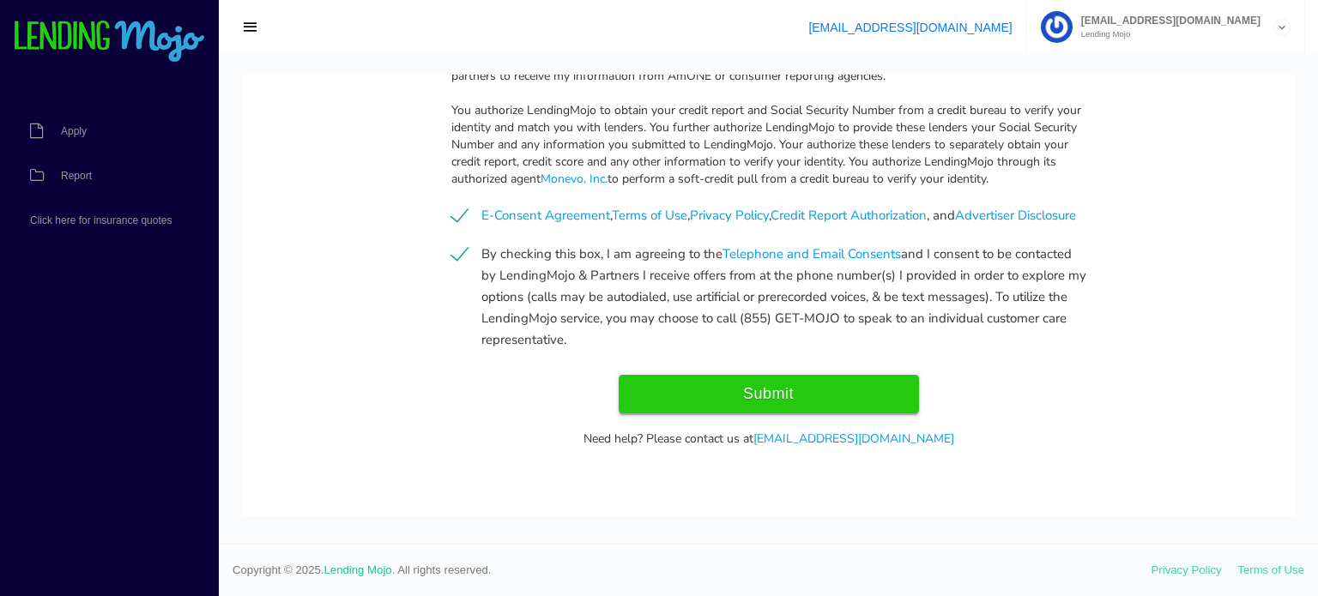
click at [779, 390] on input "Submit" at bounding box center [769, 394] width 300 height 39
click at [728, 377] on input "Submit" at bounding box center [769, 394] width 300 height 39
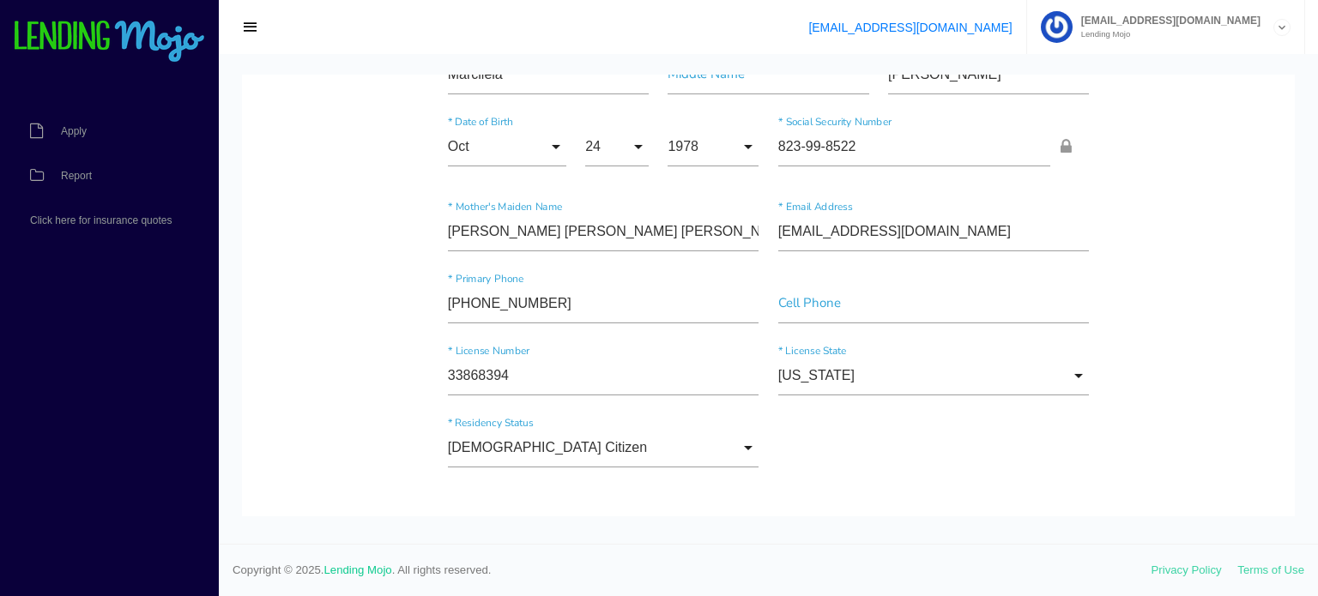
scroll to position [0, 0]
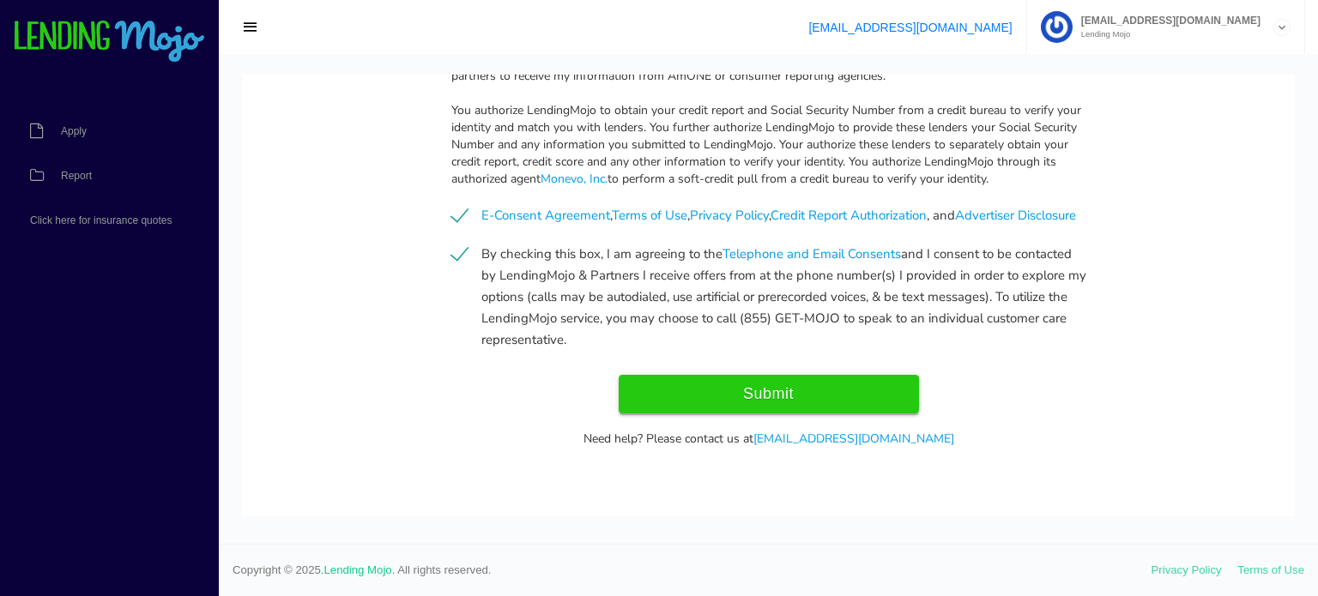
click at [661, 387] on input "Submit" at bounding box center [769, 394] width 300 height 39
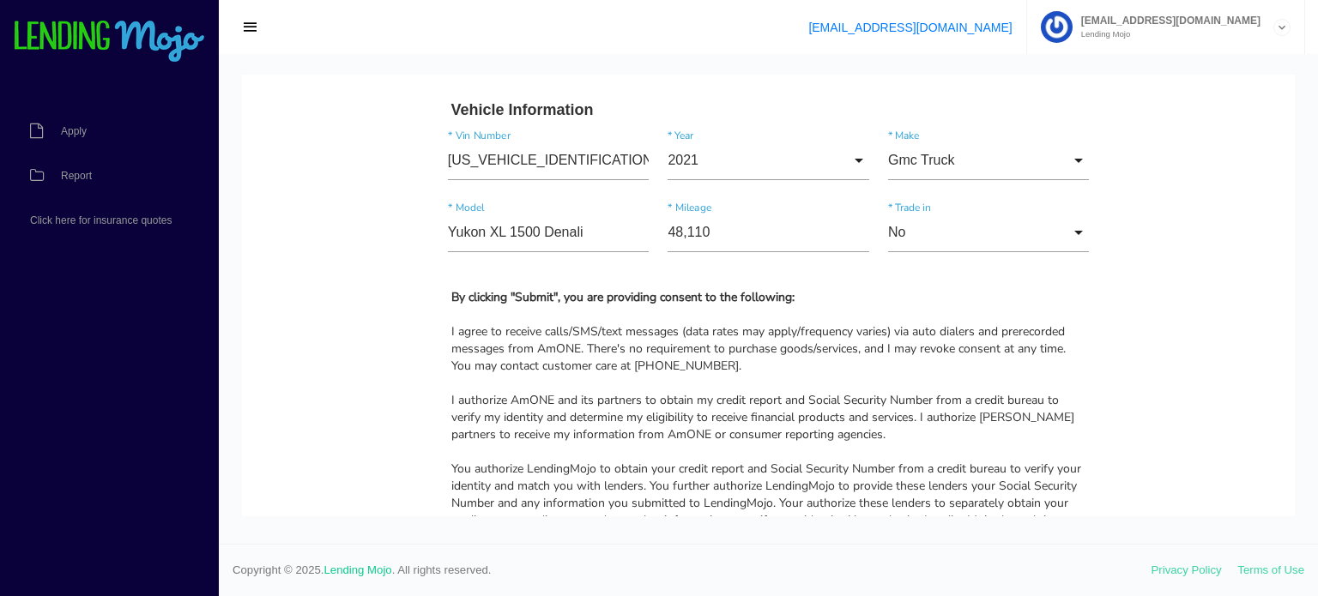
type input "Submit"
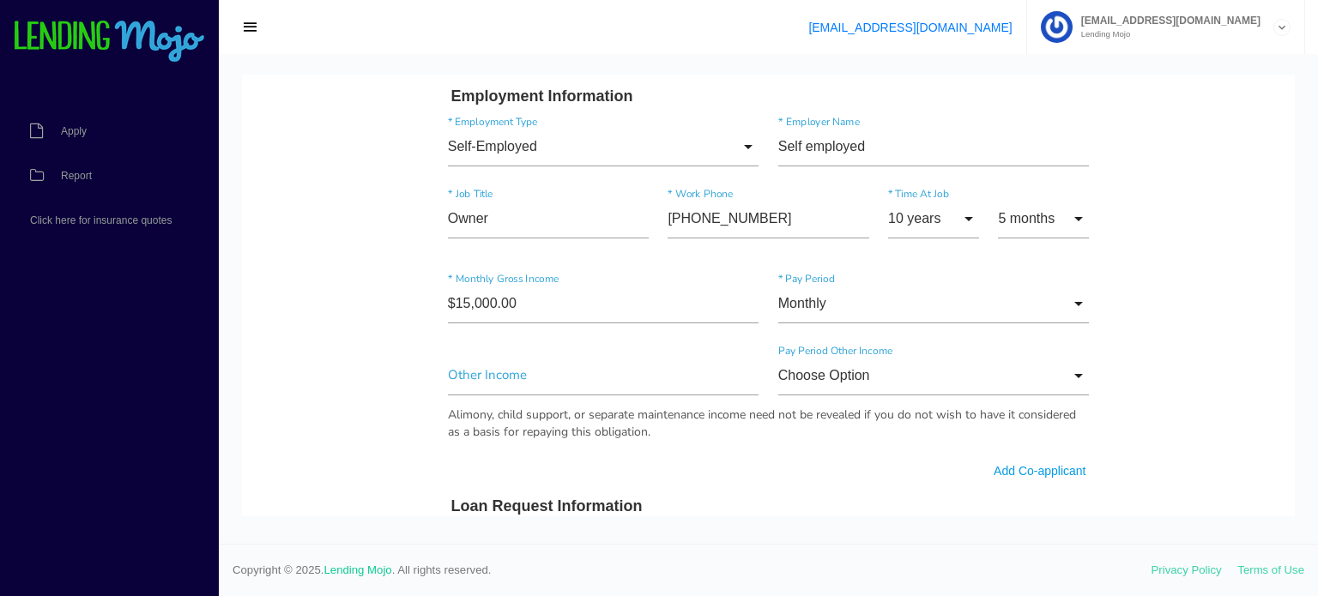
scroll to position [712, 0]
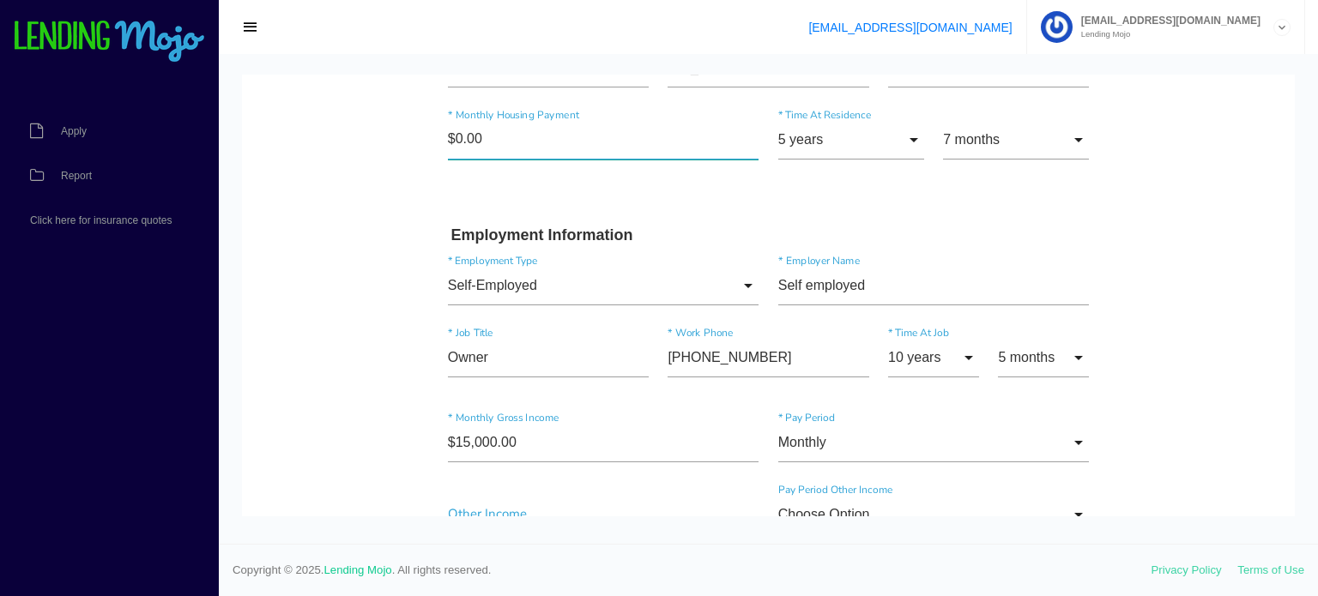
click at [532, 124] on input"] "$0.00" at bounding box center [603, 139] width 311 height 39
type input"] "$1.00"
click at [1199, 167] on body "Quick, Secure Financing Personalized to You. Marcileia * First Name Middle Name…" at bounding box center [768, 490] width 1053 height 2254
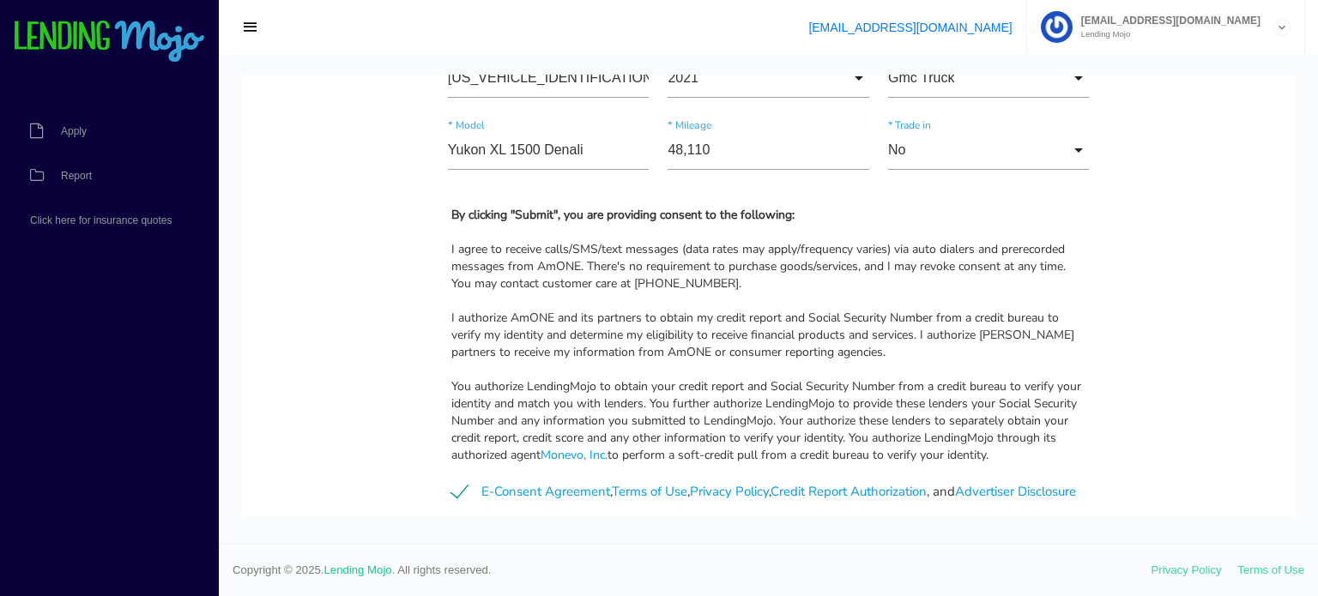
scroll to position [1827, 0]
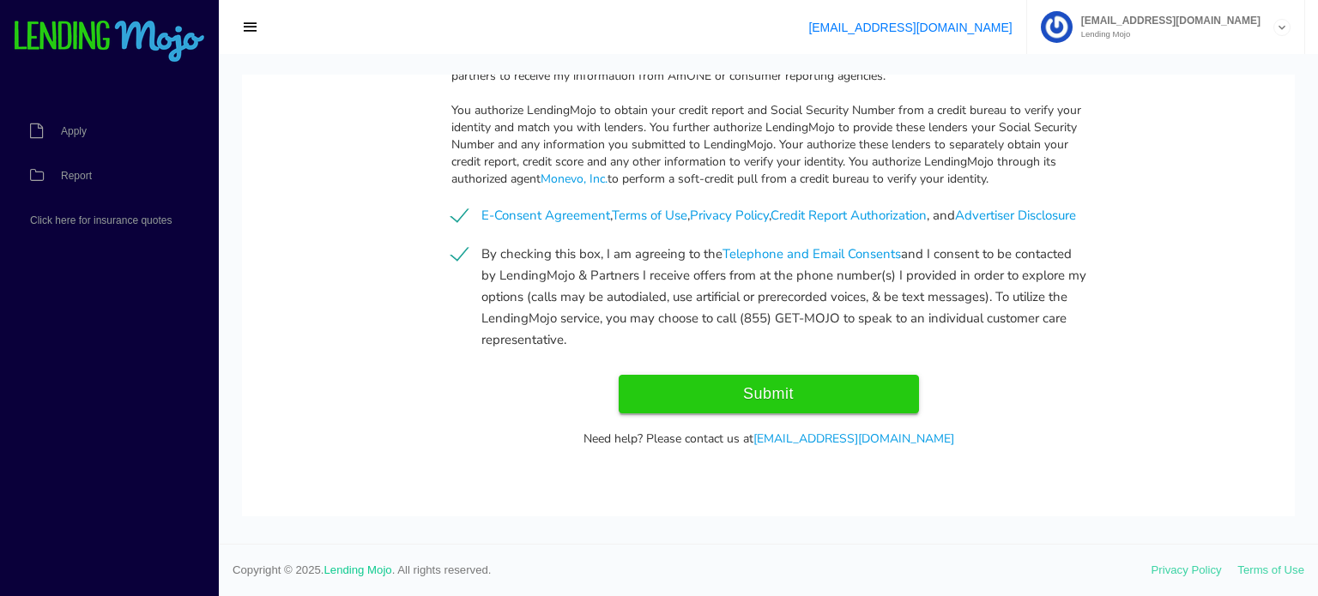
click at [785, 404] on input "Submit" at bounding box center [769, 394] width 300 height 39
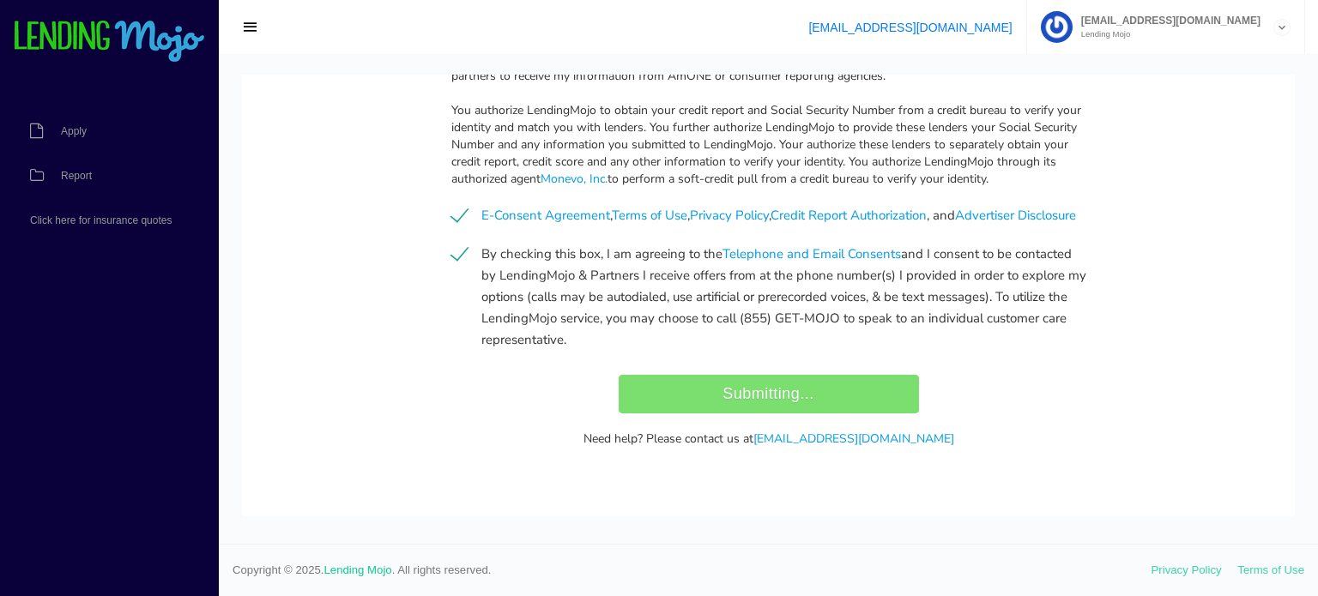
type input "Submit"
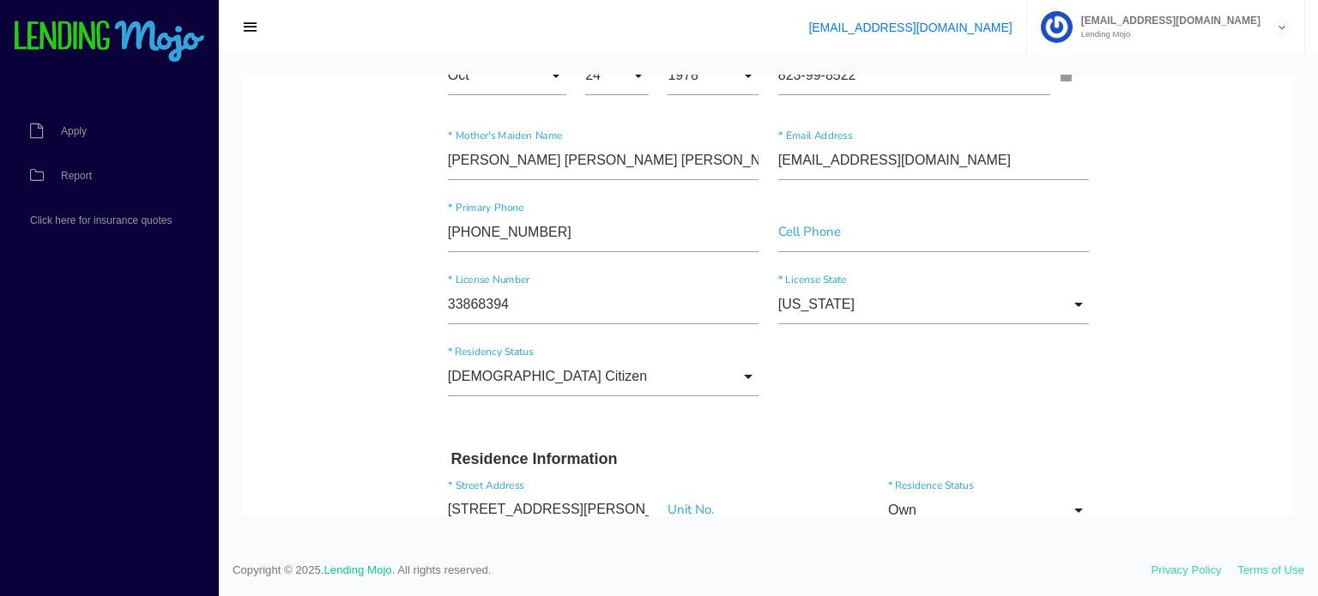
scroll to position [0, 0]
